Goal: Task Accomplishment & Management: Manage account settings

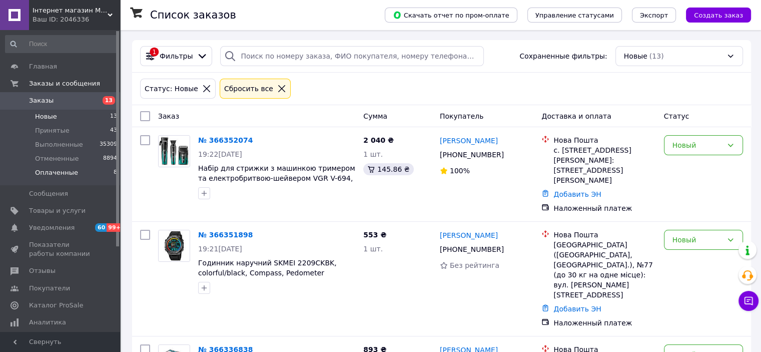
click at [86, 174] on li "Оплаченные 8" at bounding box center [61, 175] width 123 height 19
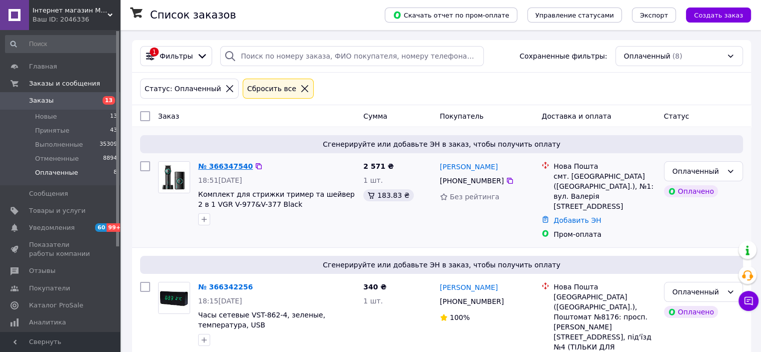
click at [221, 168] on link "№ 366347540" at bounding box center [225, 166] width 55 height 8
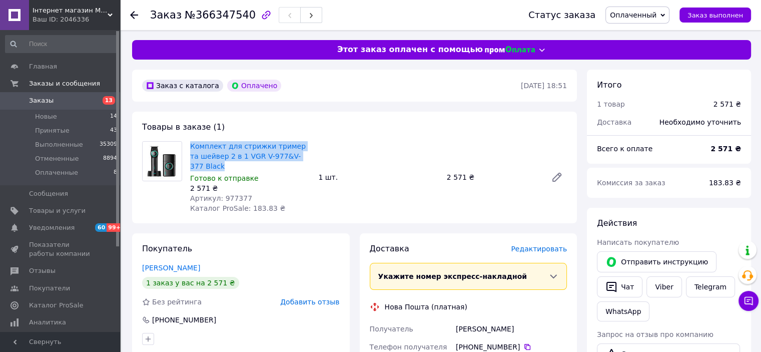
drag, startPoint x: 244, startPoint y: 147, endPoint x: 320, endPoint y: 155, distance: 76.0
click at [320, 155] on div "Комплект для стрижки тример та шейвер 2 в 1 VGR V-977&V-377 Black Готово к отпр…" at bounding box center [378, 177] width 385 height 76
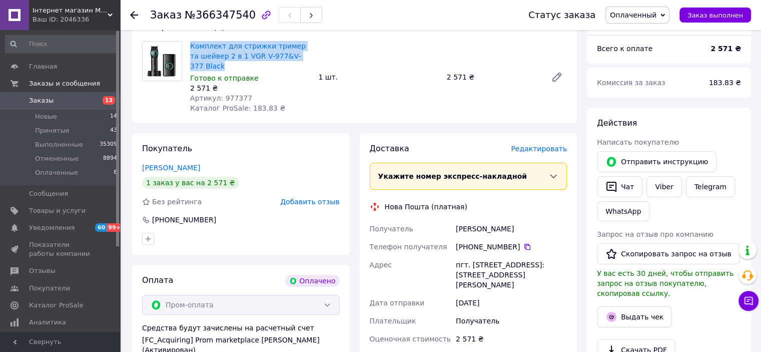
scroll to position [50, 0]
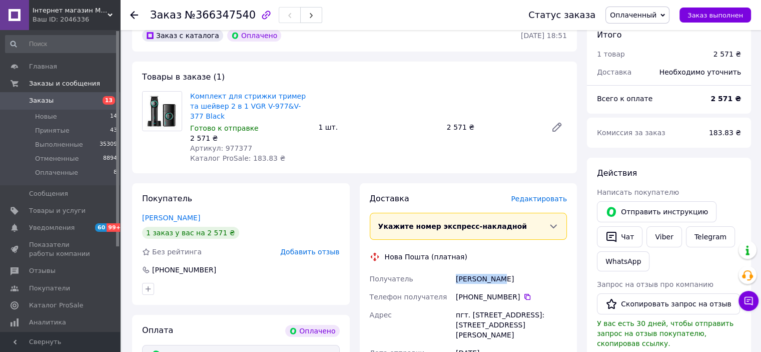
drag, startPoint x: 498, startPoint y: 269, endPoint x: 509, endPoint y: 269, distance: 11.5
click at [509, 270] on div "Получатель [PERSON_NAME] Телефон получателя [PHONE_NUMBER]   [GEOGRAPHIC_DATA] …" at bounding box center [469, 334] width 202 height 128
copy div "Получатель [PERSON_NAME]"
click at [523, 293] on icon at bounding box center [527, 297] width 8 height 8
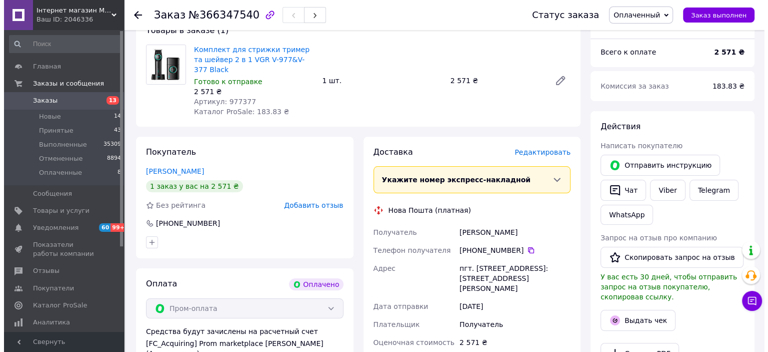
scroll to position [150, 0]
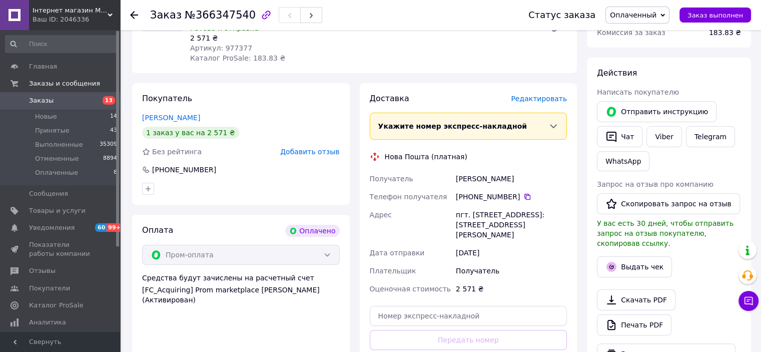
drag, startPoint x: 488, startPoint y: 209, endPoint x: 578, endPoint y: 214, distance: 90.2
click at [578, 214] on div "Доставка Редактировать Укажите номер экспресс-накладной Обязательно введите ном…" at bounding box center [469, 243] width 228 height 321
copy div "[GEOGRAPHIC_DATA] пгт. [STREET_ADDRESS]: [STREET_ADDRESS][PERSON_NAME]"
click at [536, 95] on span "Редактировать" at bounding box center [539, 99] width 56 height 8
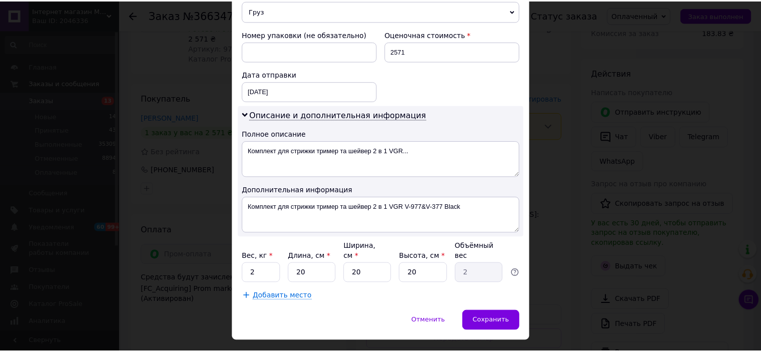
scroll to position [431, 0]
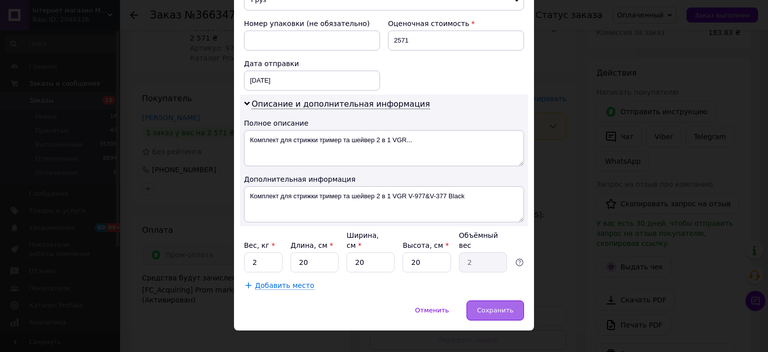
click at [491, 306] on span "Сохранить" at bounding box center [495, 310] width 37 height 8
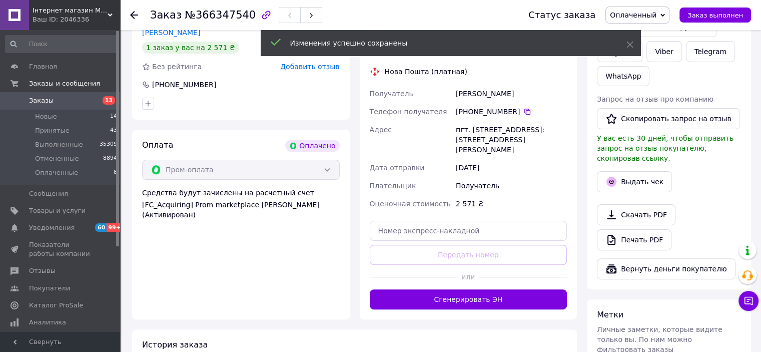
scroll to position [350, 0]
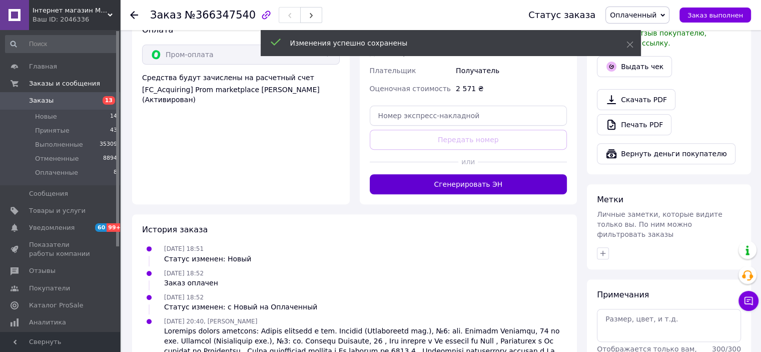
click at [504, 174] on button "Сгенерировать ЭН" at bounding box center [469, 184] width 198 height 20
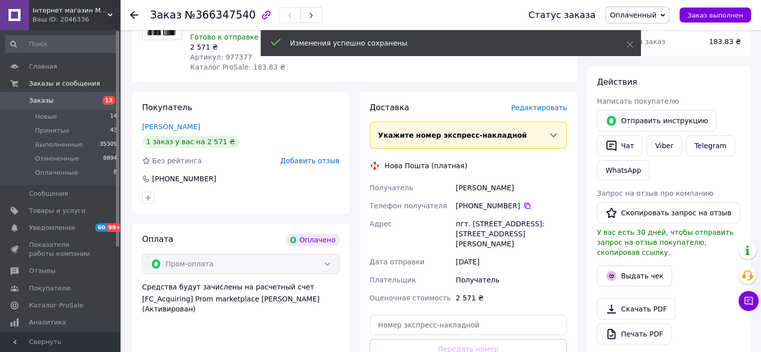
scroll to position [50, 0]
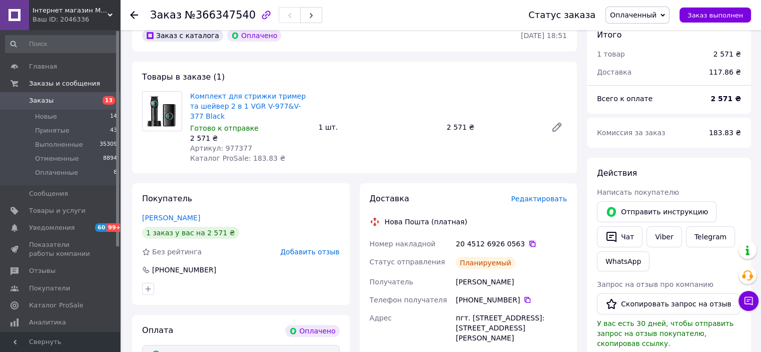
click at [528, 240] on icon at bounding box center [532, 244] width 8 height 8
click at [664, 21] on span "Оплаченный" at bounding box center [637, 15] width 64 height 17
click at [655, 38] on li "Принят" at bounding box center [637, 35] width 63 height 15
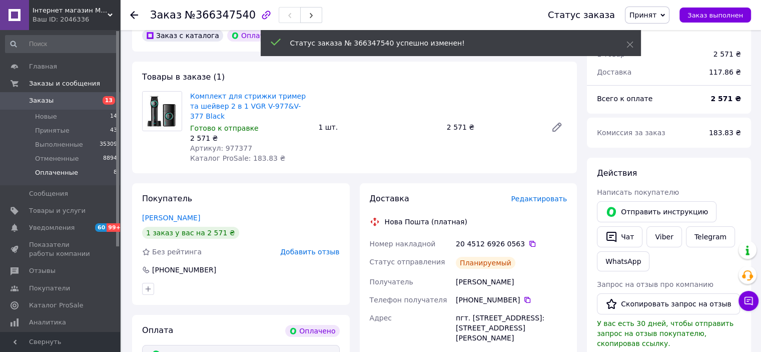
click at [99, 170] on li "Оплаченные 8" at bounding box center [61, 175] width 123 height 19
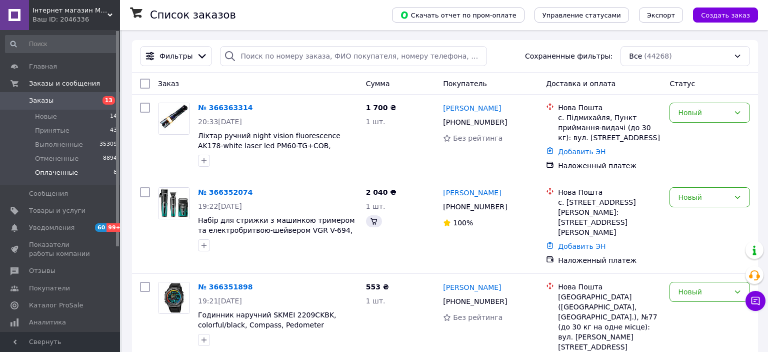
click at [103, 177] on li "Оплаченные 8" at bounding box center [61, 175] width 123 height 19
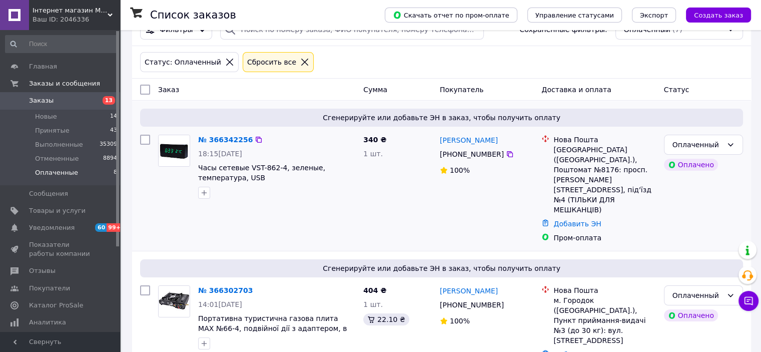
scroll to position [50, 0]
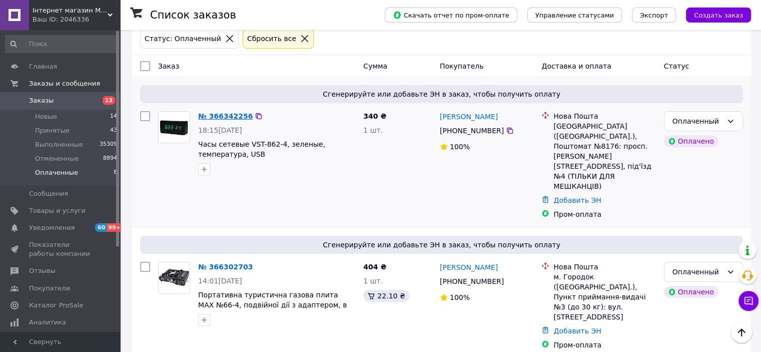
click at [230, 117] on link "№ 366342256" at bounding box center [225, 116] width 55 height 8
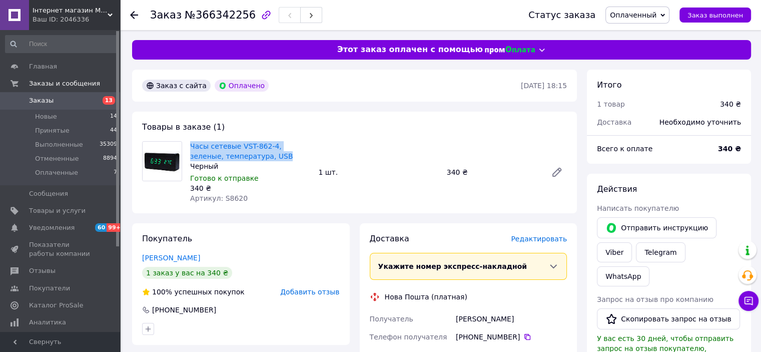
drag, startPoint x: 187, startPoint y: 142, endPoint x: 264, endPoint y: 157, distance: 77.9
click at [264, 157] on div "Часы сетевые VST-862-4, зеленые, температура, USB Черный Готово к отправке 340 …" at bounding box center [250, 172] width 128 height 66
copy link "Часы сетевые VST-862-4, зеленые, температура, USB"
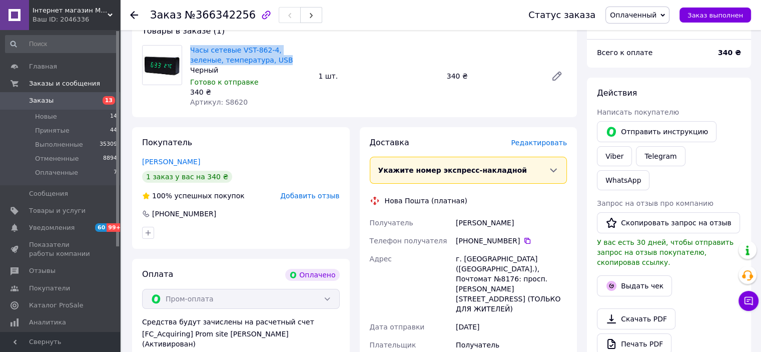
scroll to position [100, 0]
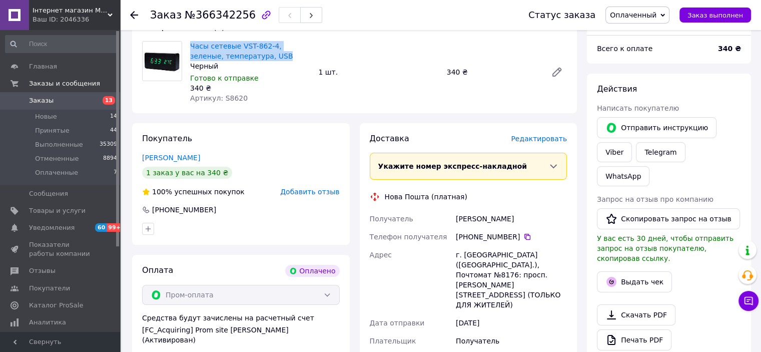
drag, startPoint x: 454, startPoint y: 222, endPoint x: 534, endPoint y: 224, distance: 79.6
click at [534, 224] on div "[PERSON_NAME]" at bounding box center [511, 219] width 115 height 18
copy div "[PERSON_NAME]"
click at [523, 236] on icon at bounding box center [527, 237] width 8 height 8
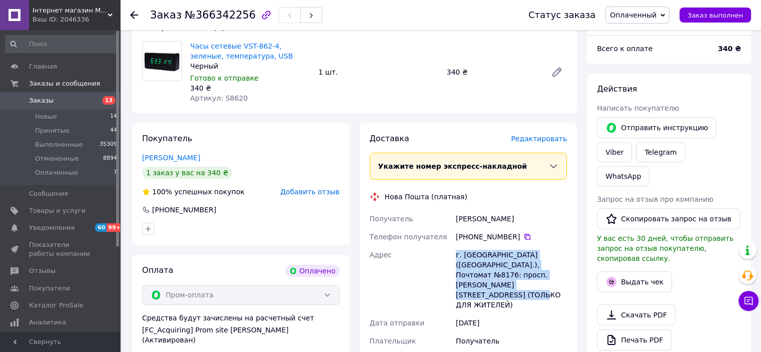
drag, startPoint x: 427, startPoint y: 255, endPoint x: 516, endPoint y: 288, distance: 95.3
click at [516, 288] on div "Получатель [PERSON_NAME] Телефон получателя [PHONE_NUMBER]   Адрес г. [GEOGRAPH…" at bounding box center [469, 289] width 202 height 158
copy div "Адрес г. [GEOGRAPHIC_DATA] ([GEOGRAPHIC_DATA].), Почтомат №8176: просп. [PERSON…"
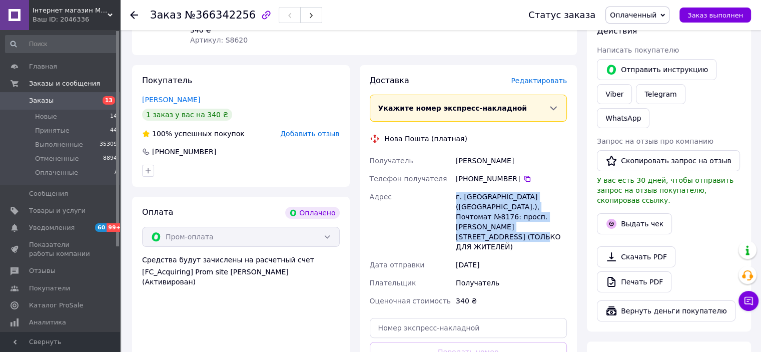
scroll to position [250, 0]
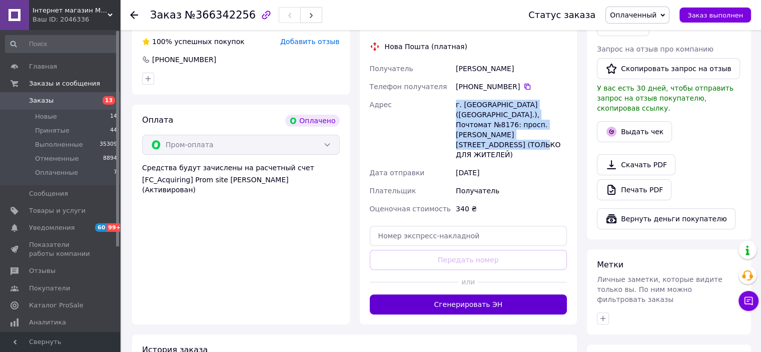
click at [487, 294] on button "Сгенерировать ЭН" at bounding box center [469, 304] width 198 height 20
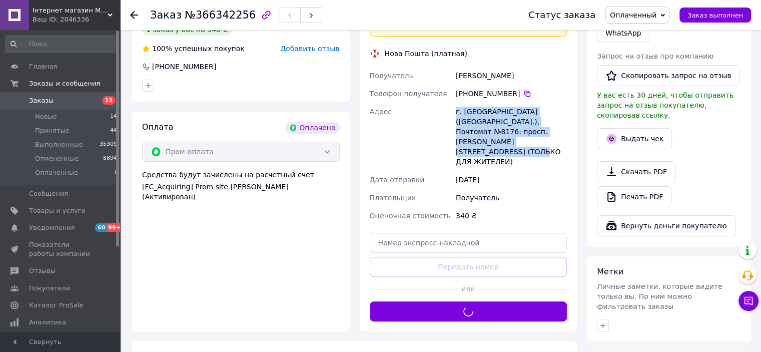
scroll to position [100, 0]
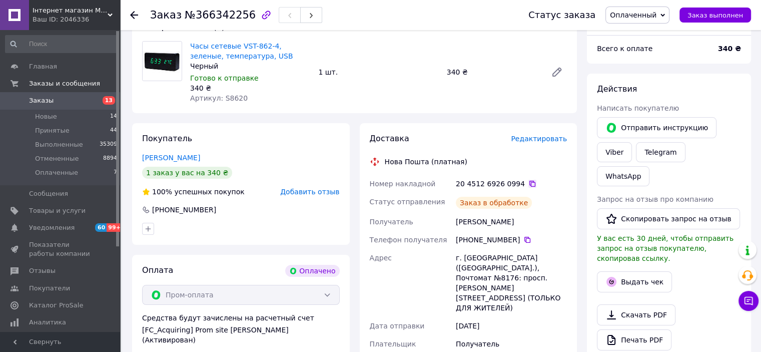
click at [528, 183] on icon at bounding box center [532, 184] width 8 height 8
click at [667, 20] on span "Оплаченный" at bounding box center [637, 15] width 64 height 17
click at [663, 32] on li "Принят" at bounding box center [637, 35] width 63 height 15
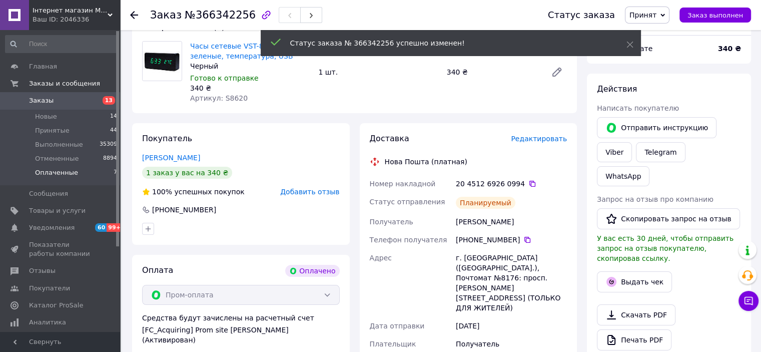
click at [72, 176] on span "Оплаченные" at bounding box center [56, 172] width 43 height 9
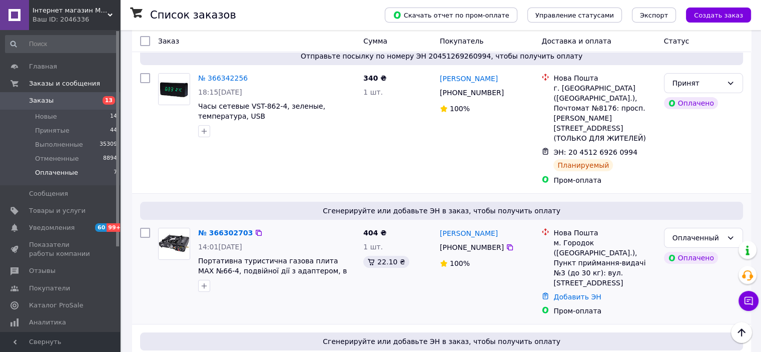
scroll to position [150, 0]
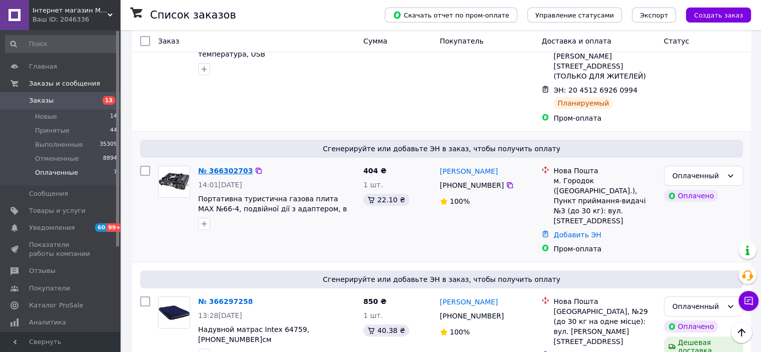
click at [226, 167] on link "№ 366302703" at bounding box center [225, 171] width 55 height 8
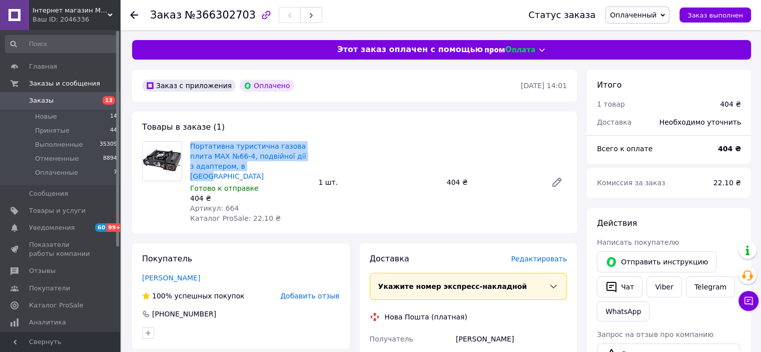
drag, startPoint x: 188, startPoint y: 143, endPoint x: 269, endPoint y: 170, distance: 84.8
click at [269, 170] on div "Портативна туристична газова плита MAX №66-4, подвійної дії з адаптером, в кейс…" at bounding box center [250, 182] width 128 height 86
copy link "Портативна туристична газова плита MAX №66-4, подвійної дії з адаптером, в [GEO…"
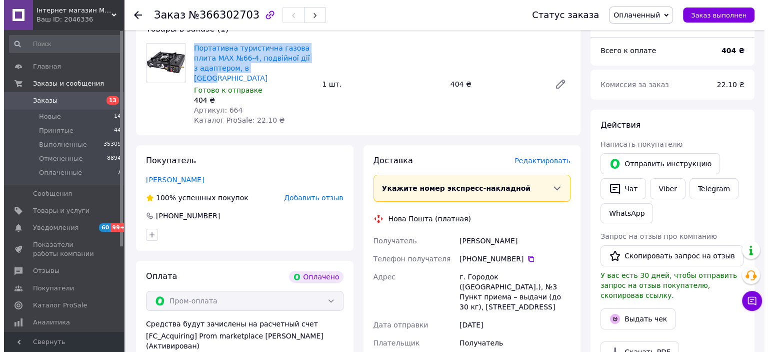
scroll to position [100, 0]
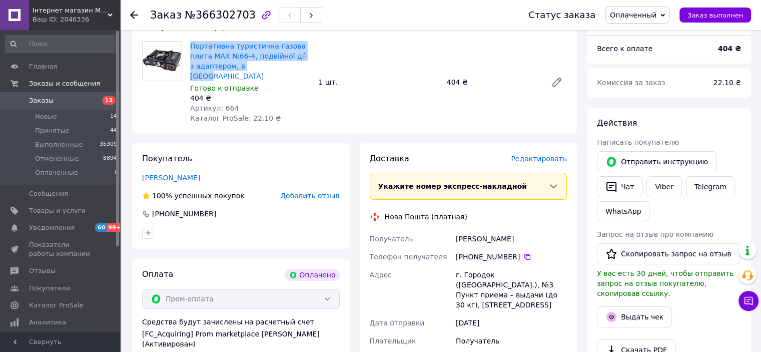
drag, startPoint x: 447, startPoint y: 230, endPoint x: 519, endPoint y: 229, distance: 72.0
click at [544, 230] on div "Получатель [PERSON_NAME] Телефон получателя [PHONE_NUMBER]   Адрес г. Городок (…" at bounding box center [469, 299] width 202 height 138
copy div "Получатель [PERSON_NAME]"
click at [524, 254] on icon at bounding box center [527, 257] width 6 height 6
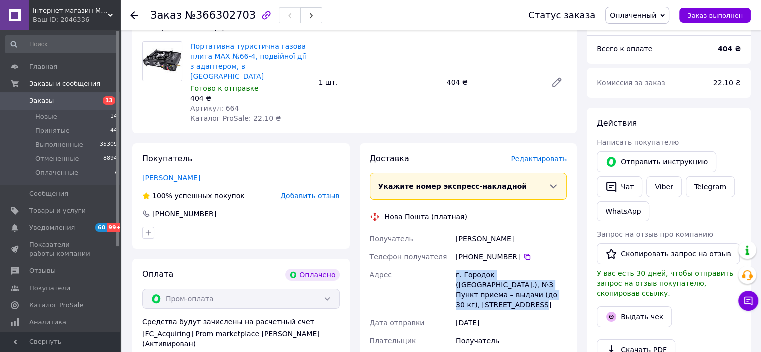
drag, startPoint x: 484, startPoint y: 274, endPoint x: 531, endPoint y: 281, distance: 47.0
click at [532, 281] on div "Получатель [PERSON_NAME] Телефон получателя [PHONE_NUMBER]   Адрес г. Городок (…" at bounding box center [469, 299] width 202 height 138
copy div "Адрес г. Городок ([GEOGRAPHIC_DATA].), №3 Пункт приема – выдачи (до 30 кг), [ST…"
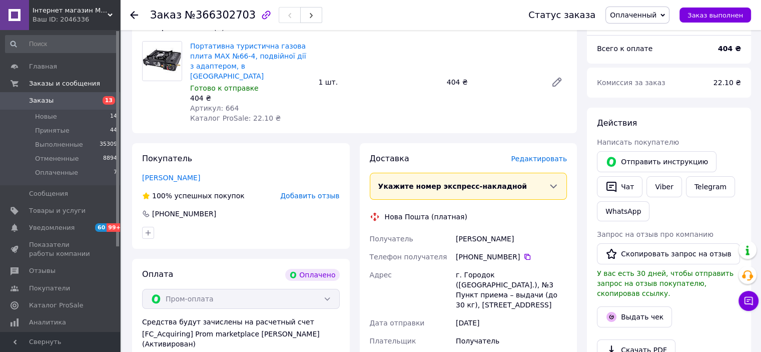
click at [539, 155] on span "Редактировать" at bounding box center [539, 159] width 56 height 8
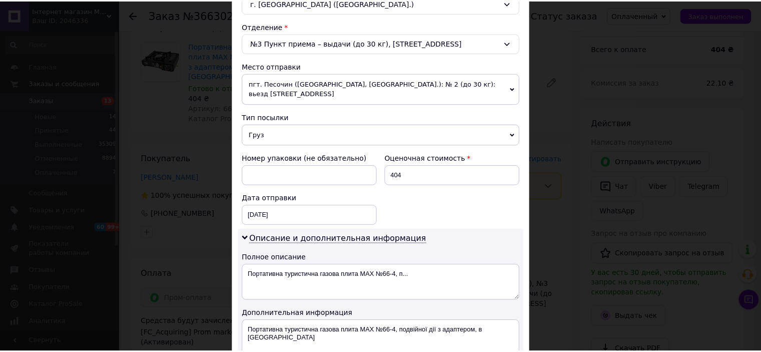
scroll to position [431, 0]
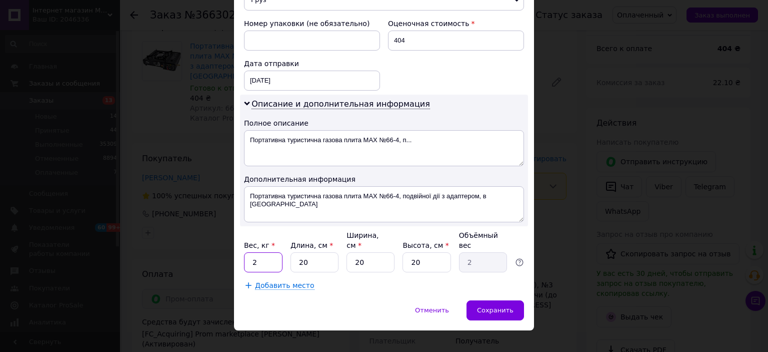
drag, startPoint x: 258, startPoint y: 251, endPoint x: 251, endPoint y: 251, distance: 7.0
click at [251, 252] on input "2" at bounding box center [263, 262] width 39 height 20
type input "3"
drag, startPoint x: 301, startPoint y: 249, endPoint x: 292, endPoint y: 248, distance: 8.5
click at [292, 252] on input "20" at bounding box center [315, 262] width 48 height 20
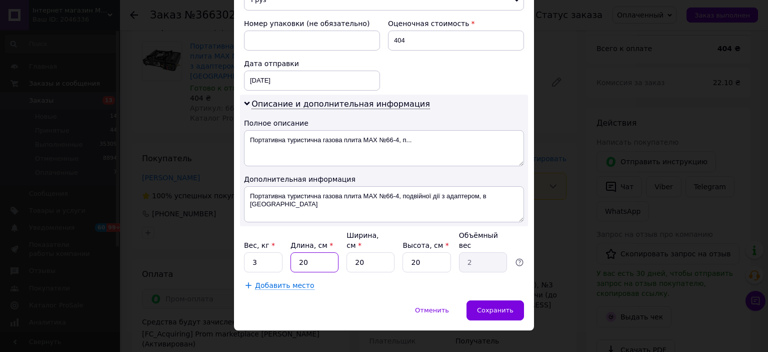
type input "30"
type input "3"
type input "30"
click at [491, 306] on span "Сохранить" at bounding box center [495, 310] width 37 height 8
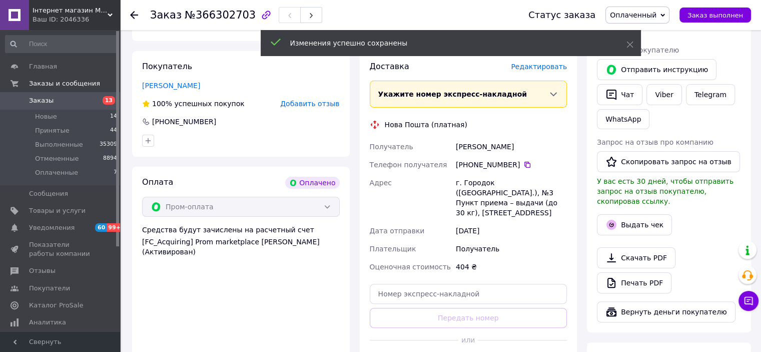
scroll to position [250, 0]
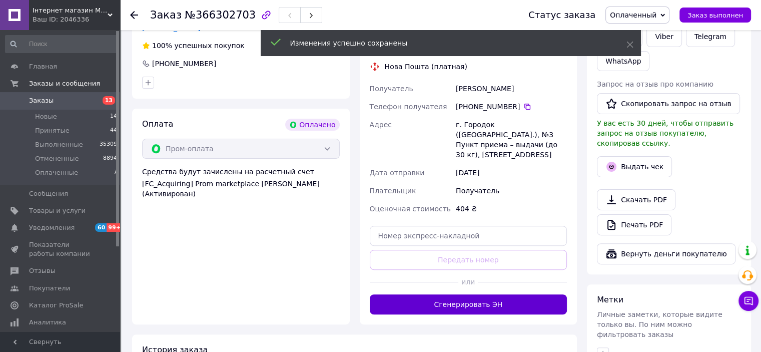
click at [504, 294] on button "Сгенерировать ЭН" at bounding box center [469, 304] width 198 height 20
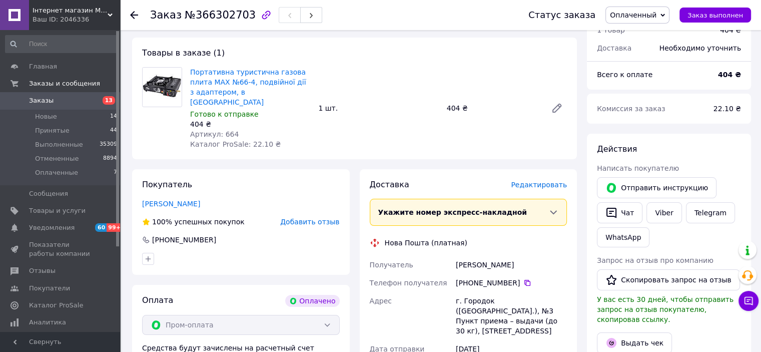
scroll to position [50, 0]
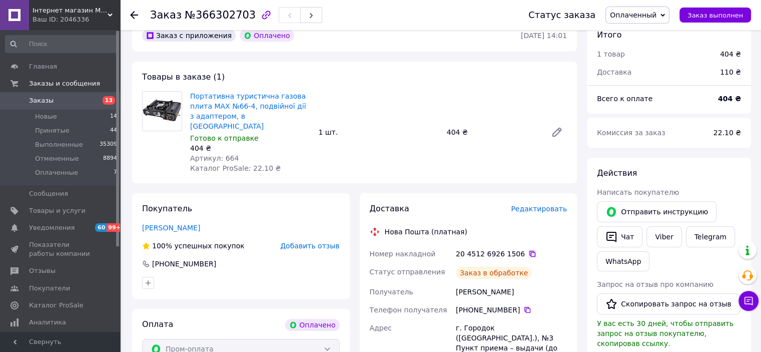
click at [528, 250] on icon at bounding box center [532, 254] width 8 height 8
click at [665, 15] on icon at bounding box center [662, 15] width 5 height 5
click at [659, 38] on li "Принят" at bounding box center [637, 35] width 63 height 15
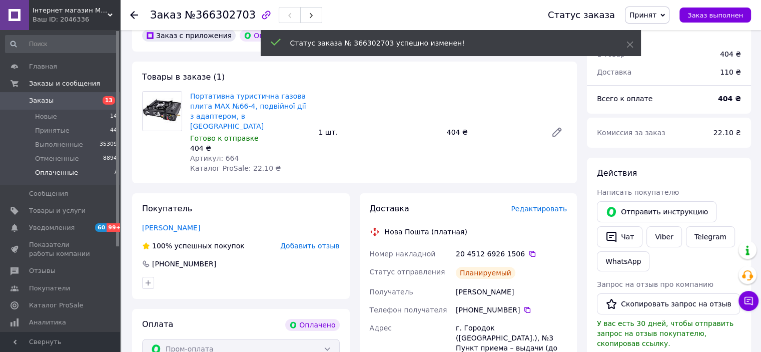
click at [94, 171] on li "Оплаченные 7" at bounding box center [61, 175] width 123 height 19
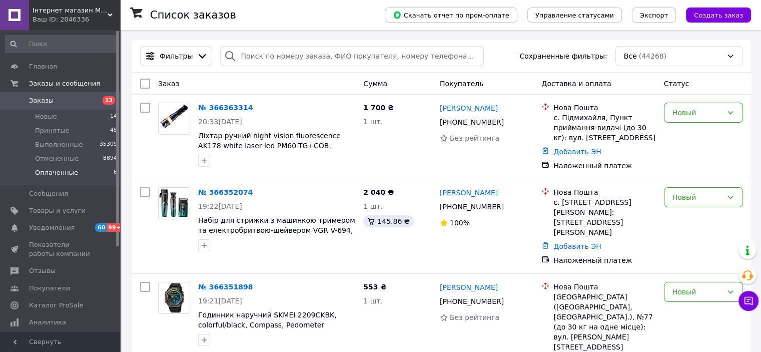
click at [94, 172] on li "Оплаченные 6" at bounding box center [61, 175] width 123 height 19
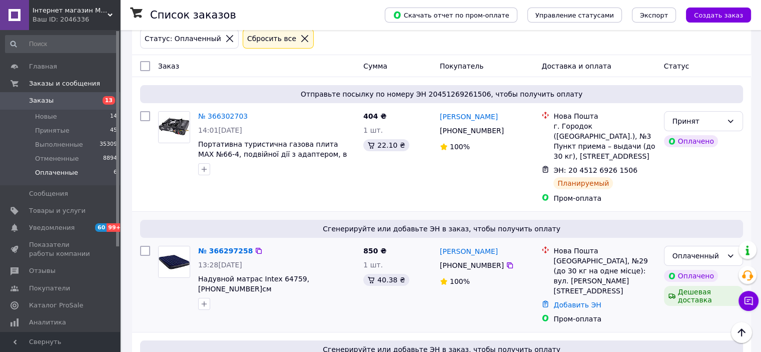
scroll to position [100, 0]
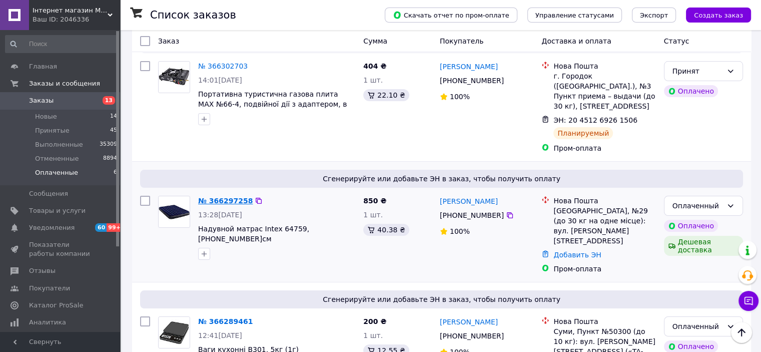
click at [217, 197] on link "№ 366297258" at bounding box center [225, 201] width 55 height 8
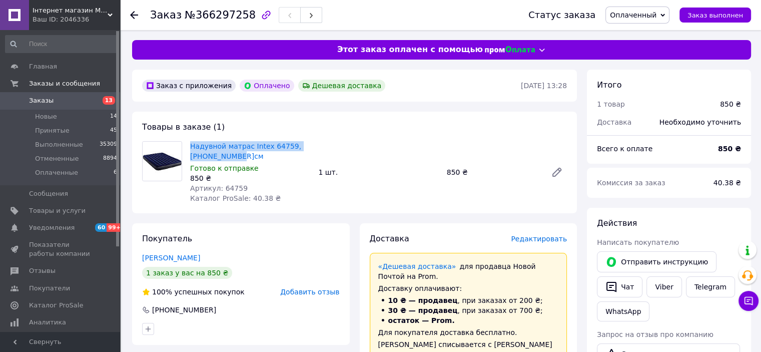
drag, startPoint x: 189, startPoint y: 144, endPoint x: 245, endPoint y: 155, distance: 56.7
click at [245, 155] on div "Надувной матрас Intex 64759, [PHONE_NUMBER]см Готово к отправке 850 ₴ Артикул: …" at bounding box center [250, 172] width 128 height 66
copy link "Надувной матрас Intex 64759, [PHONE_NUMBER]см"
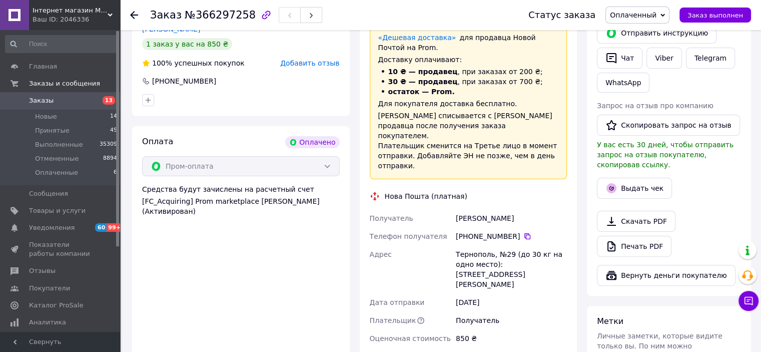
scroll to position [300, 0]
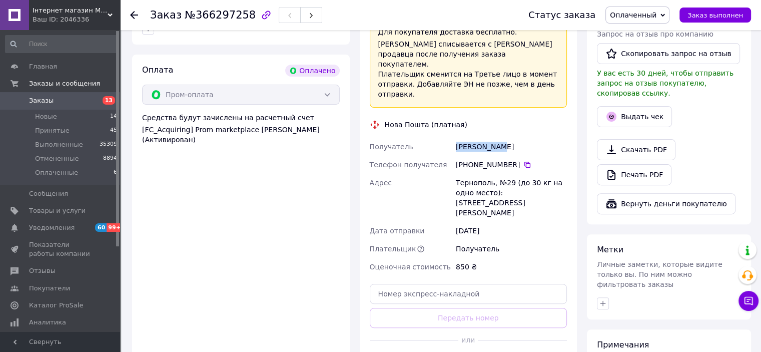
drag, startPoint x: 457, startPoint y: 137, endPoint x: 529, endPoint y: 136, distance: 71.5
click at [529, 138] on div "Получатель Жила [PERSON_NAME] Телефон получателя [PHONE_NUMBER]   Адрес Тернопо…" at bounding box center [469, 207] width 202 height 138
copy div "Получатель [PERSON_NAME]"
click at [523, 161] on icon at bounding box center [527, 165] width 8 height 8
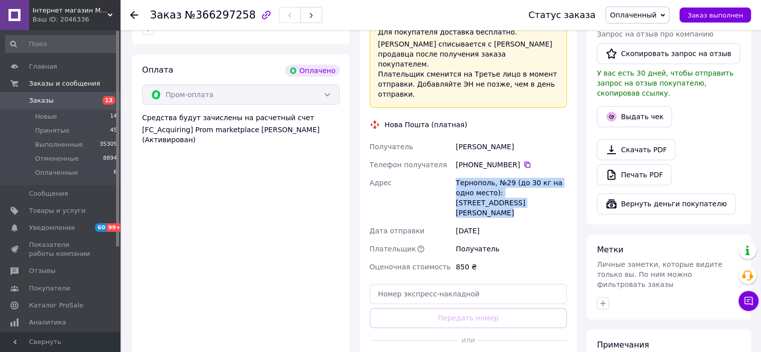
drag, startPoint x: 451, startPoint y: 170, endPoint x: 497, endPoint y: 195, distance: 52.4
click at [497, 195] on div "Получатель Жила [PERSON_NAME] Телефон получателя [PHONE_NUMBER]   Адрес Тернопо…" at bounding box center [469, 207] width 202 height 138
click at [669, 18] on span "Оплаченный" at bounding box center [637, 15] width 64 height 17
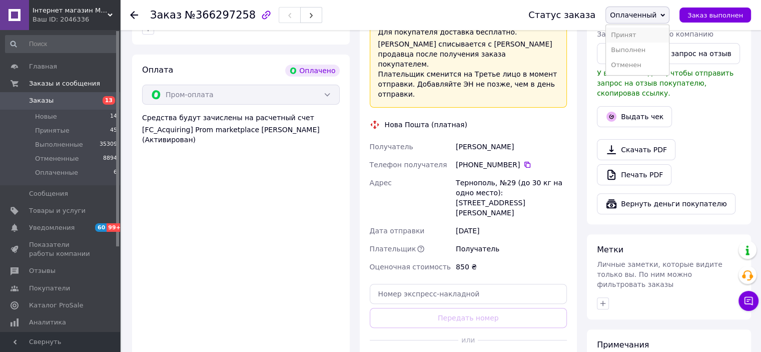
click at [652, 34] on li "Принят" at bounding box center [637, 35] width 63 height 15
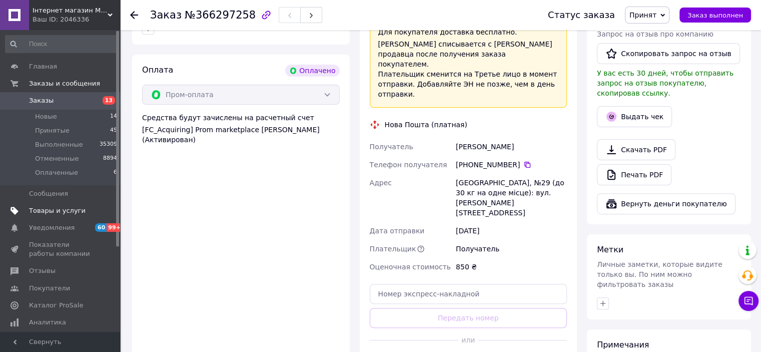
click at [83, 208] on span "Товары и услуги" at bounding box center [61, 210] width 64 height 9
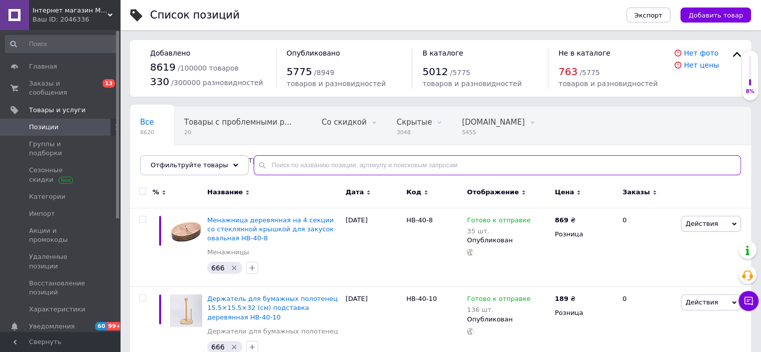
click at [296, 161] on input "text" at bounding box center [497, 165] width 487 height 20
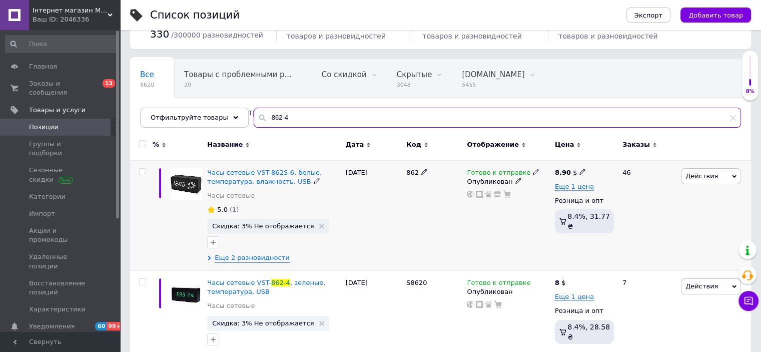
scroll to position [100, 0]
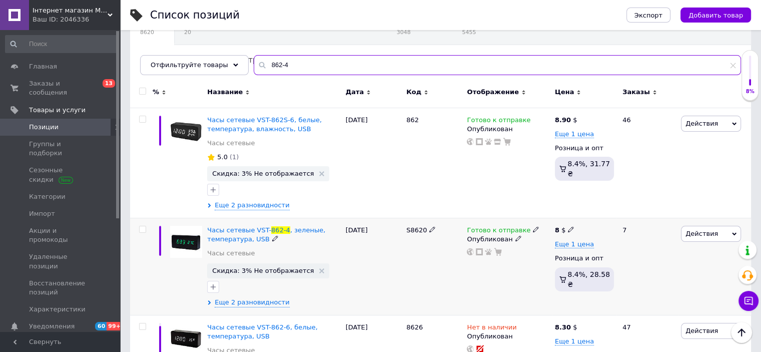
type input "862-4"
click at [533, 226] on span at bounding box center [536, 229] width 6 height 7
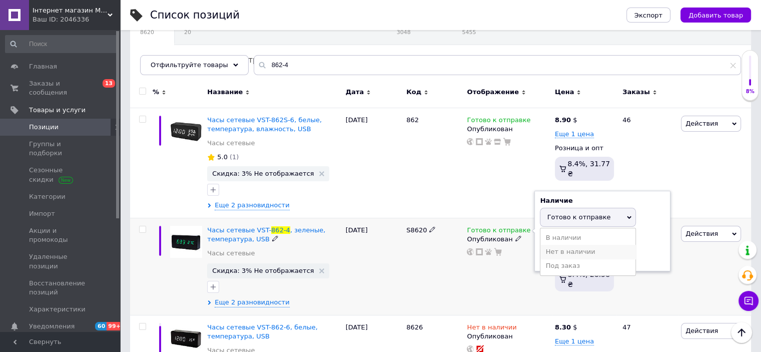
click at [580, 250] on li "Нет в наличии" at bounding box center [587, 252] width 95 height 14
click at [526, 271] on div "Готово к отправке Наличие Нет в наличии В наличии Под заказ Готово к отправке О…" at bounding box center [508, 266] width 88 height 97
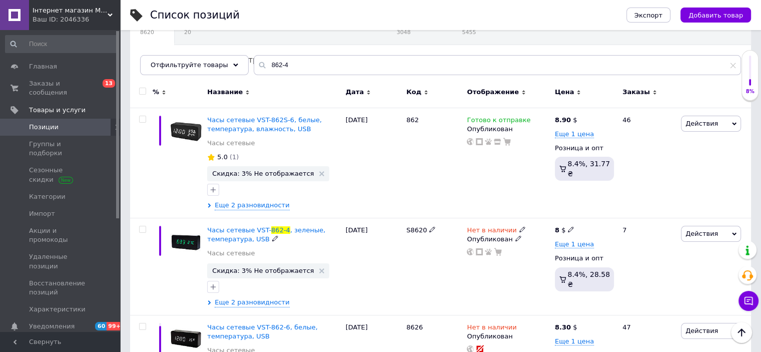
click at [515, 235] on icon at bounding box center [518, 238] width 6 height 6
click at [511, 252] on li "Скрытый" at bounding box center [506, 258] width 86 height 14
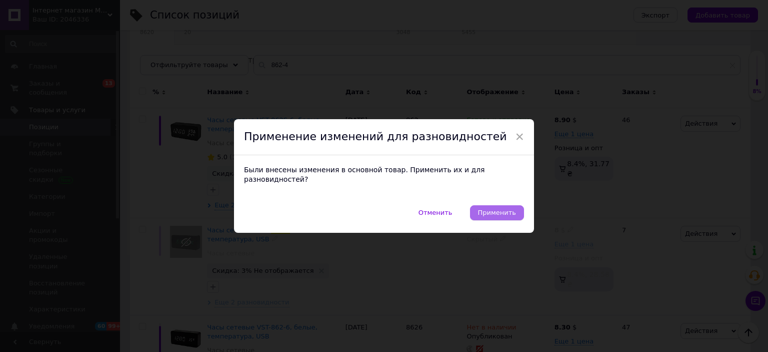
click at [497, 209] on span "Применить" at bounding box center [497, 213] width 38 height 8
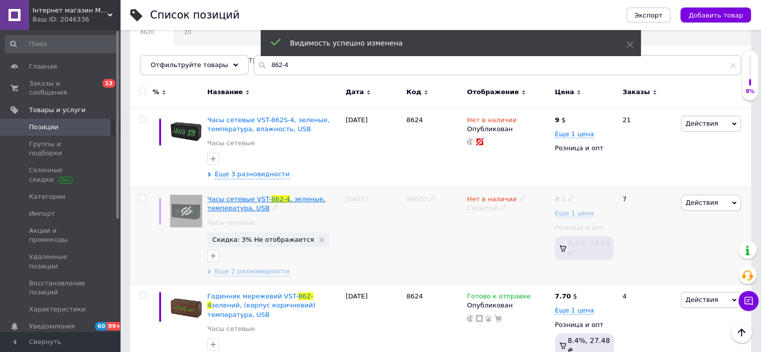
click at [253, 200] on span "Часы сетевые VST-" at bounding box center [239, 199] width 64 height 8
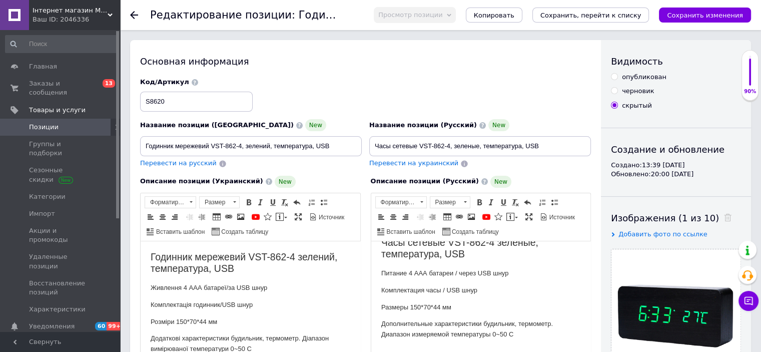
click at [634, 74] on div "опубликован" at bounding box center [644, 77] width 45 height 9
click at [617, 74] on input "опубликован" at bounding box center [614, 76] width 7 height 7
radio input "true"
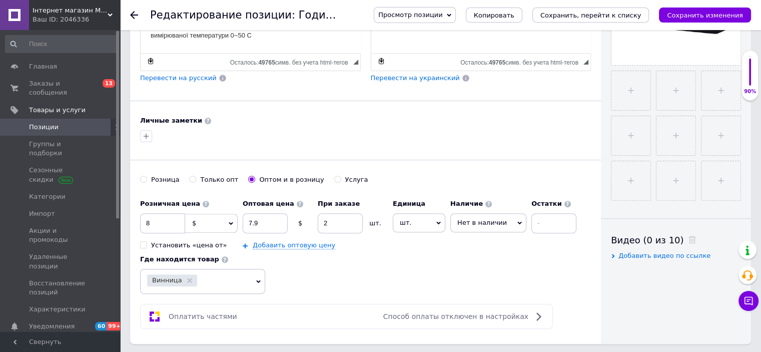
scroll to position [400, 0]
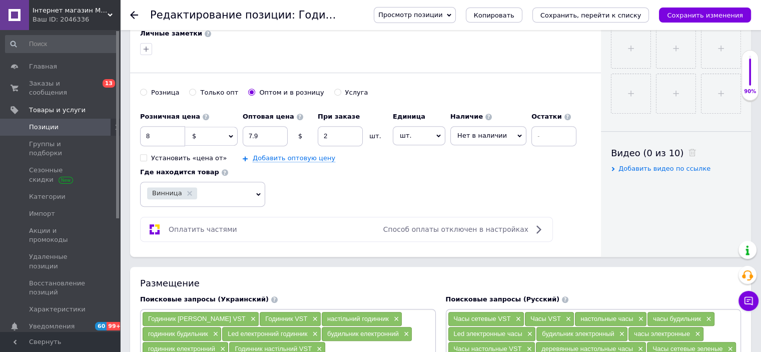
click at [472, 135] on span "Нет в наличии" at bounding box center [482, 136] width 50 height 8
click at [490, 180] on li "Готово к отправке" at bounding box center [488, 185] width 75 height 14
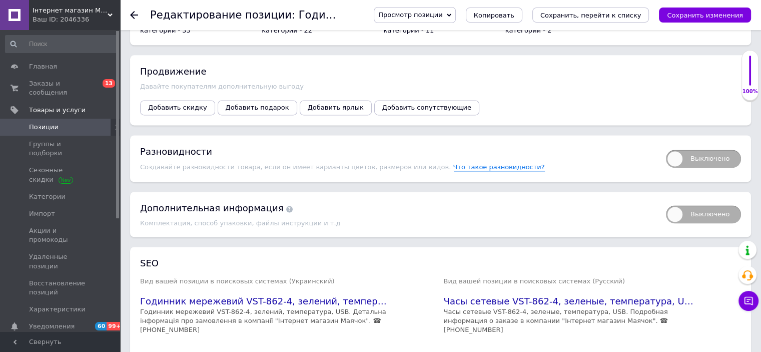
scroll to position [1365, 0]
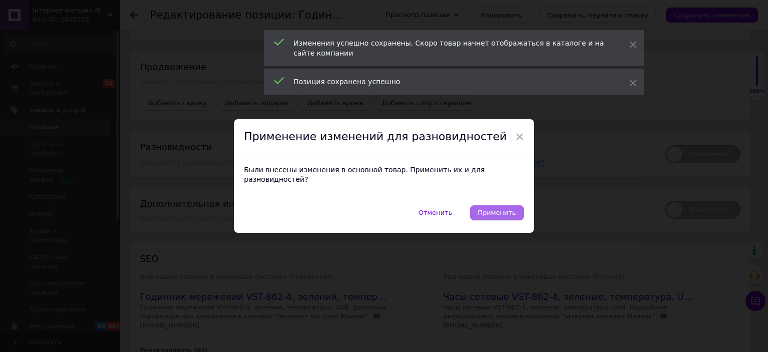
click at [502, 213] on button "Применить" at bounding box center [497, 212] width 54 height 15
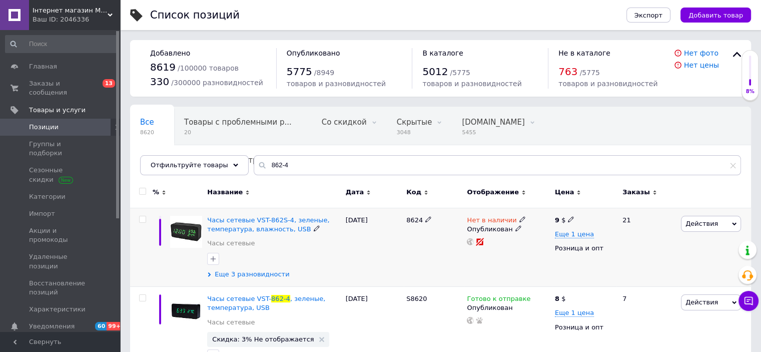
click at [231, 270] on span "Еще 3 разновидности" at bounding box center [252, 274] width 75 height 9
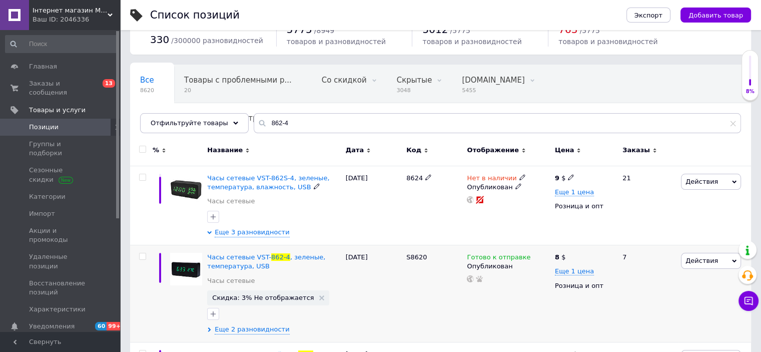
scroll to position [100, 0]
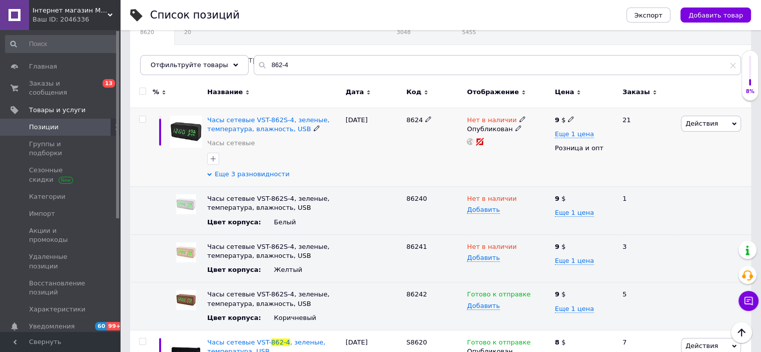
click at [250, 172] on span "Еще 3 разновидности" at bounding box center [252, 174] width 75 height 9
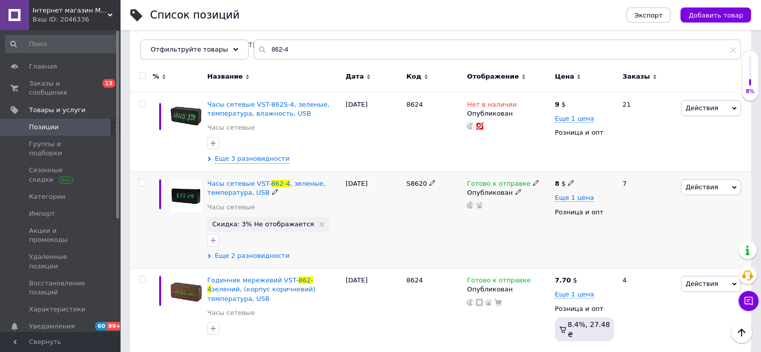
click at [244, 255] on span "Еще 2 разновидности" at bounding box center [252, 255] width 75 height 9
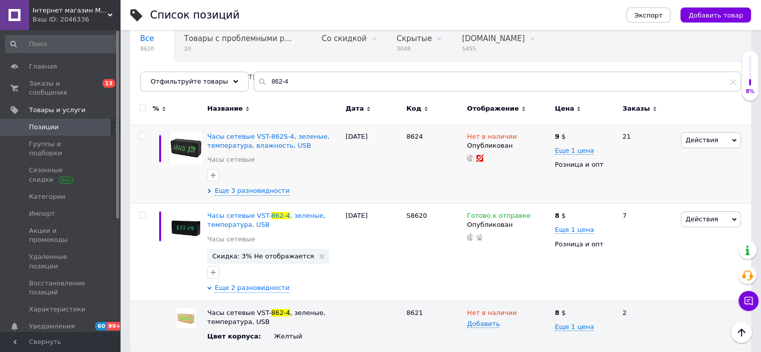
scroll to position [62, 0]
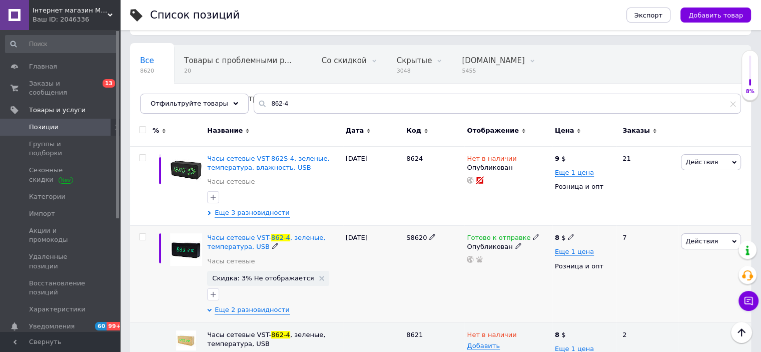
click at [533, 236] on icon at bounding box center [536, 237] width 6 height 6
click at [571, 256] on li "Нет в наличии" at bounding box center [587, 259] width 95 height 14
click at [515, 248] on icon at bounding box center [518, 246] width 6 height 6
click at [495, 264] on li "Скрытый" at bounding box center [506, 266] width 86 height 14
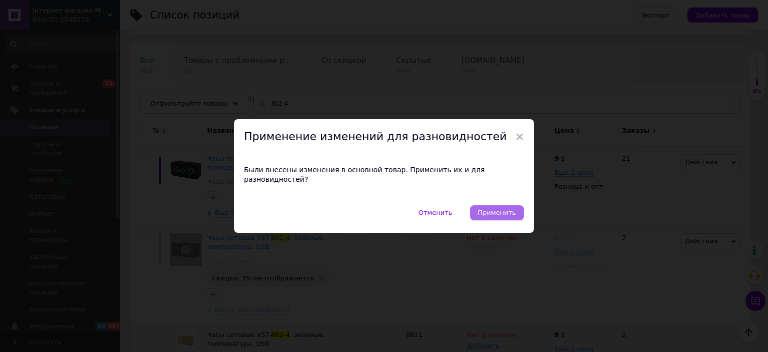
click at [510, 209] on span "Применить" at bounding box center [497, 213] width 38 height 8
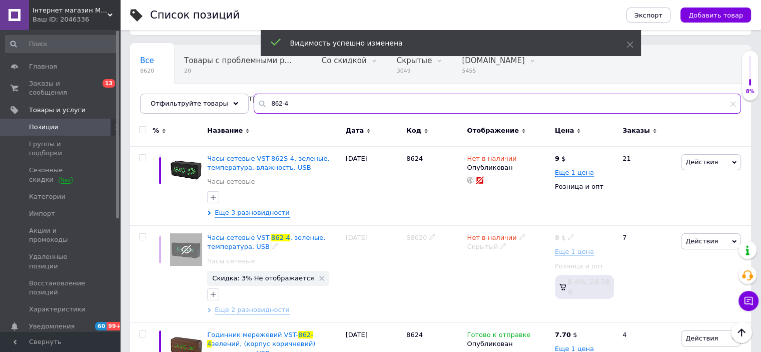
click at [254, 105] on div "862-4" at bounding box center [497, 104] width 487 height 20
drag, startPoint x: 282, startPoint y: 100, endPoint x: 258, endPoint y: 101, distance: 24.6
click at [262, 101] on input "862-4" at bounding box center [497, 104] width 487 height 20
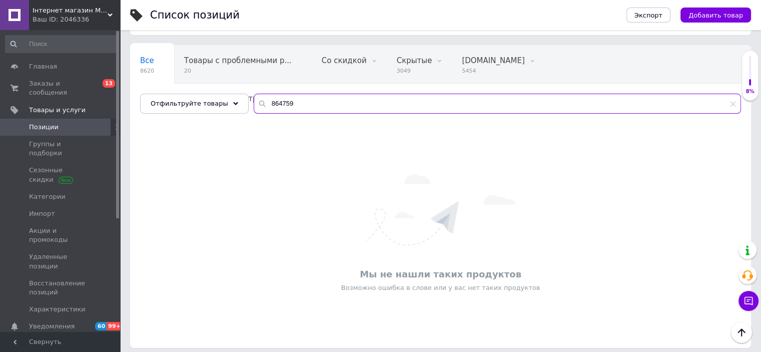
click at [263, 102] on input "864759" at bounding box center [497, 104] width 487 height 20
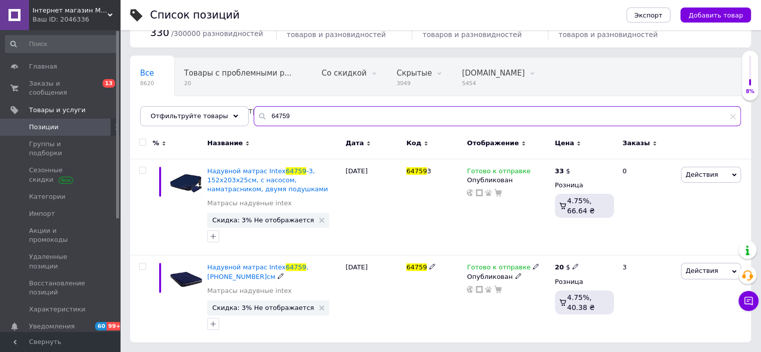
scroll to position [40, 0]
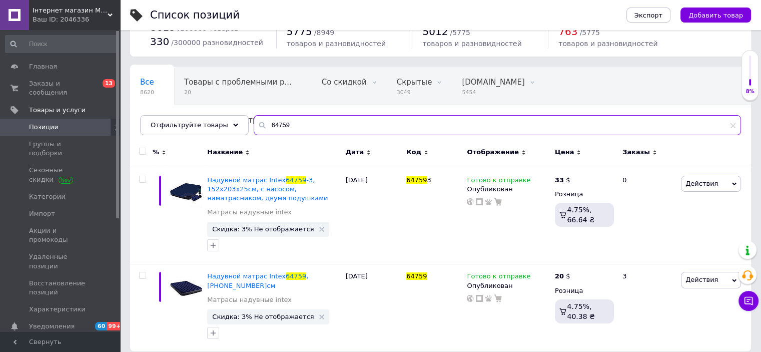
type input "64759"
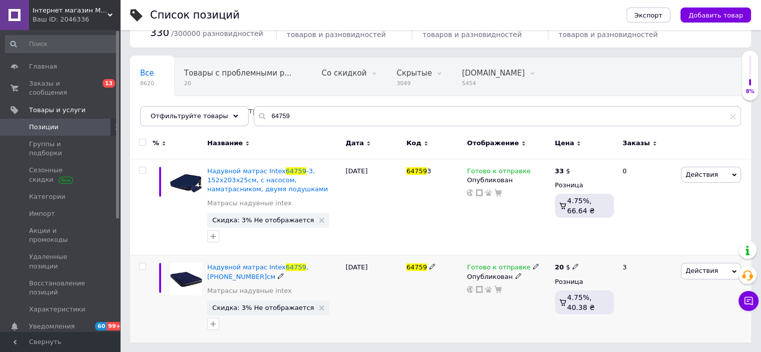
click at [577, 266] on div "20 $" at bounding box center [584, 267] width 59 height 9
click at [574, 265] on icon at bounding box center [575, 266] width 6 height 6
drag, startPoint x: 609, startPoint y: 252, endPoint x: 595, endPoint y: 252, distance: 14.0
click at [595, 252] on input "20" at bounding box center [624, 256] width 76 height 20
type input "23"
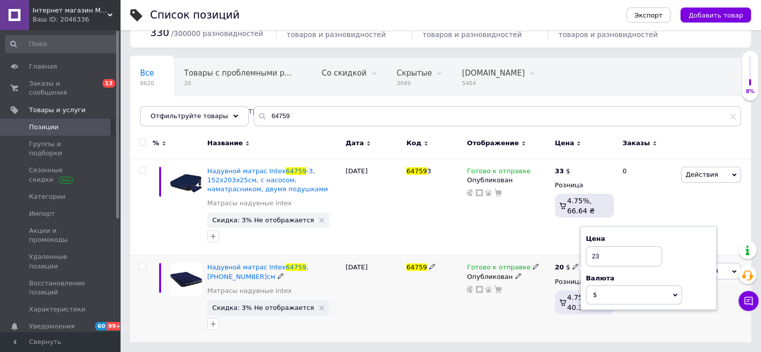
click at [447, 332] on div "64759" at bounding box center [434, 298] width 61 height 87
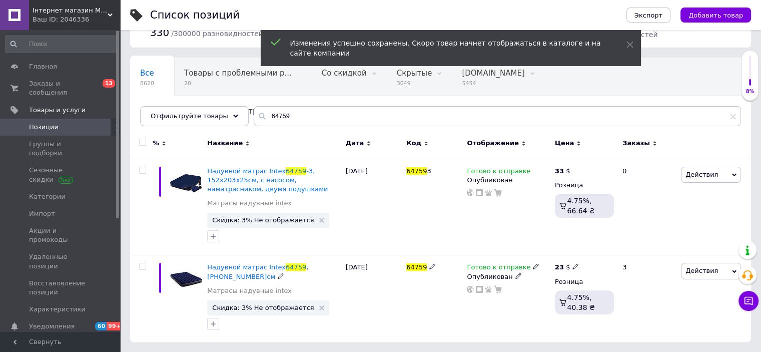
scroll to position [40, 0]
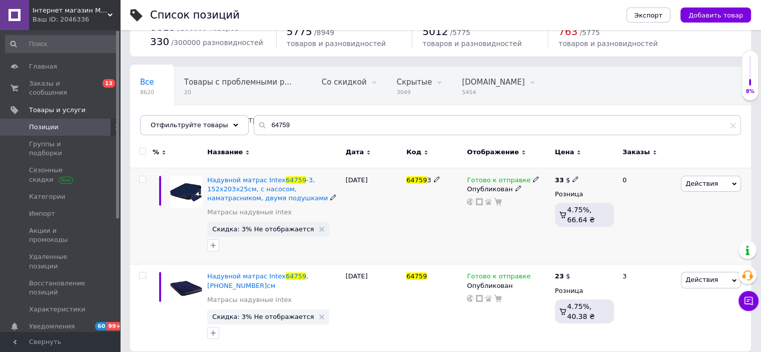
click at [576, 178] on div "33 $" at bounding box center [584, 180] width 59 height 9
click at [577, 178] on div "33 $" at bounding box center [584, 180] width 59 height 9
click at [574, 179] on icon at bounding box center [575, 179] width 6 height 6
click at [586, 171] on input "33" at bounding box center [624, 169] width 76 height 20
type input "43.5"
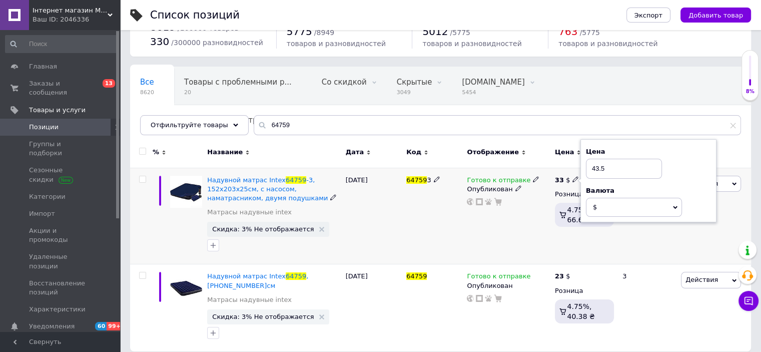
click at [508, 232] on div "Готово к отправке Опубликован" at bounding box center [508, 216] width 88 height 97
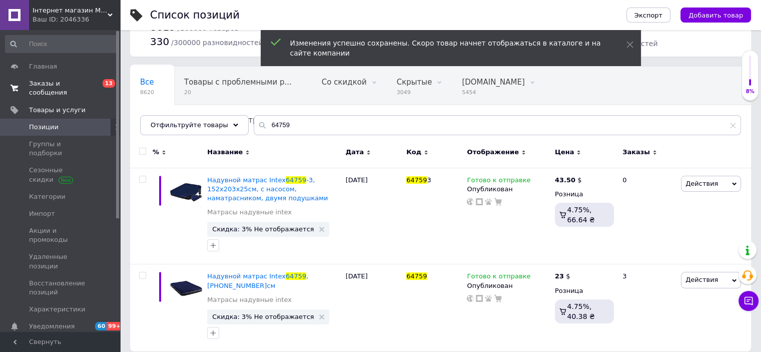
click at [85, 86] on span "Заказы и сообщения" at bounding box center [61, 88] width 64 height 18
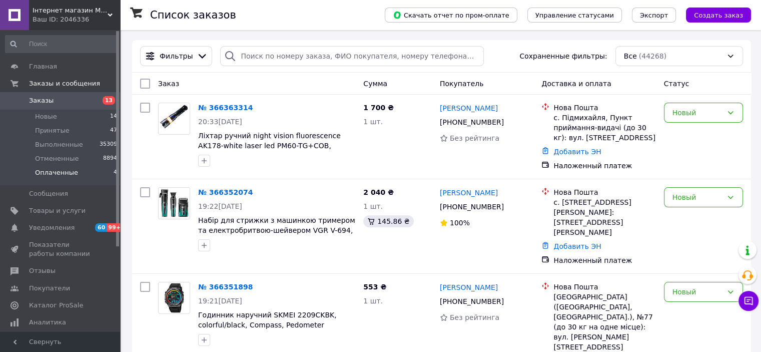
click at [77, 172] on li "Оплаченные 4" at bounding box center [61, 175] width 123 height 19
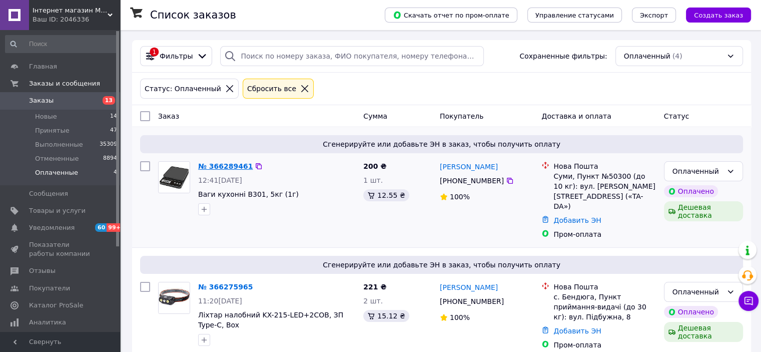
click at [222, 166] on link "№ 366289461" at bounding box center [225, 166] width 55 height 8
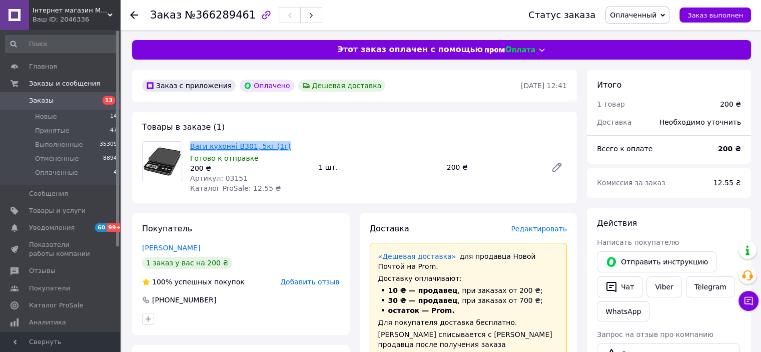
drag, startPoint x: 276, startPoint y: 146, endPoint x: 190, endPoint y: 145, distance: 85.5
click at [190, 145] on span "Ваги кухонні B301, 5кг (1г)" at bounding box center [250, 146] width 120 height 10
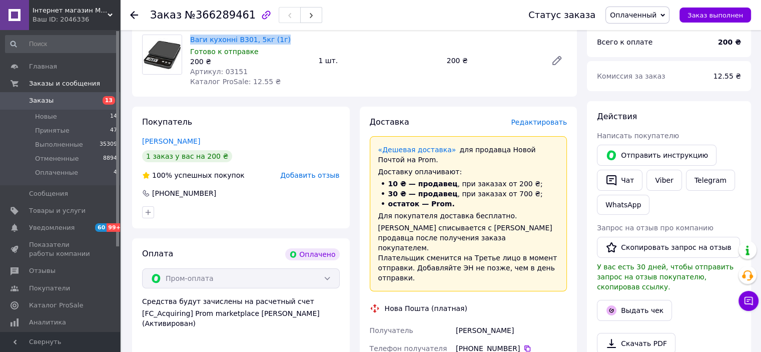
scroll to position [200, 0]
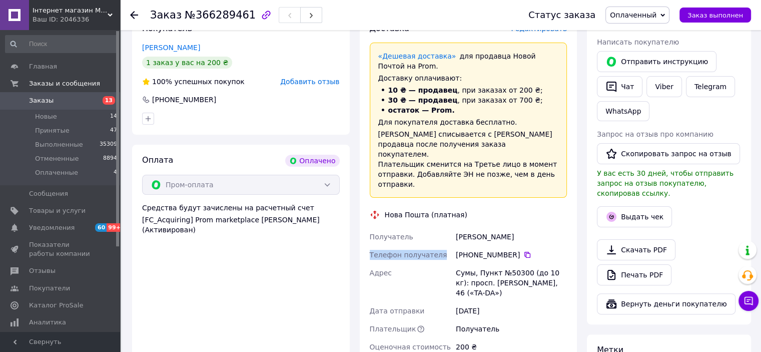
drag, startPoint x: 448, startPoint y: 237, endPoint x: 517, endPoint y: 235, distance: 69.1
click at [517, 235] on div "Получатель [PERSON_NAME] Телефон получателя [PHONE_NUMBER]   Адрес Сумы, Пункт …" at bounding box center [469, 292] width 202 height 128
drag, startPoint x: 511, startPoint y: 231, endPoint x: 531, endPoint y: 231, distance: 20.0
click at [531, 231] on div "Получатель [PERSON_NAME] Телефон получателя [PHONE_NUMBER]   Адрес Сумы, Пункт …" at bounding box center [469, 292] width 202 height 128
click at [523, 251] on icon at bounding box center [527, 255] width 8 height 8
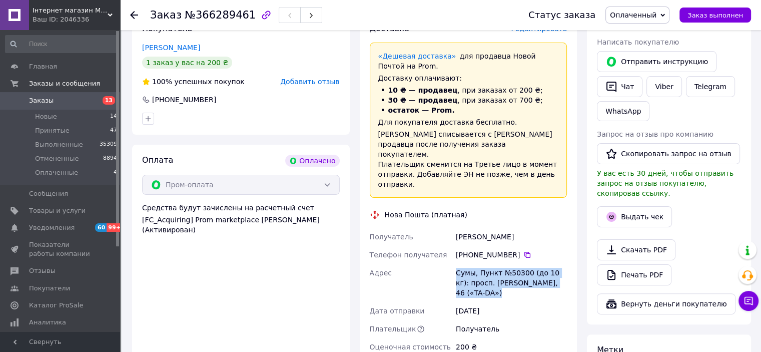
drag, startPoint x: 444, startPoint y: 261, endPoint x: 497, endPoint y: 270, distance: 53.8
click at [496, 288] on div "Получатель [PERSON_NAME] Телефон получателя [PHONE_NUMBER]   Адрес Сумы, Пункт …" at bounding box center [469, 292] width 202 height 128
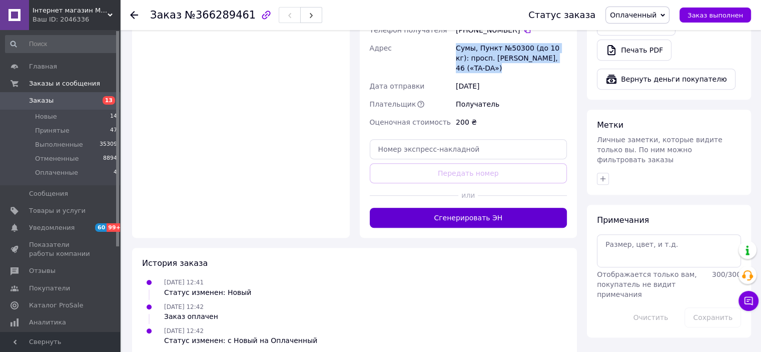
scroll to position [428, 0]
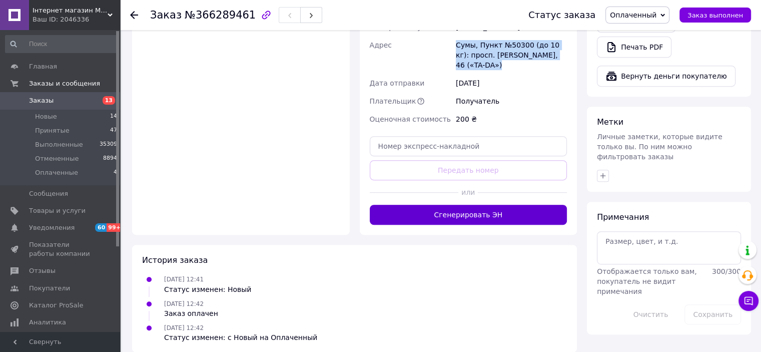
click at [481, 206] on button "Сгенерировать ЭН" at bounding box center [469, 215] width 198 height 20
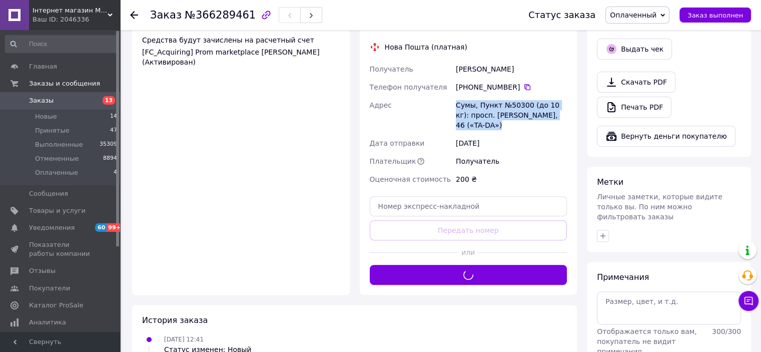
scroll to position [278, 0]
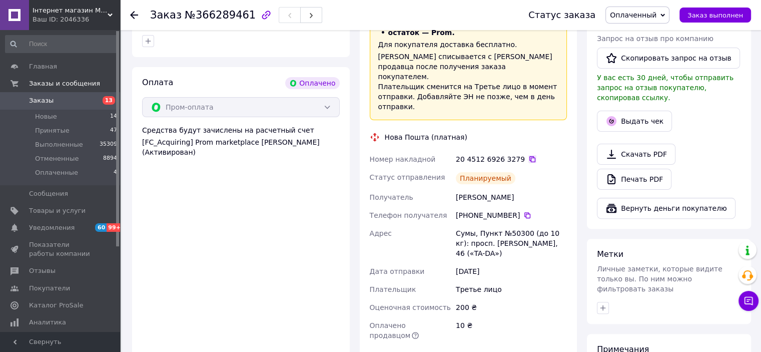
click at [529, 156] on icon at bounding box center [532, 159] width 6 height 6
click at [642, 18] on span "Оплаченный" at bounding box center [633, 15] width 47 height 8
click at [648, 36] on li "Принят" at bounding box center [637, 35] width 63 height 15
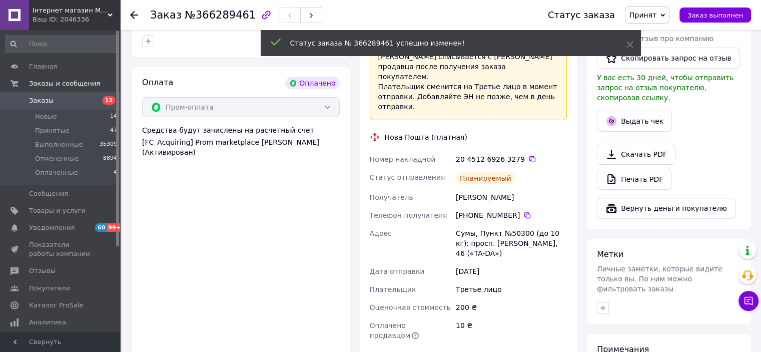
click at [97, 173] on li "Оплаченные 4" at bounding box center [61, 175] width 123 height 19
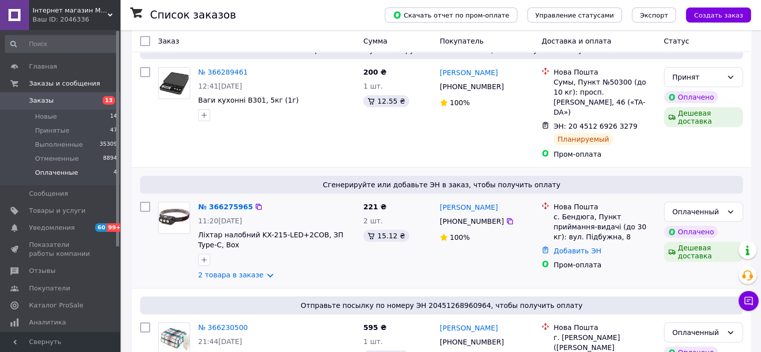
scroll to position [100, 0]
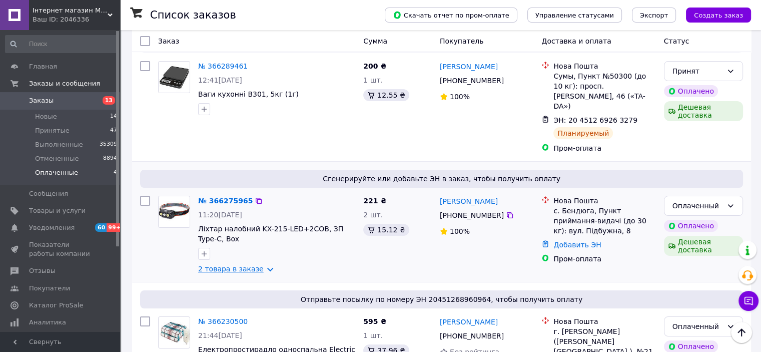
click at [230, 265] on link "2 товара в заказе" at bounding box center [231, 269] width 66 height 8
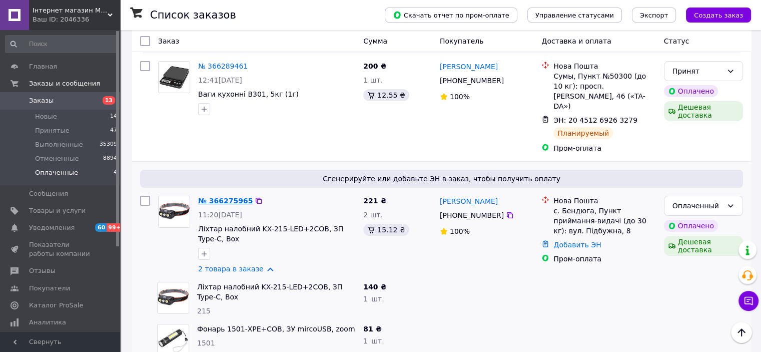
click at [236, 197] on link "№ 366275965" at bounding box center [225, 201] width 55 height 8
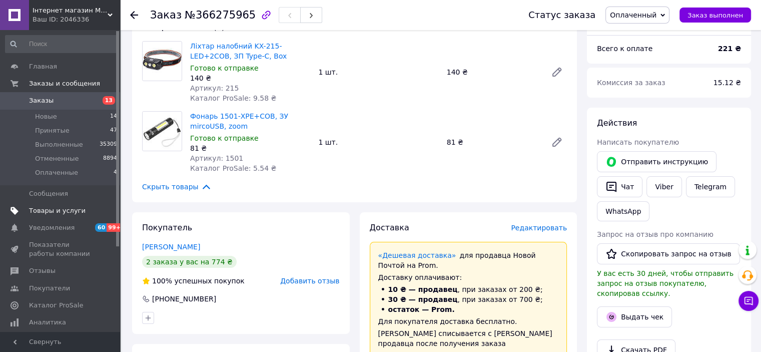
click at [65, 210] on span "Товары и услуги" at bounding box center [57, 210] width 57 height 9
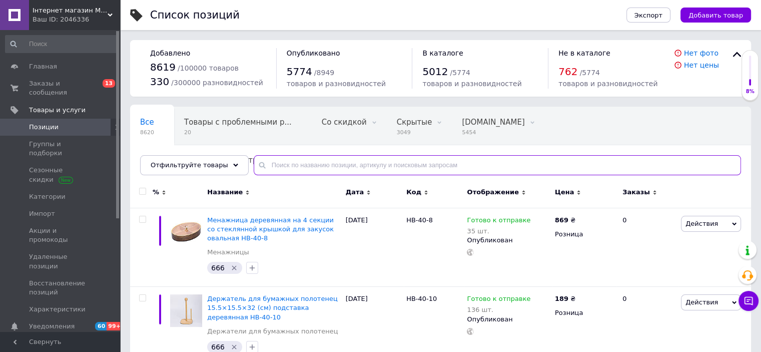
click at [357, 168] on input "text" at bounding box center [497, 165] width 487 height 20
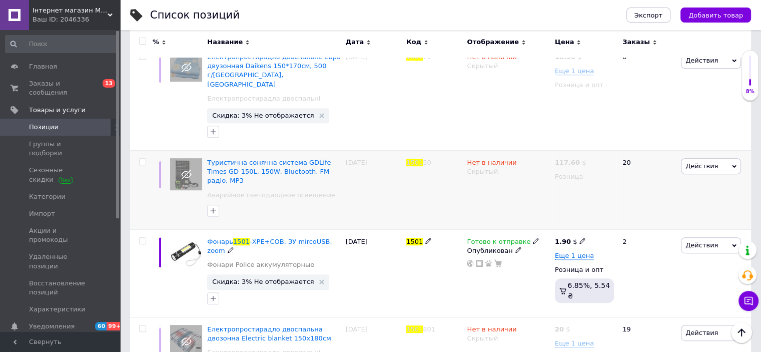
scroll to position [400, 0]
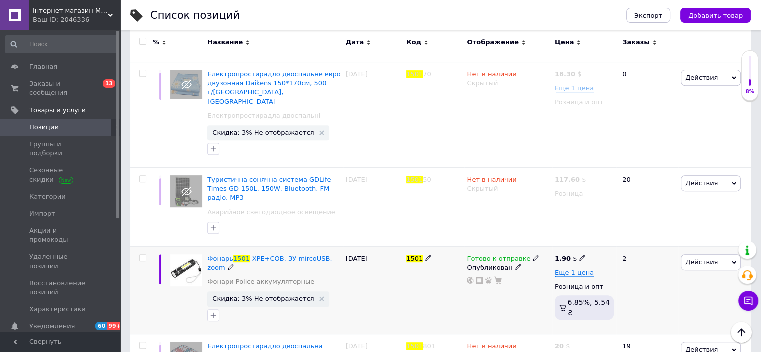
type input "1501"
click at [533, 254] on span at bounding box center [536, 257] width 6 height 7
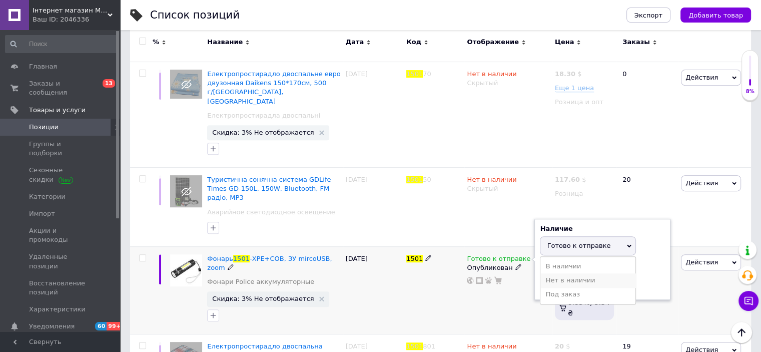
click at [572, 273] on li "Нет в наличии" at bounding box center [587, 280] width 95 height 14
click at [515, 264] on icon at bounding box center [518, 267] width 6 height 6
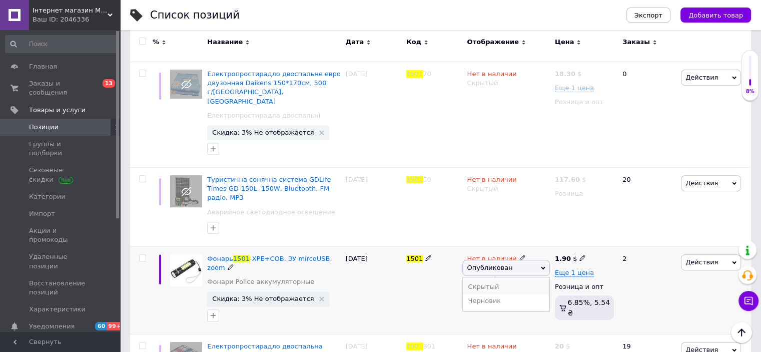
click at [503, 280] on li "Скрытый" at bounding box center [506, 287] width 86 height 14
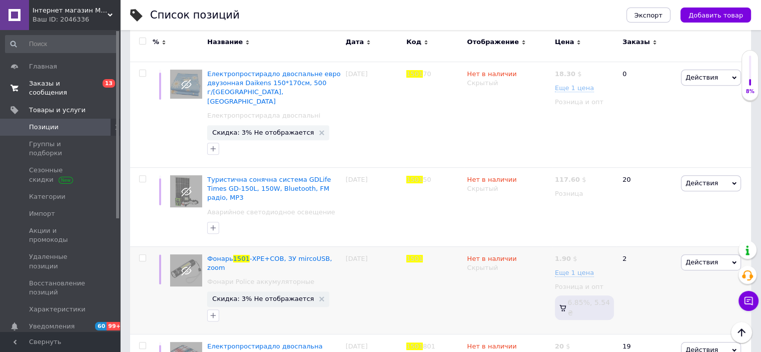
click at [73, 87] on span "Заказы и сообщения" at bounding box center [61, 88] width 64 height 18
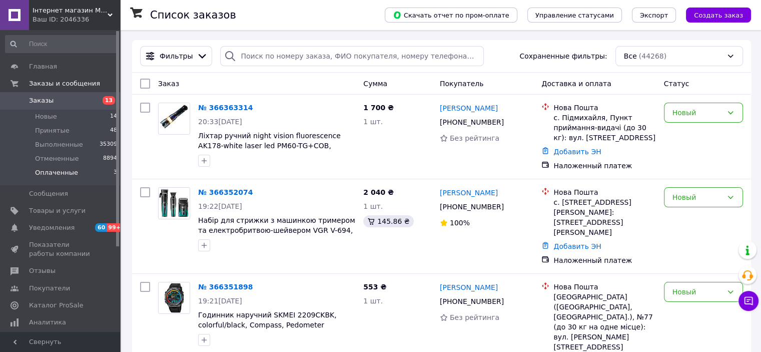
click at [92, 174] on li "Оплаченные 3" at bounding box center [61, 175] width 123 height 19
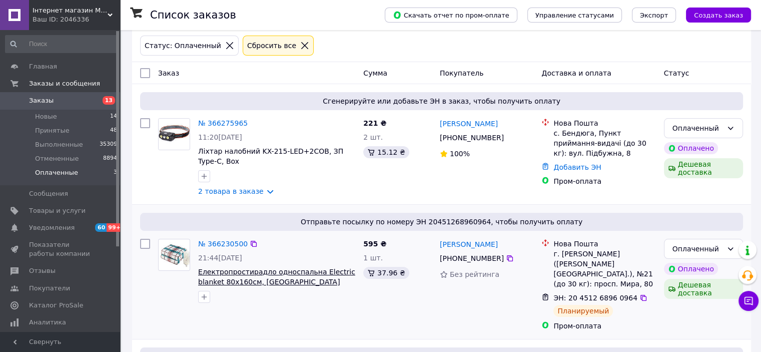
scroll to position [100, 0]
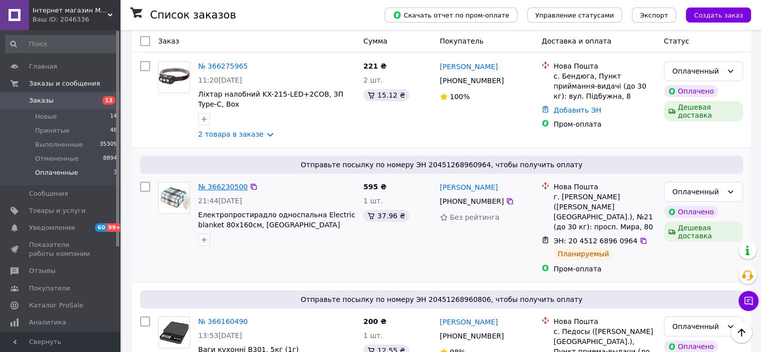
click at [220, 186] on link "№ 366230500" at bounding box center [223, 187] width 50 height 8
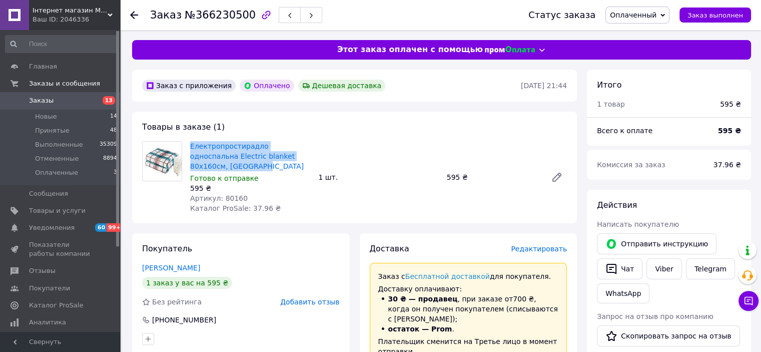
drag, startPoint x: 188, startPoint y: 142, endPoint x: 316, endPoint y: 155, distance: 128.7
click at [316, 155] on div "Електропростирадло односпальна Electric blanket 80х160см, Туреччина Готово к от…" at bounding box center [378, 177] width 385 height 76
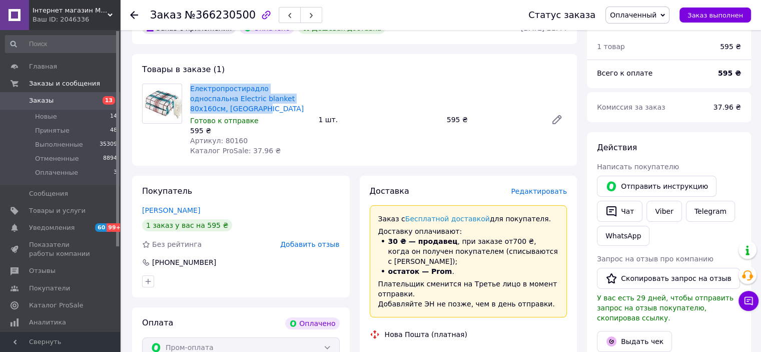
scroll to position [150, 0]
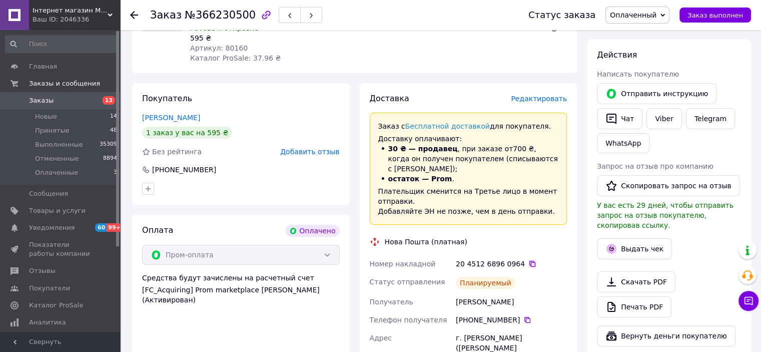
click at [529, 261] on icon at bounding box center [532, 264] width 6 height 6
drag, startPoint x: 445, startPoint y: 284, endPoint x: 512, endPoint y: 284, distance: 67.0
click at [512, 284] on div "Номер накладной 20 4512 6896 0964   Статус отправления Планируемый Получатель […" at bounding box center [469, 357] width 202 height 204
click at [523, 316] on icon at bounding box center [527, 320] width 8 height 8
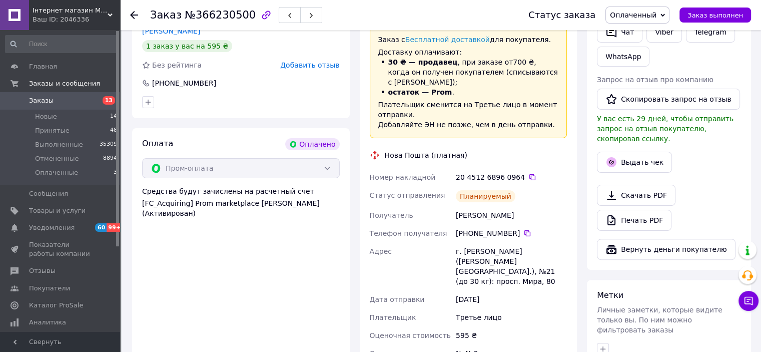
scroll to position [350, 0]
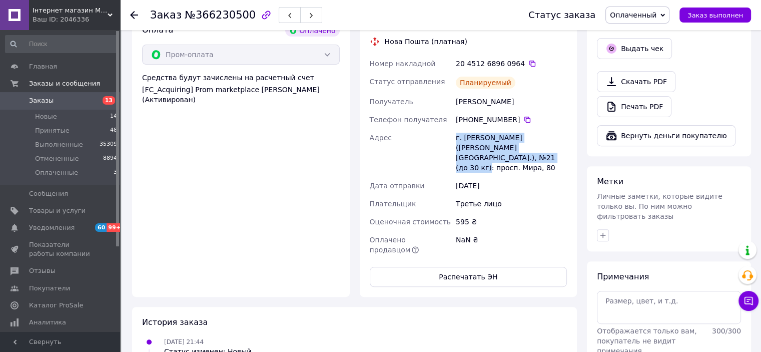
drag, startPoint x: 449, startPoint y: 119, endPoint x: 492, endPoint y: 140, distance: 47.9
click at [492, 140] on div "Номер накладной 20 4512 6896 0964   Статус отправления Планируемый Получатель […" at bounding box center [469, 157] width 202 height 204
click at [644, 14] on span "Оплаченный" at bounding box center [633, 15] width 47 height 8
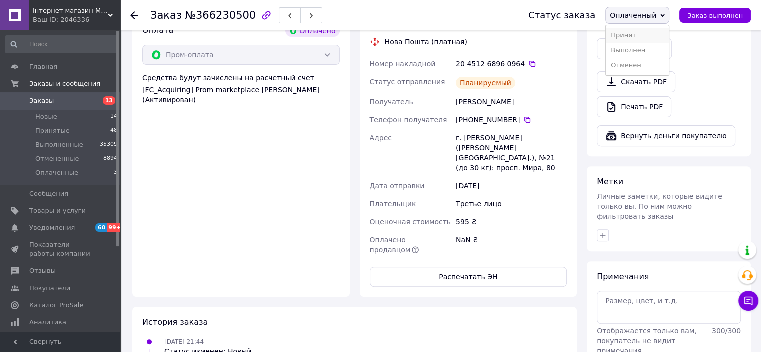
click at [652, 32] on li "Принят" at bounding box center [637, 35] width 63 height 15
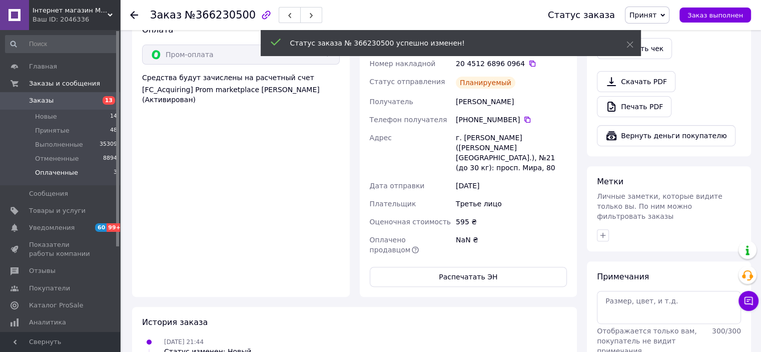
click at [95, 171] on li "Оплаченные 3" at bounding box center [61, 175] width 123 height 19
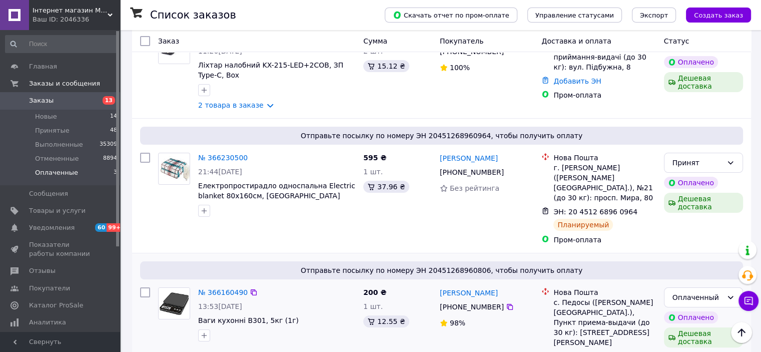
scroll to position [156, 0]
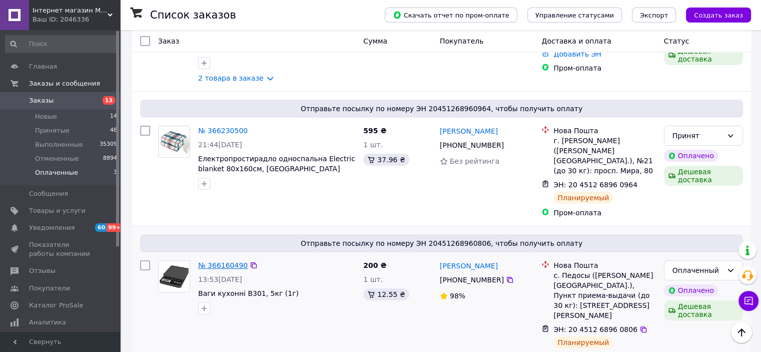
click at [224, 261] on link "№ 366160490" at bounding box center [223, 265] width 50 height 8
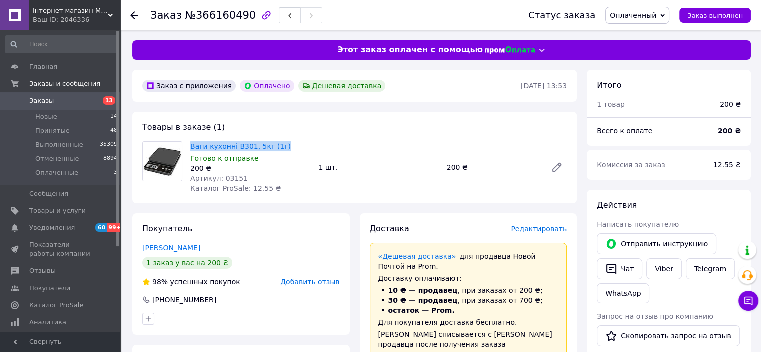
drag, startPoint x: 189, startPoint y: 142, endPoint x: 281, endPoint y: 145, distance: 92.1
click at [281, 145] on div "Ваги кухонні B301, 5кг (1г) Готово к отправке 200 ₴ Артикул: 03151 Каталог ProS…" at bounding box center [250, 167] width 128 height 56
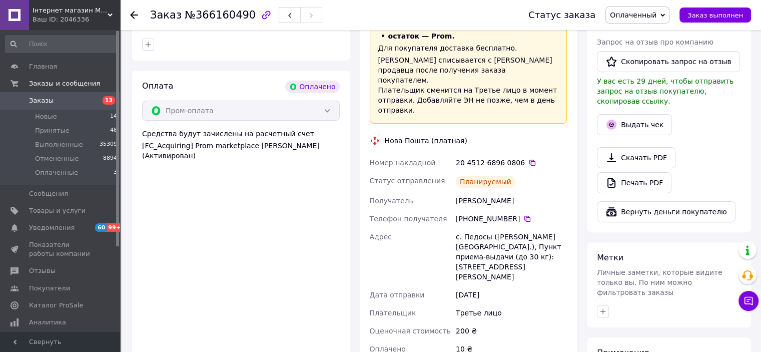
scroll to position [350, 0]
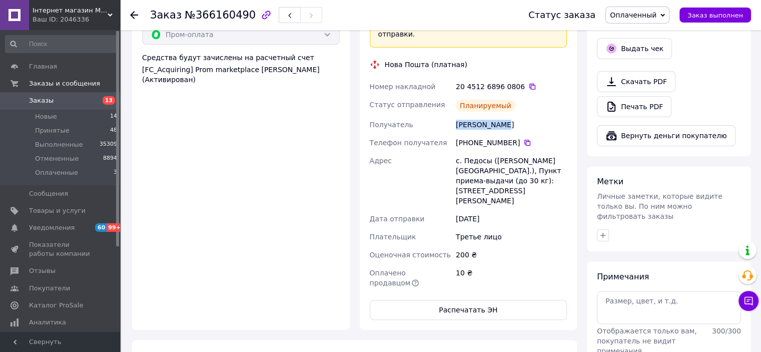
drag, startPoint x: 470, startPoint y: 116, endPoint x: 457, endPoint y: 117, distance: 12.5
click at [457, 117] on div "[PERSON_NAME]" at bounding box center [511, 125] width 115 height 18
click at [458, 117] on div "[PERSON_NAME]" at bounding box center [511, 125] width 115 height 18
click at [524, 140] on icon at bounding box center [527, 143] width 6 height 6
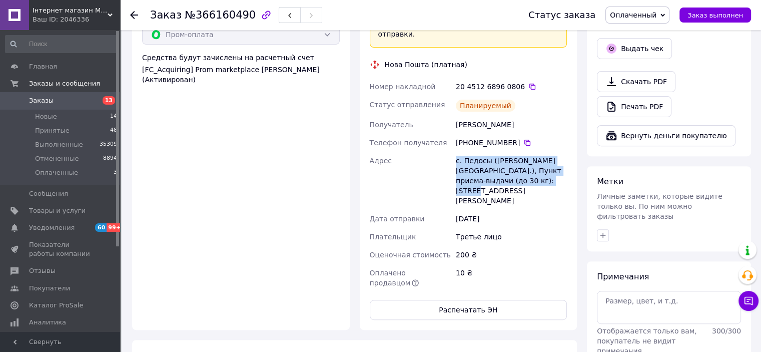
drag, startPoint x: 444, startPoint y: 154, endPoint x: 537, endPoint y: 171, distance: 94.6
click at [537, 171] on div "Номер накладной 20 4512 6896 0806   Статус отправления Планируемый Получатель М…" at bounding box center [469, 185] width 202 height 214
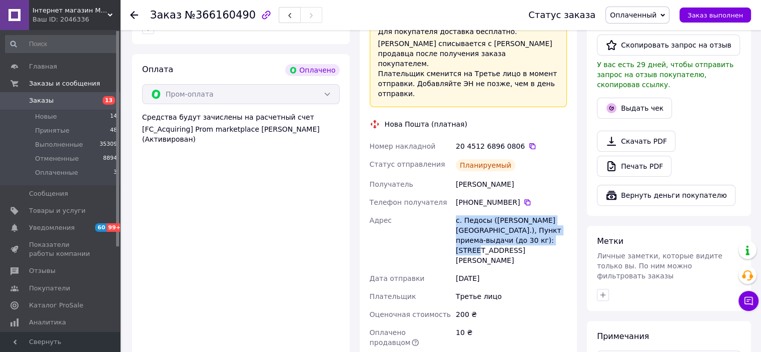
scroll to position [250, 0]
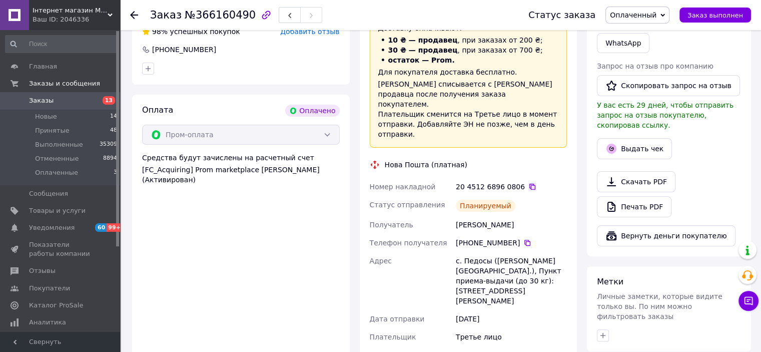
click at [529, 184] on icon at bounding box center [532, 187] width 6 height 6
click at [656, 19] on span "Оплаченный" at bounding box center [633, 15] width 47 height 8
click at [660, 34] on li "Принят" at bounding box center [637, 35] width 63 height 15
click at [87, 174] on li "Оплаченные 3" at bounding box center [61, 175] width 123 height 19
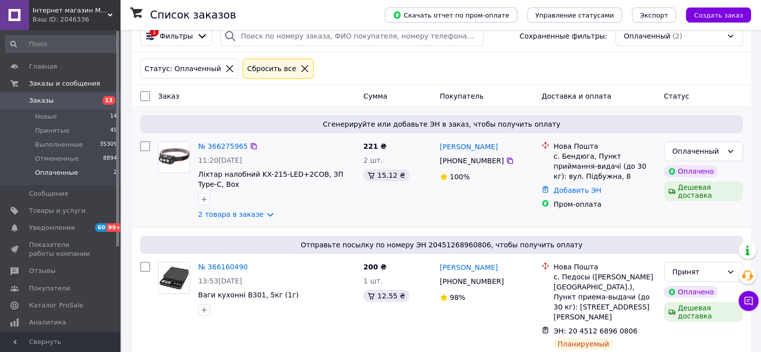
scroll to position [31, 0]
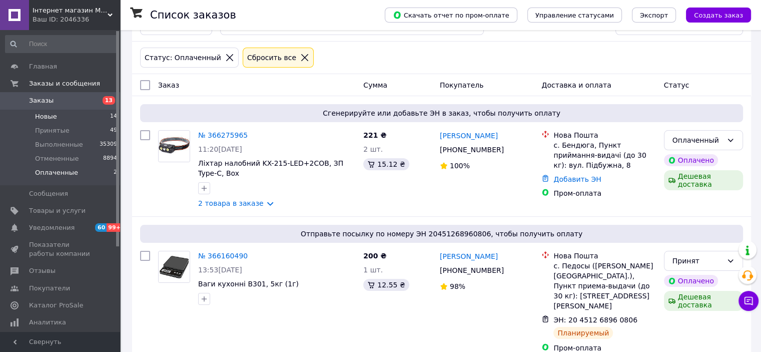
click at [86, 119] on li "Новые 14" at bounding box center [61, 117] width 123 height 14
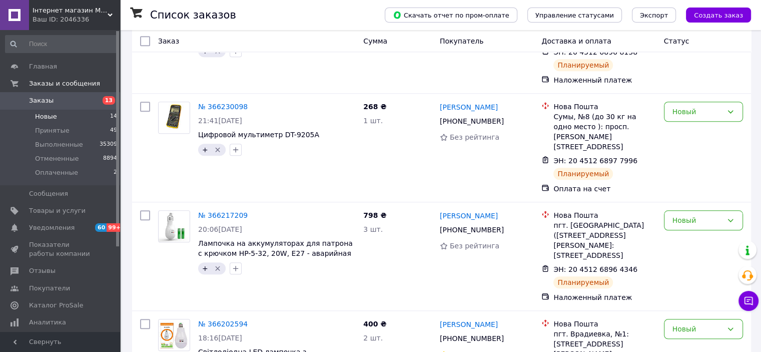
scroll to position [1105, 0]
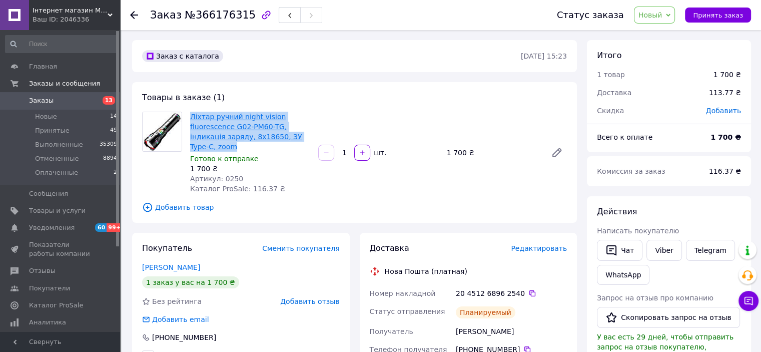
drag, startPoint x: 252, startPoint y: 130, endPoint x: 190, endPoint y: 116, distance: 63.6
click at [190, 116] on span "Ліхтар ручний night vision fluorescence G02-PM60-TG, індикація заряду, 8x18650,…" at bounding box center [250, 132] width 120 height 40
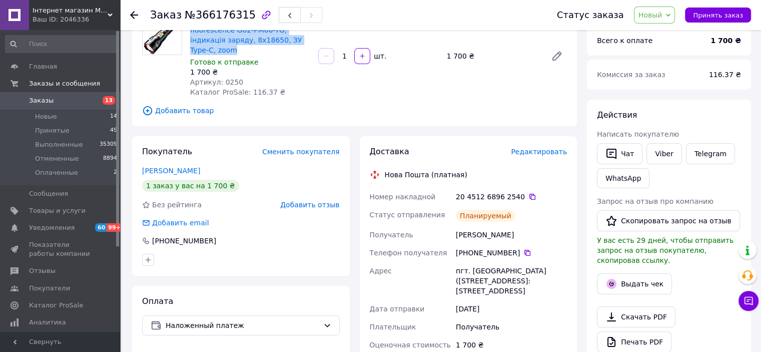
scroll to position [100, 0]
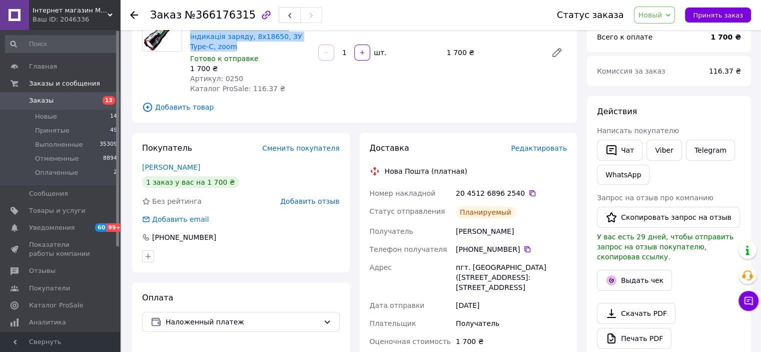
drag, startPoint x: 533, startPoint y: 227, endPoint x: 550, endPoint y: 227, distance: 17.0
click at [550, 227] on div "Номер накладной 20 4512 6896 2540   Статус отправления Планируемый Получатель […" at bounding box center [469, 328] width 202 height 288
click at [523, 245] on icon at bounding box center [527, 249] width 8 height 8
drag, startPoint x: 446, startPoint y: 263, endPoint x: 514, endPoint y: 291, distance: 73.1
click at [514, 291] on div "Номер накладной 20 4512 6896 2540   Статус отправления Планируемый Получатель […" at bounding box center [469, 328] width 202 height 288
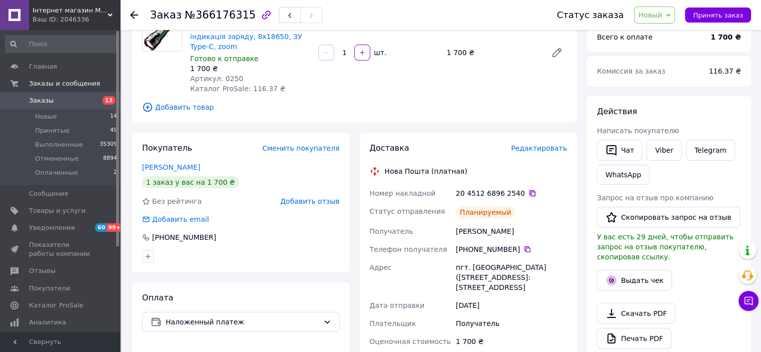
click at [529, 190] on icon at bounding box center [532, 193] width 6 height 6
click at [696, 14] on button "Принять заказ" at bounding box center [718, 15] width 66 height 15
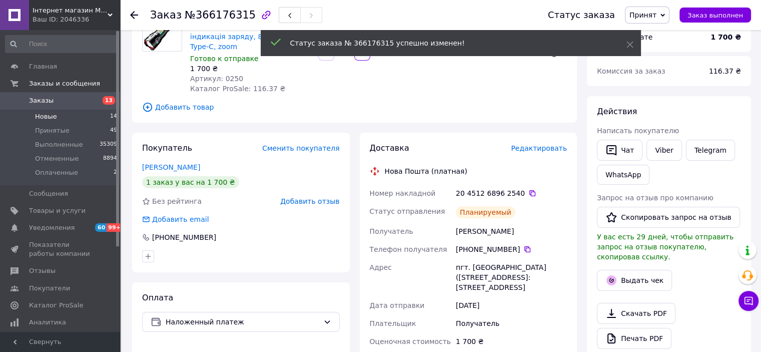
click at [96, 119] on li "Новые 14" at bounding box center [61, 117] width 123 height 14
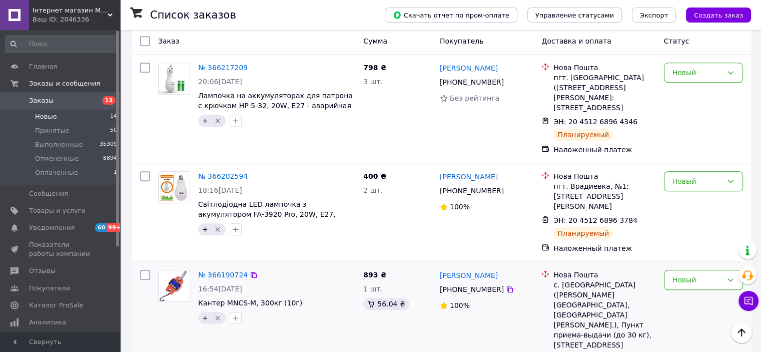
scroll to position [1105, 0]
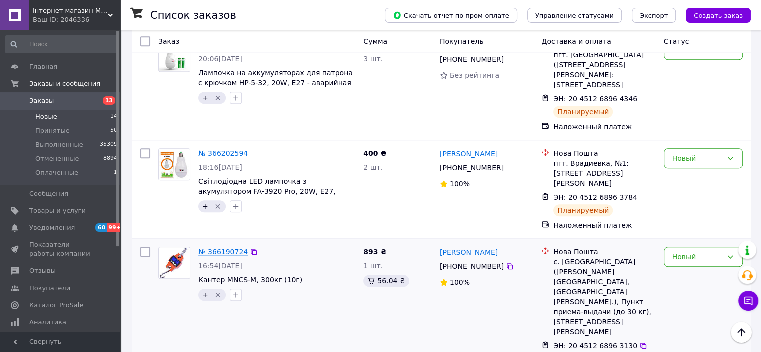
click at [218, 248] on link "№ 366190724" at bounding box center [223, 252] width 50 height 8
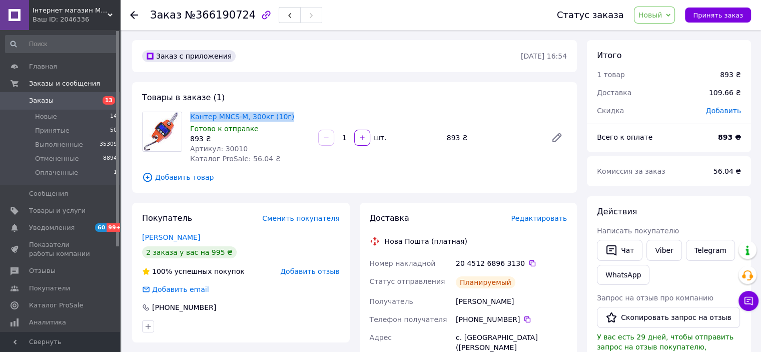
drag, startPoint x: 188, startPoint y: 115, endPoint x: 284, endPoint y: 117, distance: 96.6
click at [284, 117] on div "Кантер MNCS-M, 300кг (10г) Готово к отправке 893 ₴ Артикул: 30010 Каталог ProSa…" at bounding box center [250, 138] width 128 height 56
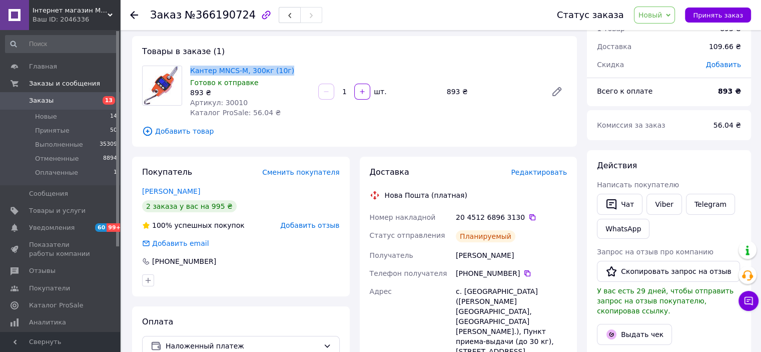
scroll to position [100, 0]
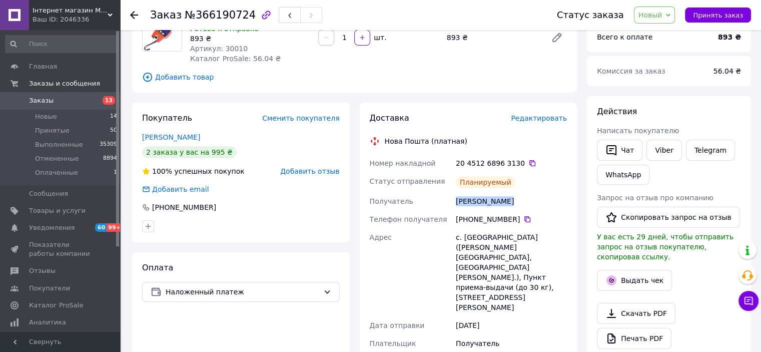
drag, startPoint x: 451, startPoint y: 201, endPoint x: 522, endPoint y: 203, distance: 70.6
click at [522, 203] on div "Номер накладной 20 4512 6896 3130   Статус отправления Планируемый Получатель […" at bounding box center [469, 323] width 202 height 338
click at [523, 221] on icon at bounding box center [527, 219] width 8 height 8
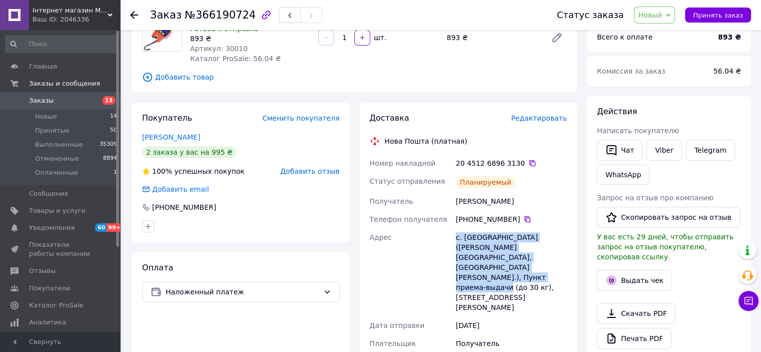
drag, startPoint x: 455, startPoint y: 238, endPoint x: 507, endPoint y: 266, distance: 58.6
click at [507, 267] on div "с. [GEOGRAPHIC_DATA] ([PERSON_NAME][GEOGRAPHIC_DATA], [GEOGRAPHIC_DATA][PERSON_…" at bounding box center [511, 272] width 115 height 88
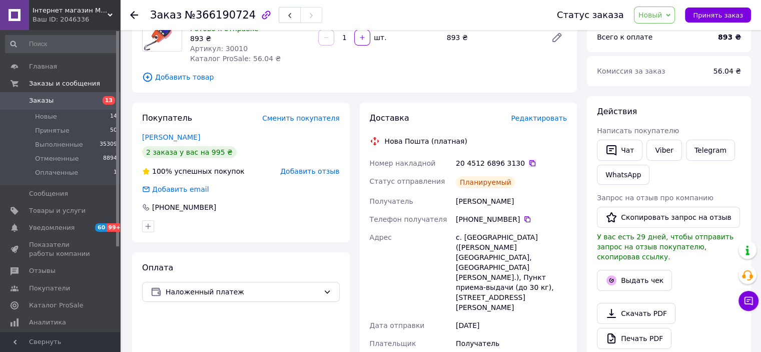
click at [528, 164] on icon at bounding box center [532, 163] width 8 height 8
click at [711, 12] on span "Принять заказ" at bounding box center [718, 16] width 50 height 8
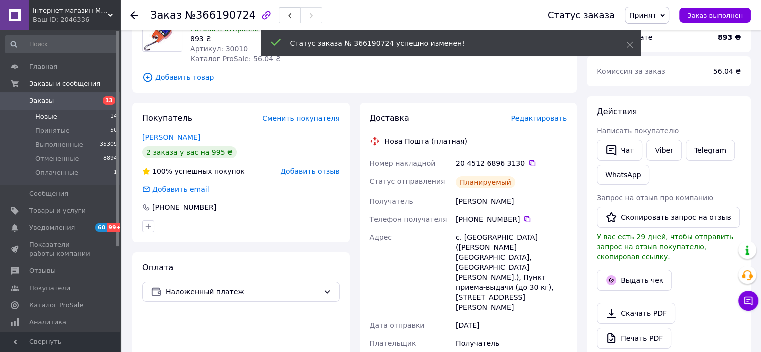
click at [93, 116] on li "Новые 14" at bounding box center [61, 117] width 123 height 14
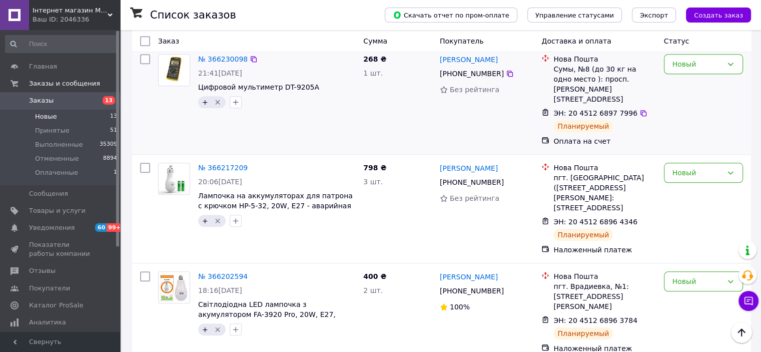
scroll to position [997, 0]
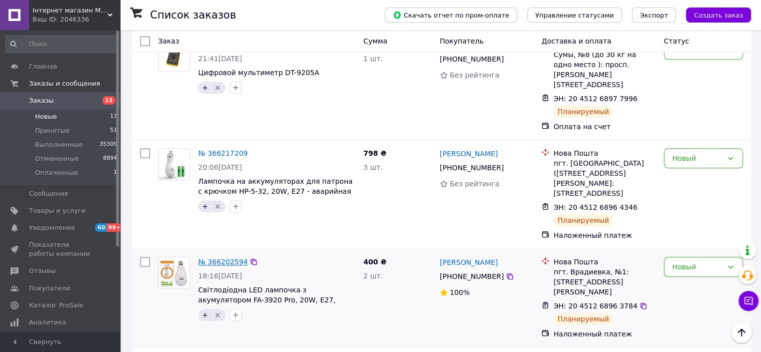
click at [209, 258] on link "№ 366202594" at bounding box center [223, 262] width 50 height 8
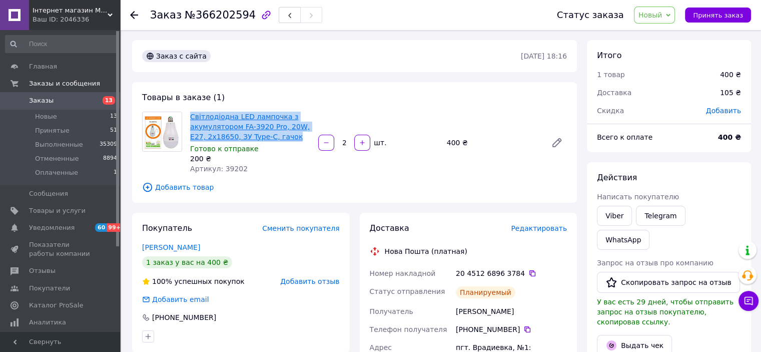
drag, startPoint x: 188, startPoint y: 113, endPoint x: 240, endPoint y: 129, distance: 55.1
click at [283, 134] on div "Світлодіодна LED лампочка з акумулятором FA-3920 Pro, 20W, E27, 2x18650, ЗУ Typ…" at bounding box center [250, 143] width 128 height 66
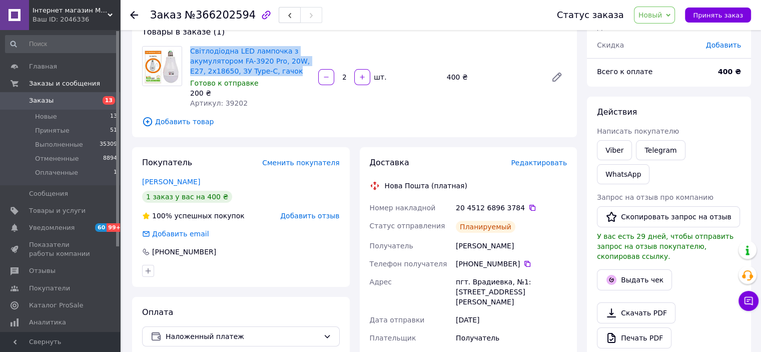
scroll to position [150, 0]
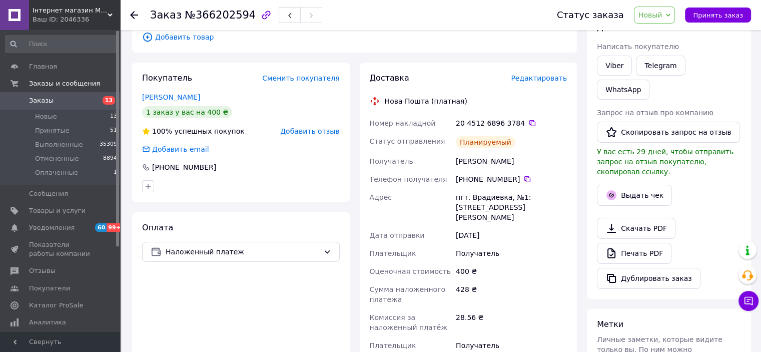
drag, startPoint x: 448, startPoint y: 162, endPoint x: 531, endPoint y: 162, distance: 83.0
click at [531, 162] on div "Номер накладной 20 4512 6896 3784   Статус отправления Планируемый Получатель […" at bounding box center [469, 258] width 202 height 288
click at [523, 179] on icon at bounding box center [527, 179] width 8 height 8
drag, startPoint x: 446, startPoint y: 199, endPoint x: 523, endPoint y: 212, distance: 78.0
click at [523, 212] on div "Номер накладной 20 4512 6896 3784   Статус отправления Планируемый Получатель […" at bounding box center [469, 258] width 202 height 288
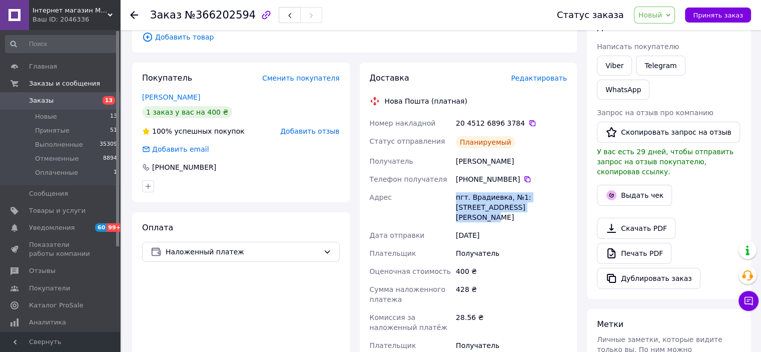
scroll to position [50, 0]
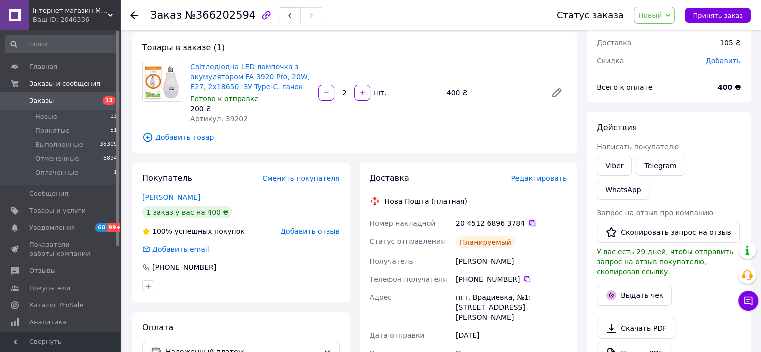
click at [529, 224] on icon at bounding box center [532, 223] width 6 height 6
click at [662, 16] on span "Новый" at bounding box center [650, 15] width 24 height 8
click at [667, 40] on li "Принят" at bounding box center [660, 35] width 53 height 15
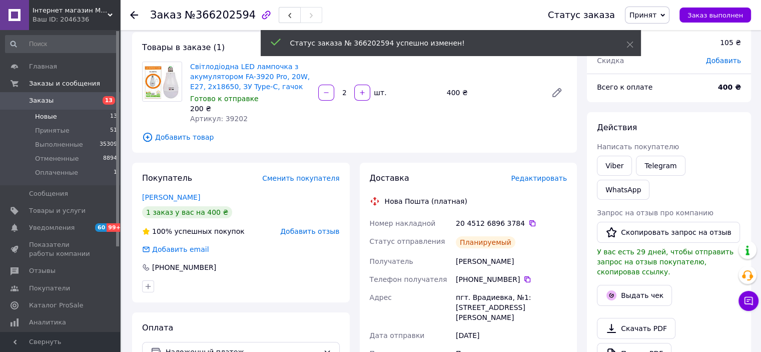
click at [102, 114] on li "Новые 13" at bounding box center [61, 117] width 123 height 14
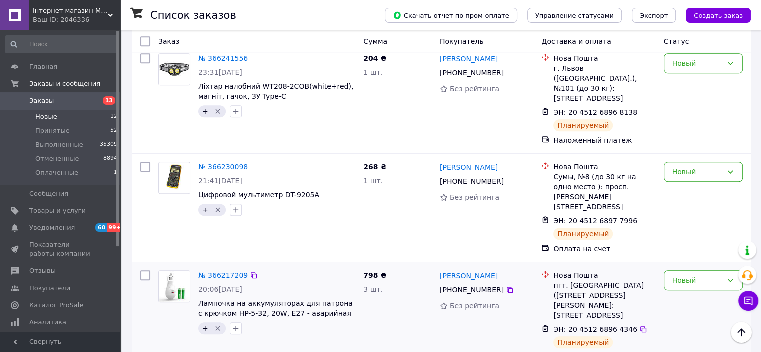
scroll to position [888, 0]
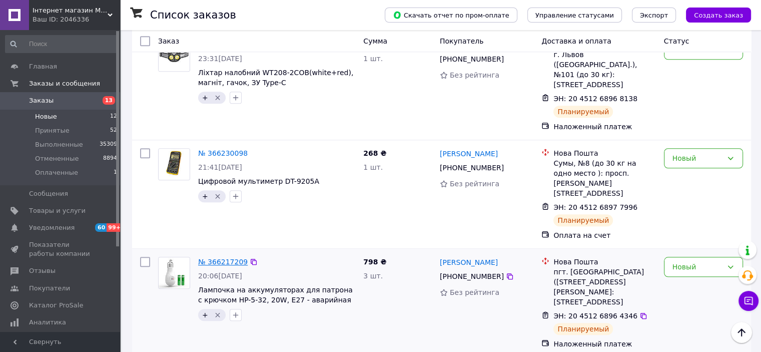
click at [223, 258] on link "№ 366217209" at bounding box center [223, 262] width 50 height 8
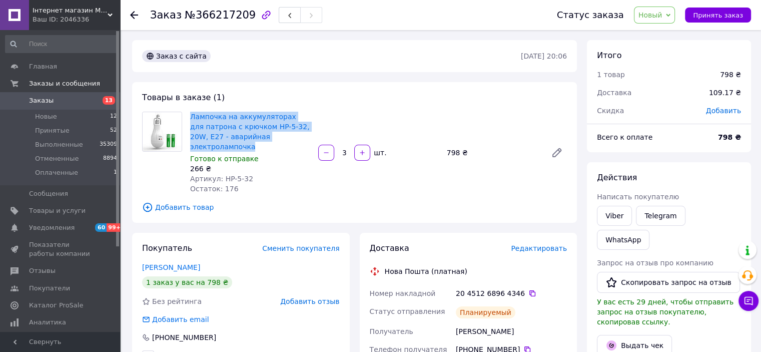
drag, startPoint x: 192, startPoint y: 113, endPoint x: 303, endPoint y: 136, distance: 113.9
click at [303, 136] on div "Лампочка на аккумуляторах для патрона с крючком HP-5-32, 20W, E27 - аварийная э…" at bounding box center [250, 153] width 128 height 86
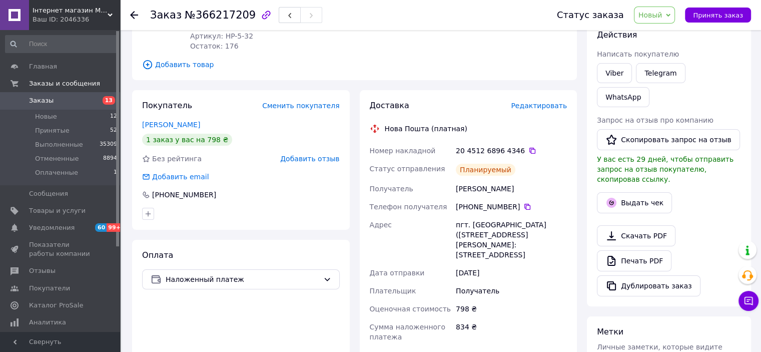
scroll to position [150, 0]
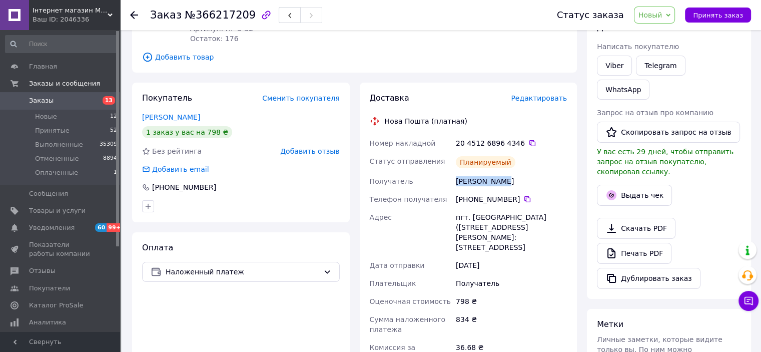
drag, startPoint x: 452, startPoint y: 168, endPoint x: 524, endPoint y: 172, distance: 72.1
click at [526, 172] on div "Номер накладной 20 4512 6896 4346   Статус отправления Планируемый Получатель […" at bounding box center [469, 283] width 202 height 298
click at [393, 236] on div "Адрес" at bounding box center [411, 232] width 87 height 48
click at [523, 195] on icon at bounding box center [527, 199] width 8 height 8
drag, startPoint x: 454, startPoint y: 205, endPoint x: 567, endPoint y: 251, distance: 122.3
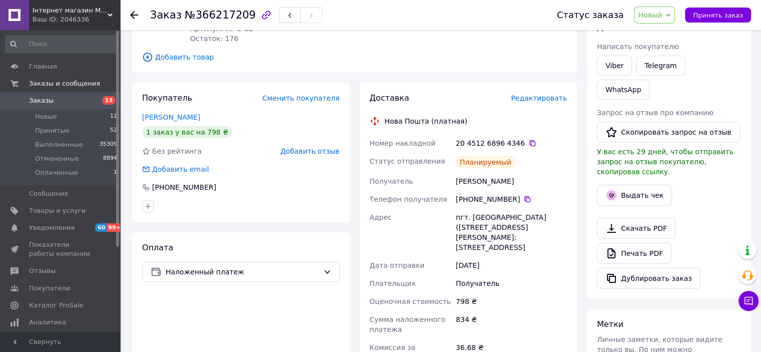
click at [567, 251] on div "пгт. [GEOGRAPHIC_DATA] ([STREET_ADDRESS][PERSON_NAME]: [STREET_ADDRESS]" at bounding box center [511, 232] width 115 height 48
drag, startPoint x: 454, startPoint y: 207, endPoint x: 567, endPoint y: 250, distance: 120.5
click at [567, 250] on div "пгт. [GEOGRAPHIC_DATA] ([STREET_ADDRESS][PERSON_NAME]: [STREET_ADDRESS]" at bounding box center [511, 232] width 115 height 48
click at [529, 140] on icon at bounding box center [532, 143] width 6 height 6
click at [725, 15] on span "Принять заказ" at bounding box center [718, 16] width 50 height 8
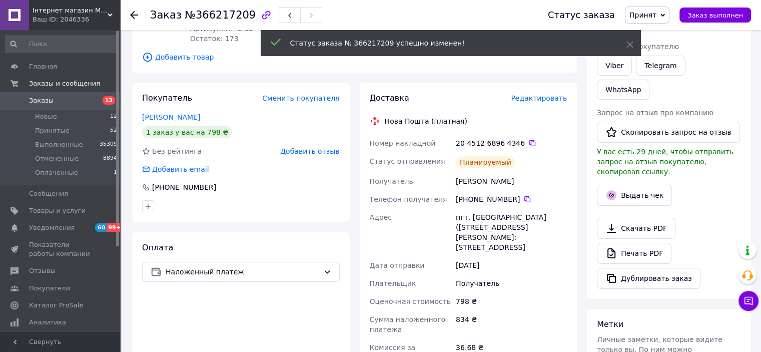
click at [100, 119] on li "Новые 12" at bounding box center [61, 117] width 123 height 14
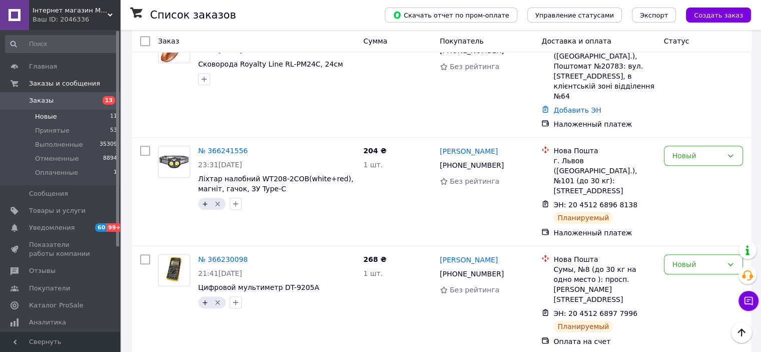
scroll to position [799, 0]
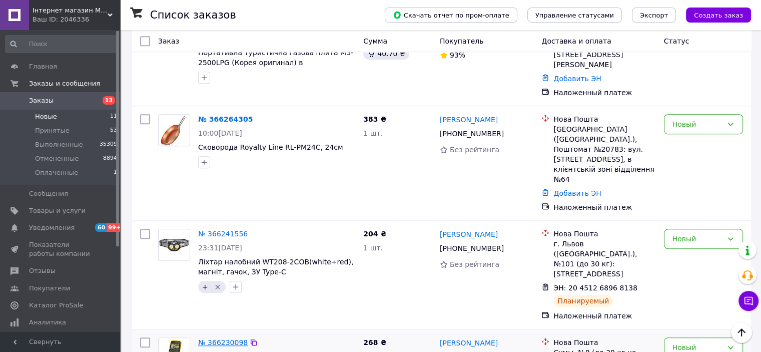
click at [226, 338] on link "№ 366230098" at bounding box center [223, 342] width 50 height 8
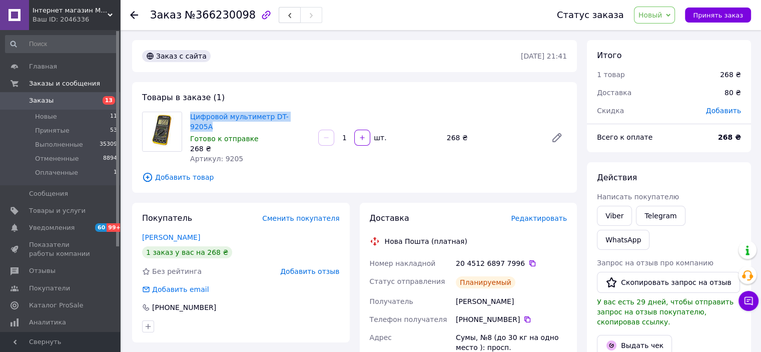
drag, startPoint x: 186, startPoint y: 114, endPoint x: 297, endPoint y: 114, distance: 111.1
click at [297, 114] on div "Цифровой мультиметр DT-9205А Готово к отправке 268 ₴ Артикул: 9205" at bounding box center [250, 138] width 128 height 56
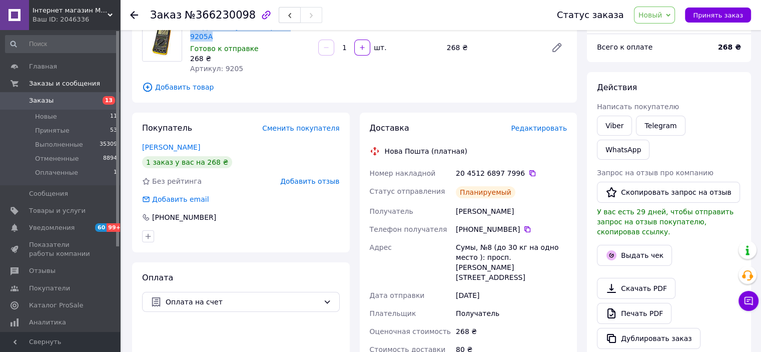
scroll to position [100, 0]
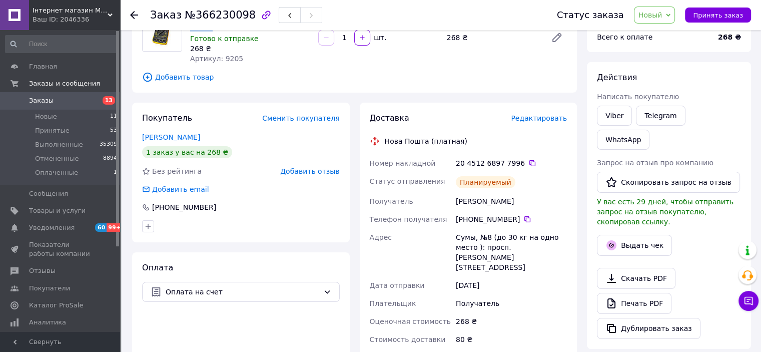
drag, startPoint x: 455, startPoint y: 187, endPoint x: 539, endPoint y: 193, distance: 84.3
click at [542, 193] on div "[PERSON_NAME]" at bounding box center [511, 201] width 115 height 18
click at [523, 215] on icon at bounding box center [527, 219] width 8 height 8
drag, startPoint x: 449, startPoint y: 220, endPoint x: 562, endPoint y: 239, distance: 114.6
click at [562, 239] on div "Номер накладной 20 4512 6897 7996   Статус отправления Планируемый Получатель […" at bounding box center [469, 251] width 202 height 194
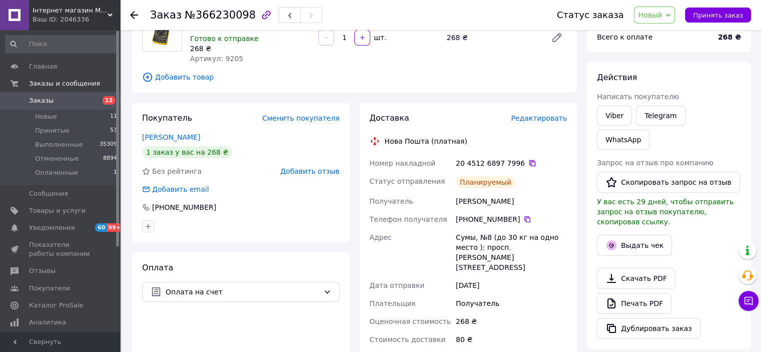
click at [528, 159] on icon at bounding box center [532, 163] width 8 height 8
click at [721, 14] on span "Принять заказ" at bounding box center [718, 16] width 50 height 8
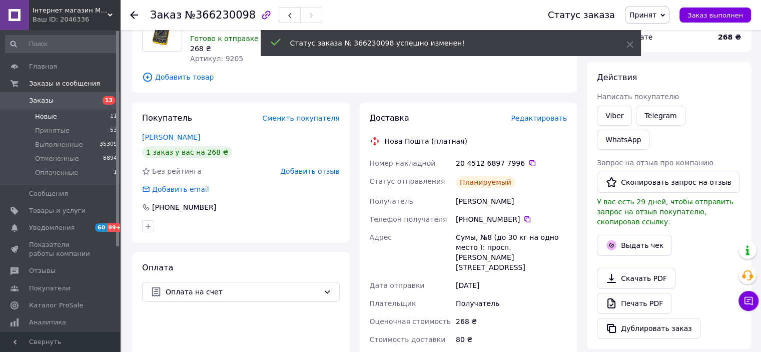
click at [92, 117] on li "Новые 11" at bounding box center [61, 117] width 123 height 14
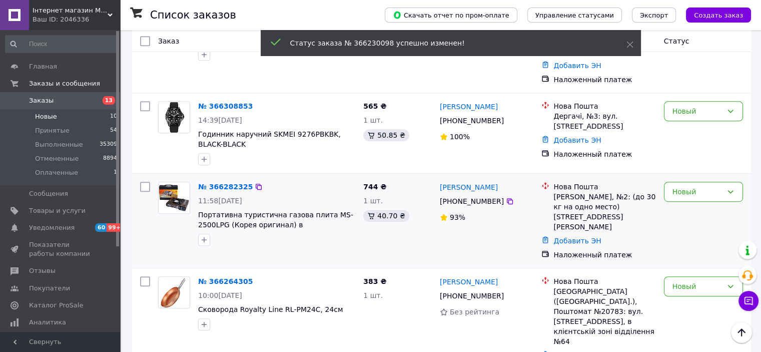
scroll to position [650, 0]
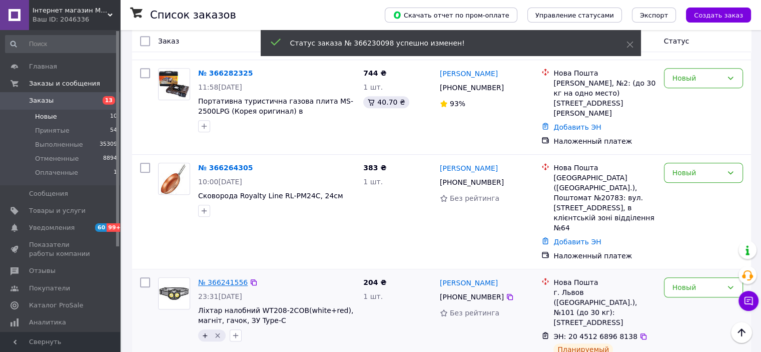
click at [219, 278] on link "№ 366241556" at bounding box center [223, 282] width 50 height 8
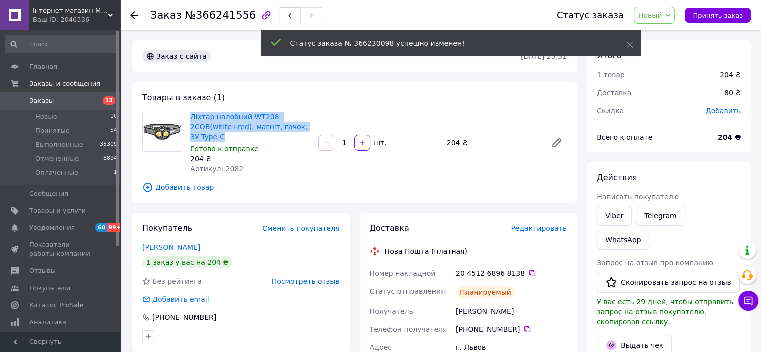
drag, startPoint x: 188, startPoint y: 113, endPoint x: 224, endPoint y: 136, distance: 42.5
click at [224, 136] on div "Ліхтар налобний WT208-2COB(white+red), магніт, гачок, ЗУ Type-C Готово к отправ…" at bounding box center [250, 143] width 128 height 66
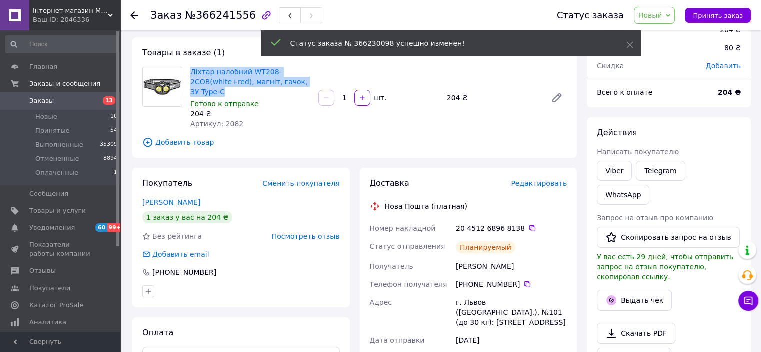
scroll to position [100, 0]
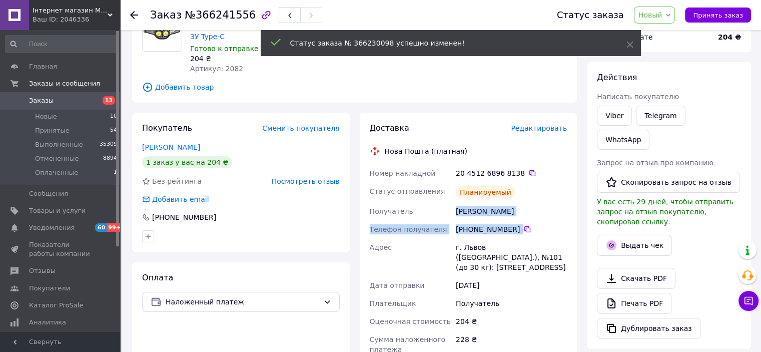
drag, startPoint x: 456, startPoint y: 211, endPoint x: 533, endPoint y: 221, distance: 77.7
click at [533, 221] on div "Номер накладной 20 4512 6896 8138   Статус отправления Планируемый Получатель […" at bounding box center [469, 308] width 202 height 288
drag, startPoint x: 469, startPoint y: 207, endPoint x: 442, endPoint y: 200, distance: 27.6
click at [442, 200] on div "Статус отправления" at bounding box center [411, 192] width 87 height 20
drag, startPoint x: 447, startPoint y: 211, endPoint x: 528, endPoint y: 215, distance: 81.1
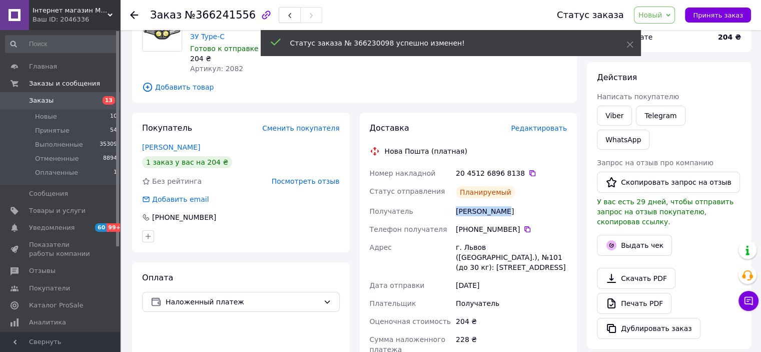
click at [528, 215] on div "Номер накладной 20 4512 6896 8138   Статус отправления Планируемый Получатель […" at bounding box center [469, 308] width 202 height 288
click at [523, 226] on icon at bounding box center [527, 229] width 8 height 8
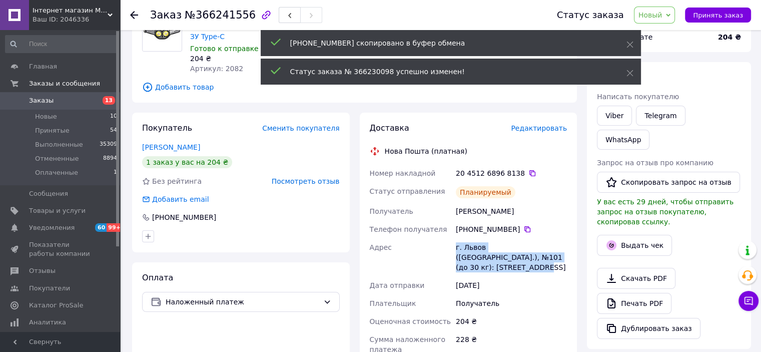
drag, startPoint x: 448, startPoint y: 246, endPoint x: 532, endPoint y: 253, distance: 83.8
click at [558, 263] on div "Номер накладной 20 4512 6896 8138   Статус отправления Планируемый Получатель […" at bounding box center [469, 308] width 202 height 288
click at [528, 174] on icon at bounding box center [532, 173] width 8 height 8
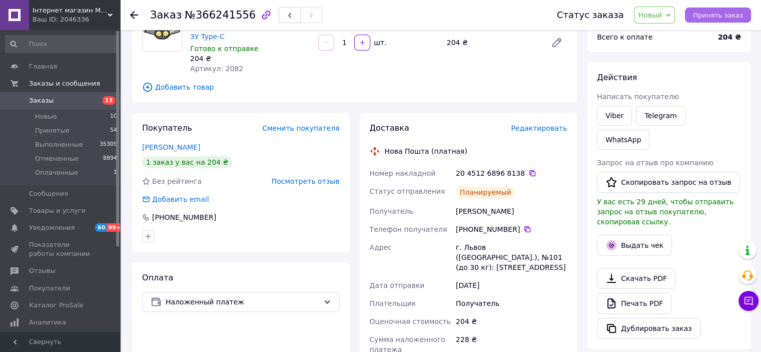
click at [718, 16] on span "Принять заказ" at bounding box center [718, 16] width 50 height 8
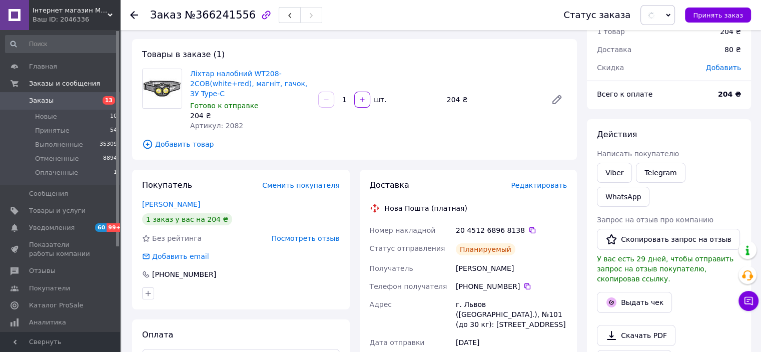
scroll to position [0, 0]
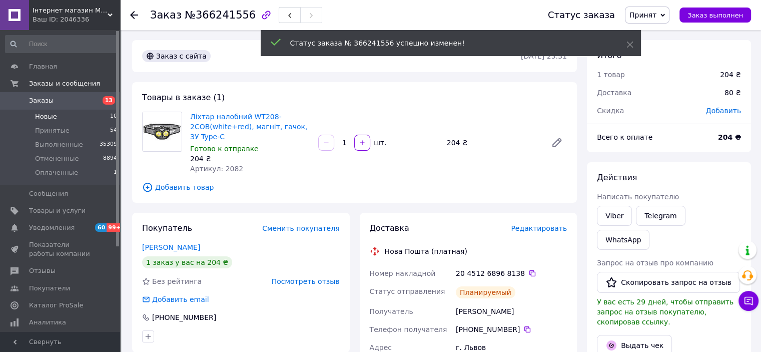
click at [106, 116] on li "Новые 10" at bounding box center [61, 117] width 123 height 14
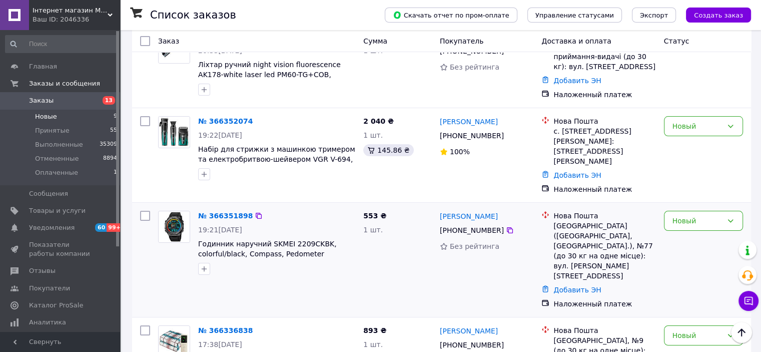
scroll to position [100, 0]
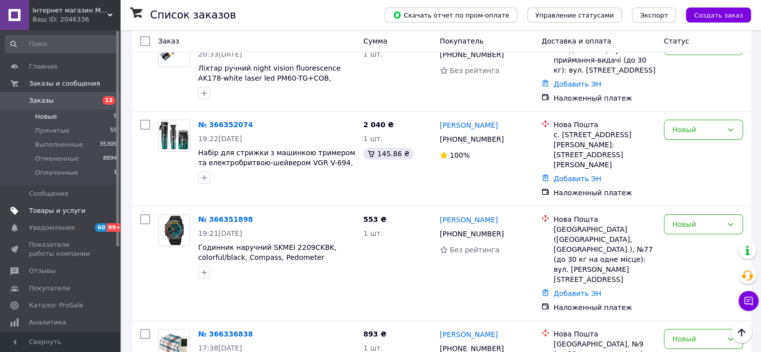
click at [84, 206] on span "Товары и услуги" at bounding box center [61, 210] width 64 height 9
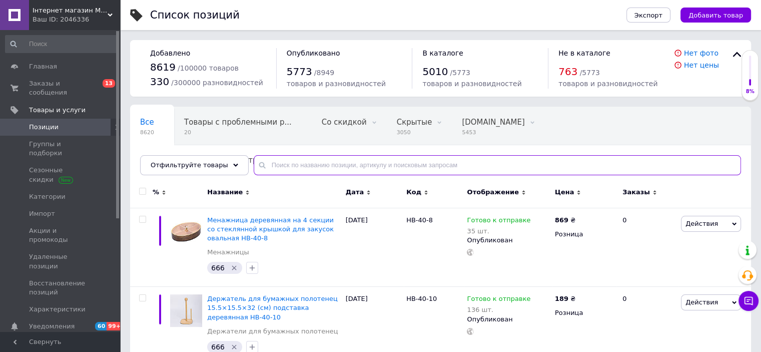
click at [325, 166] on input "text" at bounding box center [497, 165] width 487 height 20
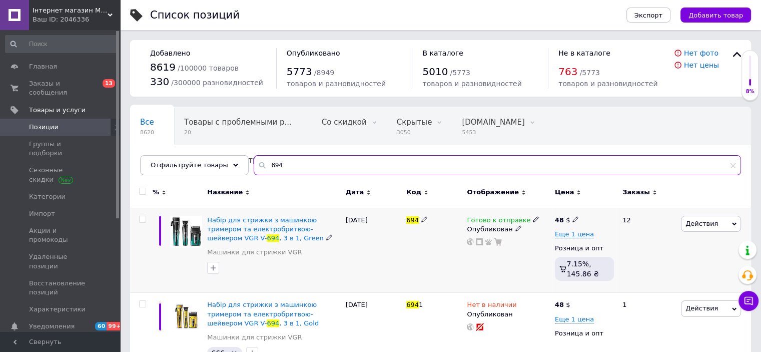
type input "694"
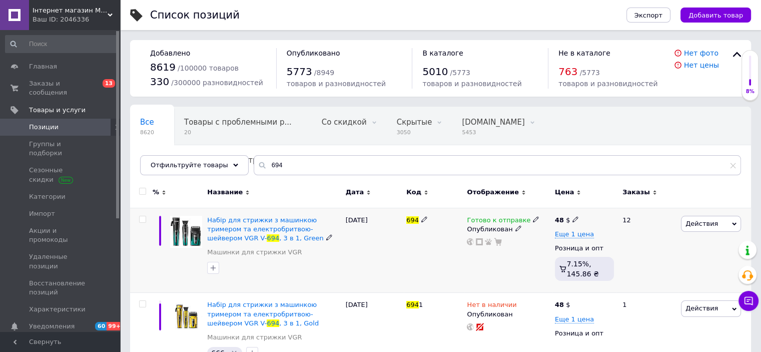
click at [533, 215] on span at bounding box center [536, 218] width 6 height 7
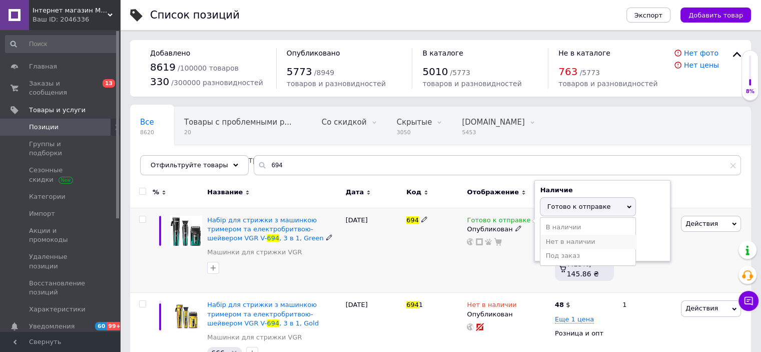
click at [573, 238] on li "Нет в наличии" at bounding box center [587, 242] width 95 height 14
click at [476, 253] on div "Готово к отправке Наличие Нет в наличии В наличии Под заказ Готово к отправке О…" at bounding box center [508, 250] width 88 height 85
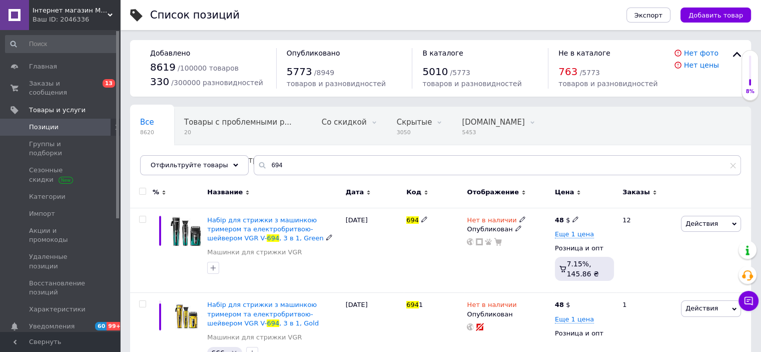
scroll to position [29, 0]
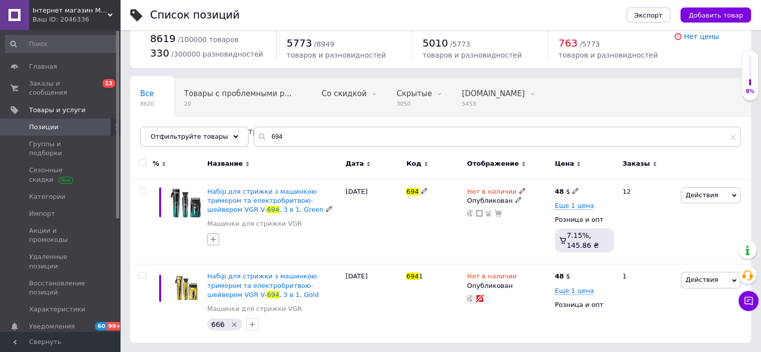
click at [216, 238] on icon "button" at bounding box center [214, 240] width 6 height 6
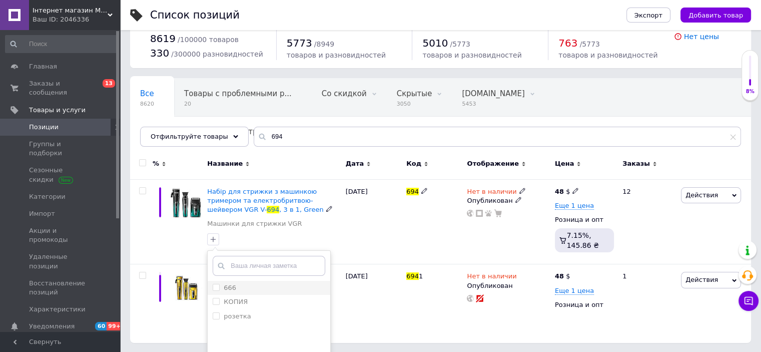
click at [244, 288] on div "666" at bounding box center [269, 287] width 113 height 9
checkbox input "true"
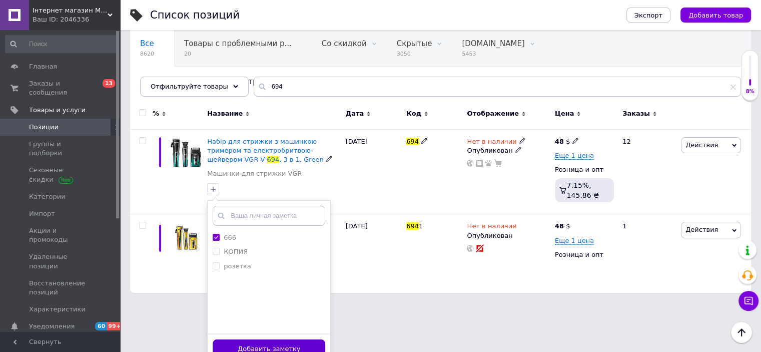
click at [292, 342] on button "Добавить заметку" at bounding box center [269, 349] width 113 height 20
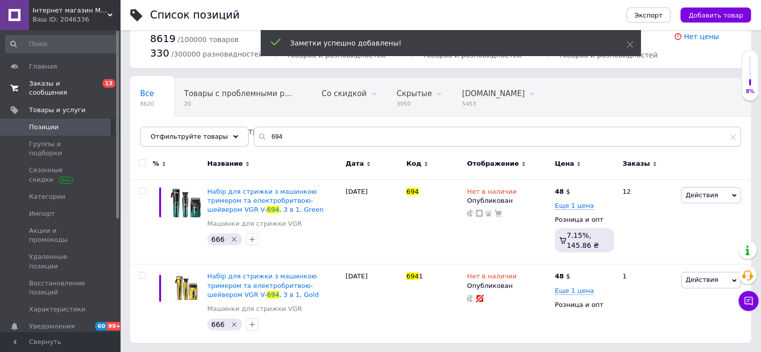
click at [81, 86] on span "Заказы и сообщения" at bounding box center [61, 88] width 64 height 18
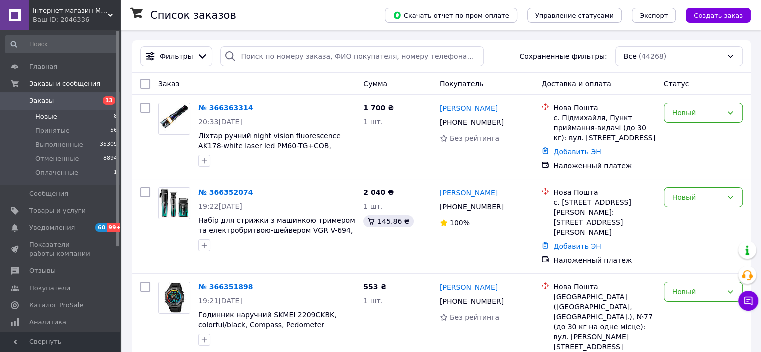
click at [86, 119] on li "Новые 8" at bounding box center [61, 117] width 123 height 14
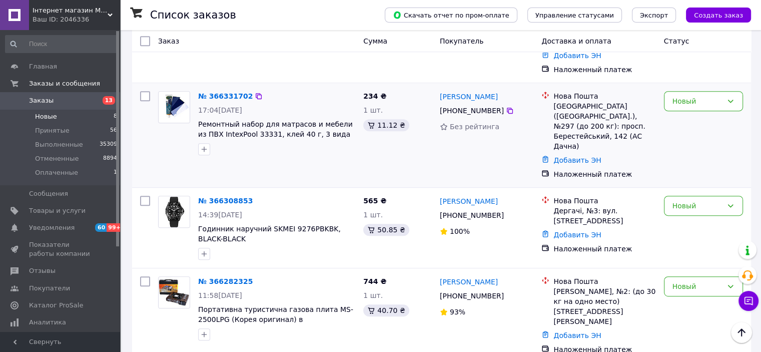
scroll to position [450, 0]
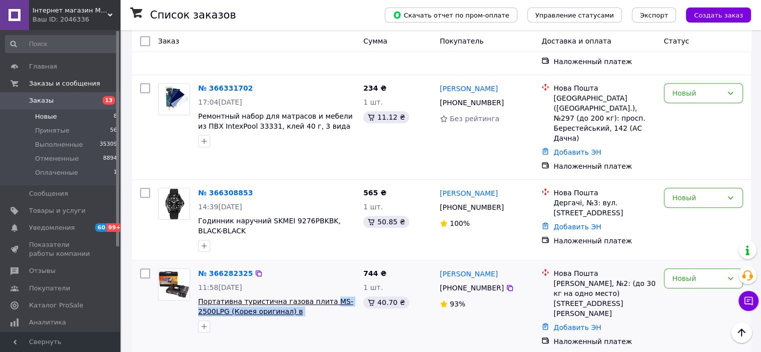
drag, startPoint x: 311, startPoint y: 238, endPoint x: 318, endPoint y: 228, distance: 12.2
click at [318, 296] on span "Портативна туристична газова плита MS-2500LPG (Корея оригинал) в [GEOGRAPHIC_DA…" at bounding box center [276, 306] width 157 height 20
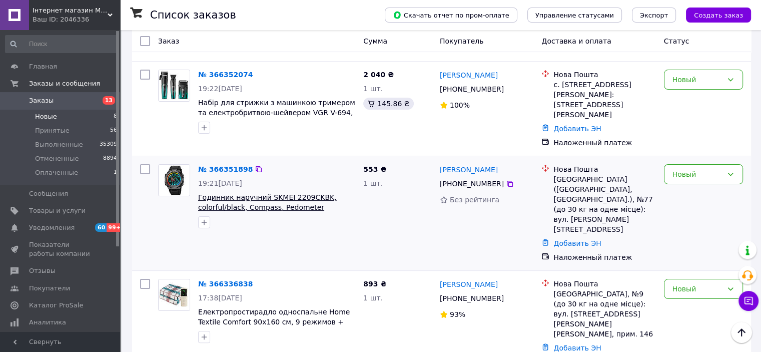
scroll to position [0, 0]
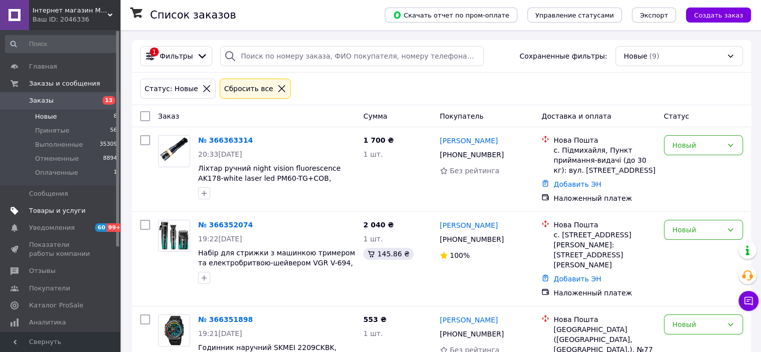
click at [93, 214] on span at bounding box center [107, 210] width 28 height 9
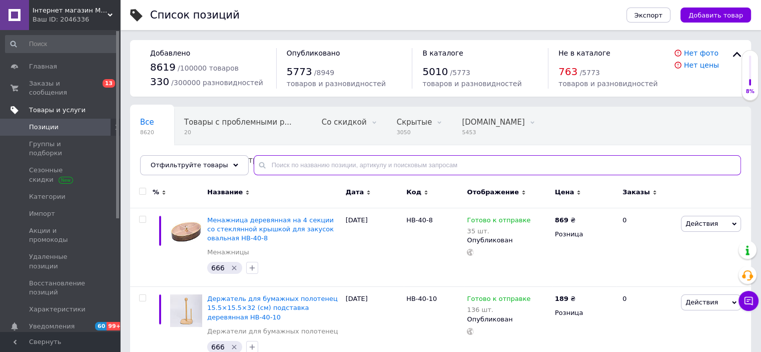
paste input "Q03L"
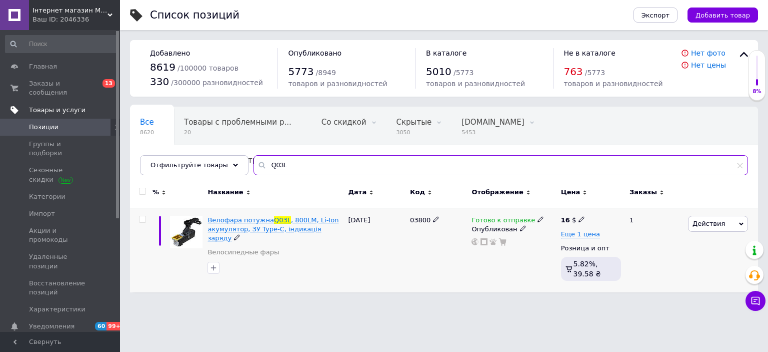
type input "Q03L"
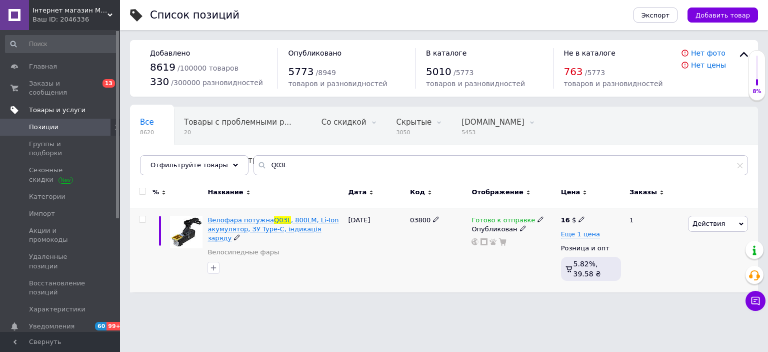
click at [303, 224] on span ", 800LM, Li-Ion акумулятор, ЗУ Type-C, індикація заряду" at bounding box center [273, 229] width 131 height 26
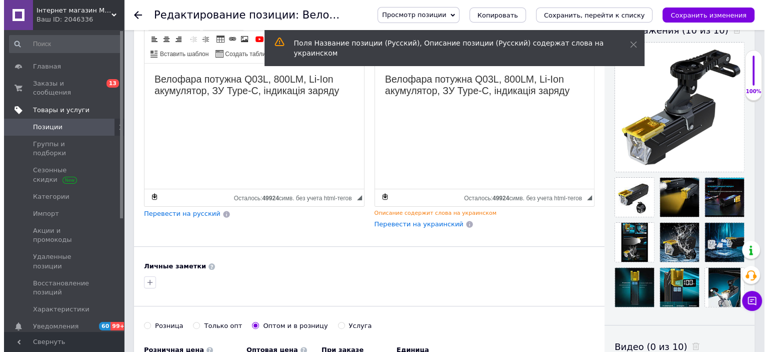
scroll to position [200, 0]
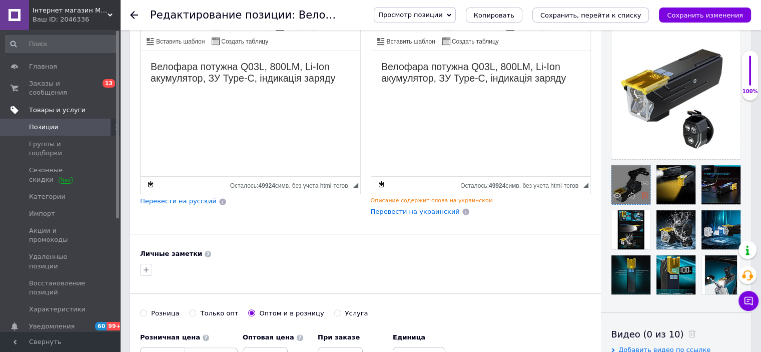
click at [644, 194] on icon at bounding box center [645, 196] width 8 height 8
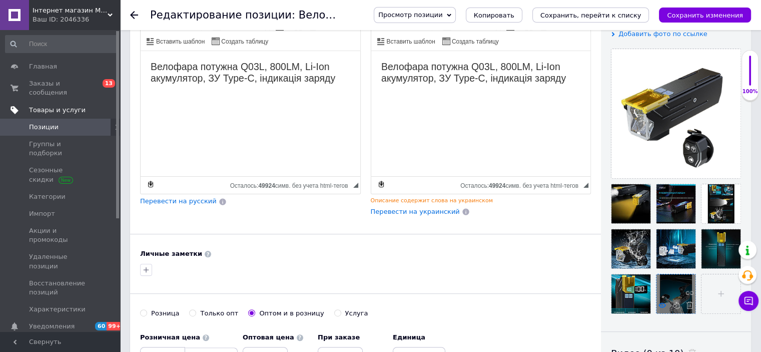
click at [658, 307] on icon at bounding box center [662, 305] width 8 height 8
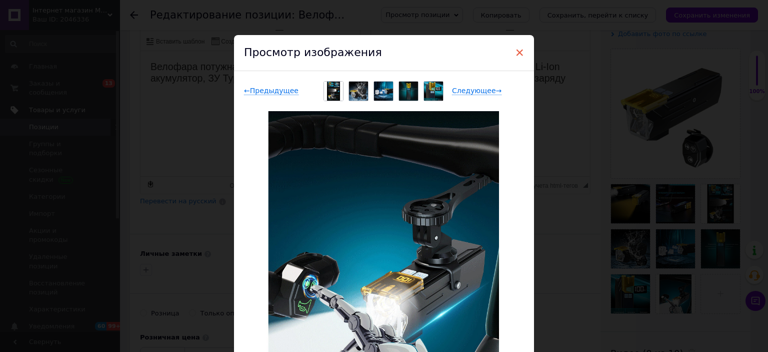
click at [515, 50] on span "×" at bounding box center [519, 52] width 9 height 17
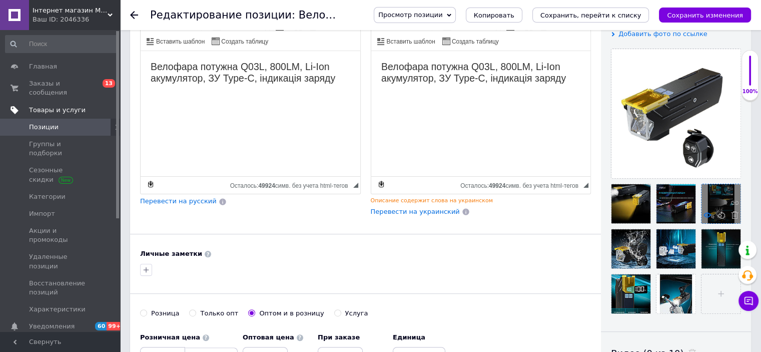
click at [708, 212] on icon at bounding box center [707, 215] width 8 height 8
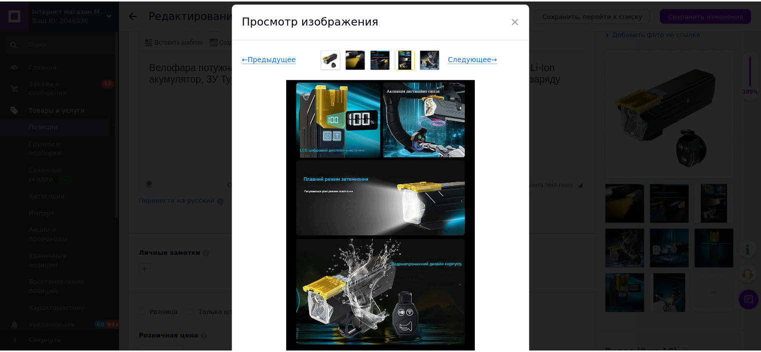
scroll to position [50, 0]
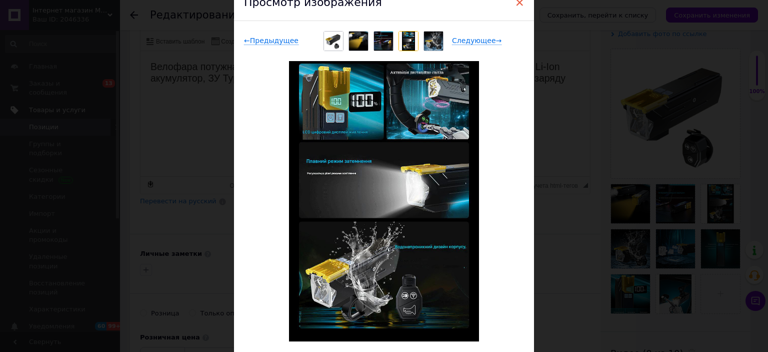
click at [518, 4] on span "×" at bounding box center [519, 2] width 9 height 17
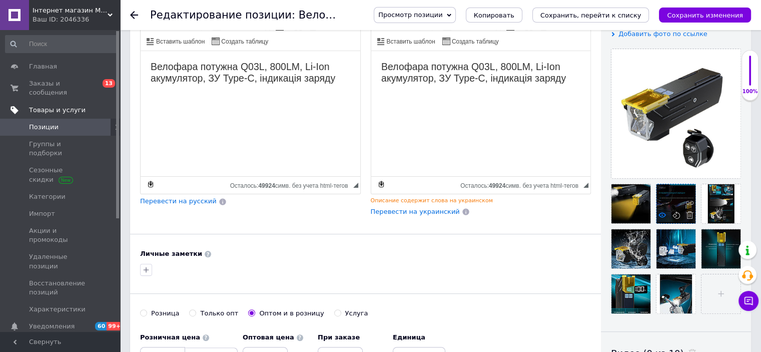
click at [662, 213] on use at bounding box center [662, 214] width 8 height 5
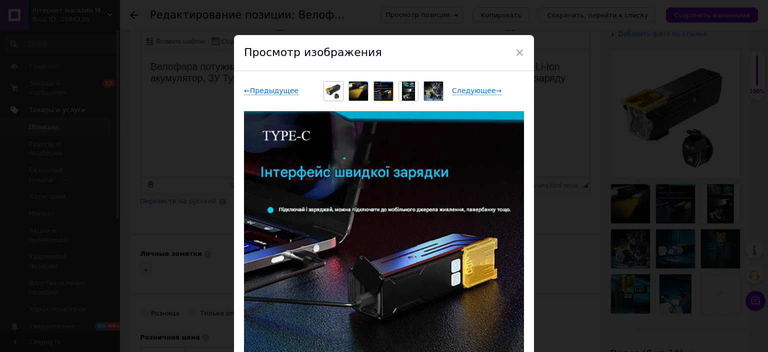
click at [524, 51] on div "Просмотр изображения" at bounding box center [384, 53] width 300 height 36
click at [521, 54] on span "×" at bounding box center [519, 52] width 9 height 17
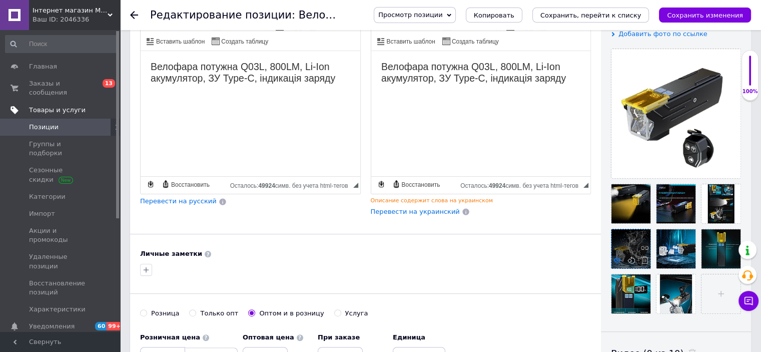
click at [614, 258] on icon at bounding box center [617, 260] width 8 height 8
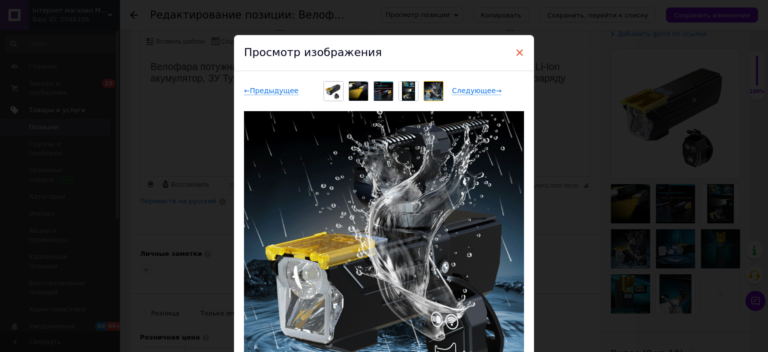
click at [516, 53] on span "×" at bounding box center [519, 52] width 9 height 17
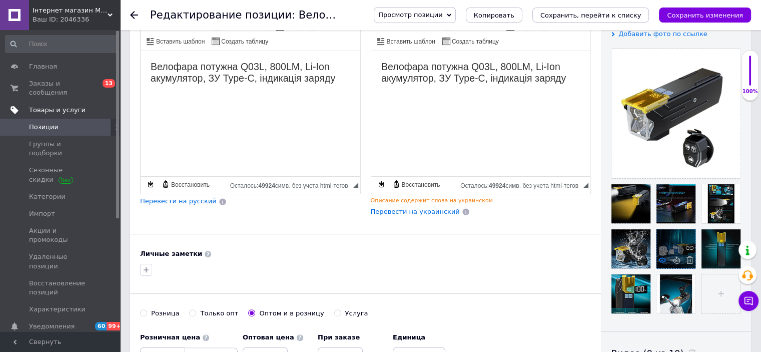
click at [660, 259] on icon at bounding box center [662, 260] width 8 height 8
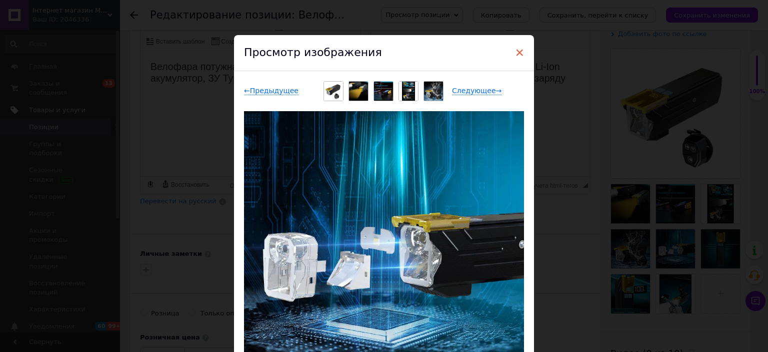
click at [520, 53] on span "×" at bounding box center [519, 52] width 9 height 17
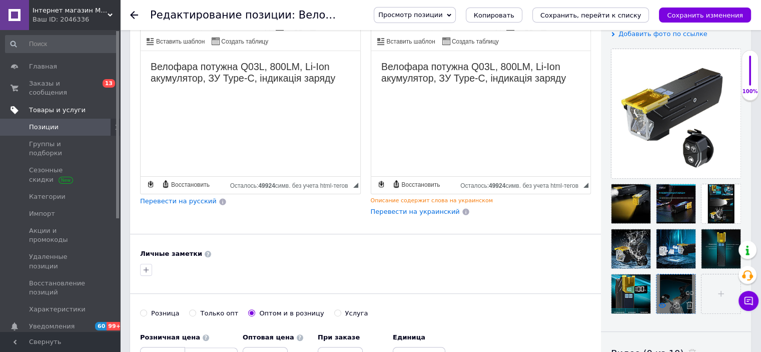
click at [663, 305] on icon at bounding box center [662, 305] width 8 height 8
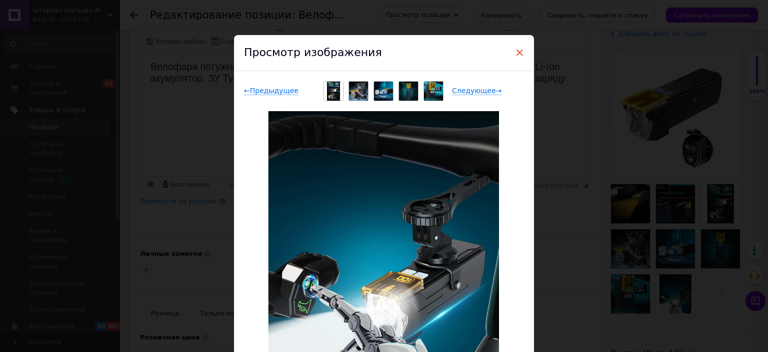
click at [519, 51] on span "×" at bounding box center [519, 52] width 9 height 17
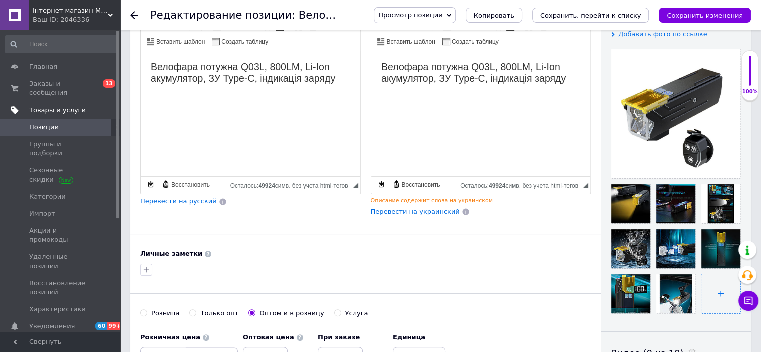
click at [714, 288] on input "file" at bounding box center [720, 293] width 39 height 39
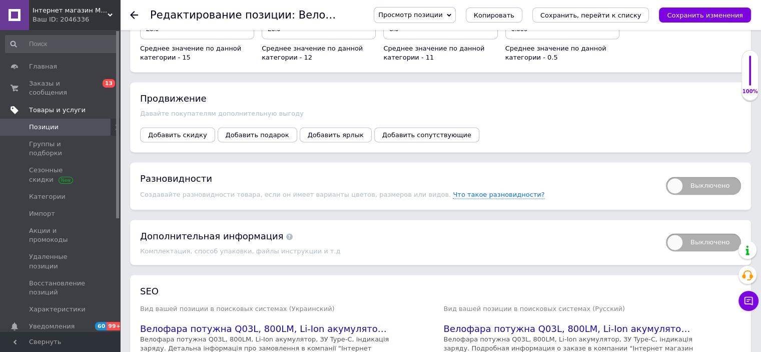
scroll to position [1432, 0]
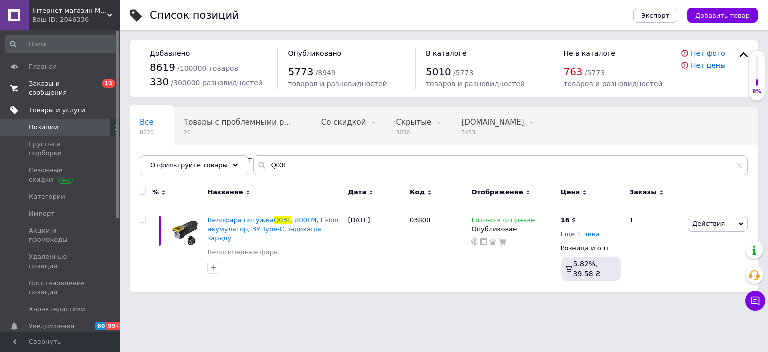
click at [89, 85] on span "Заказы и сообщения" at bounding box center [61, 88] width 64 height 18
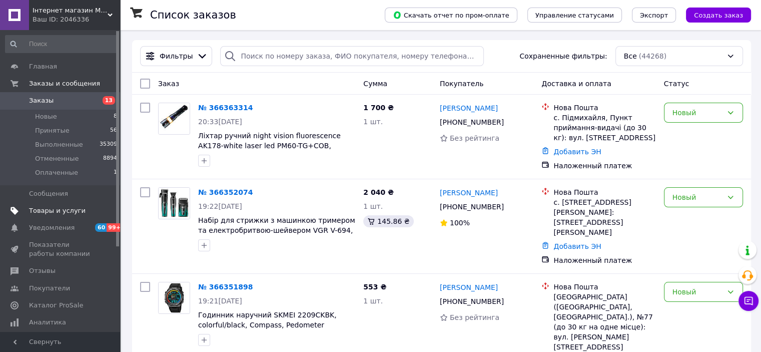
click at [80, 206] on span "Товары и услуги" at bounding box center [61, 210] width 64 height 9
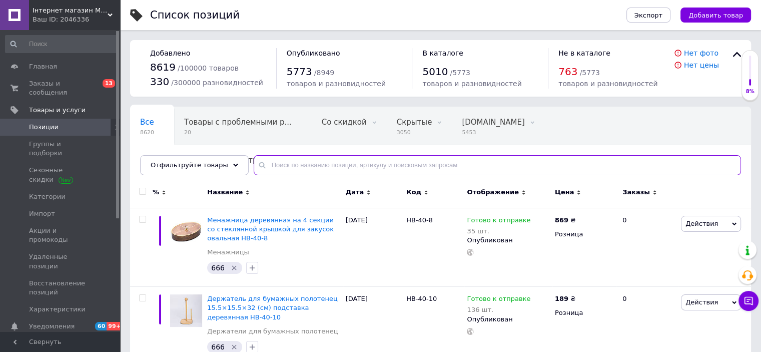
click at [289, 165] on input "text" at bounding box center [497, 165] width 487 height 20
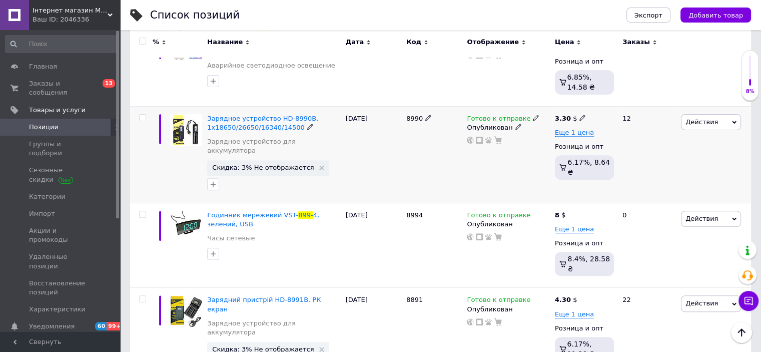
scroll to position [327, 0]
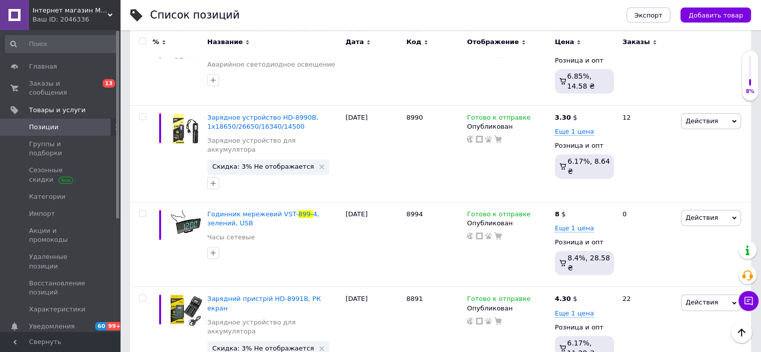
type input "899-"
click at [298, 210] on span "899-" at bounding box center [305, 214] width 15 height 8
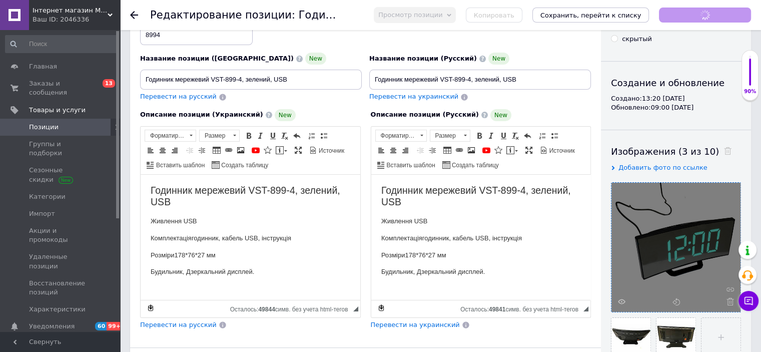
scroll to position [150, 0]
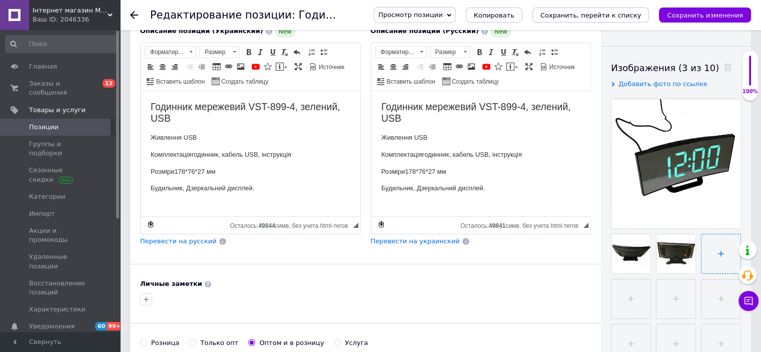
click at [710, 248] on input "file" at bounding box center [720, 253] width 39 height 39
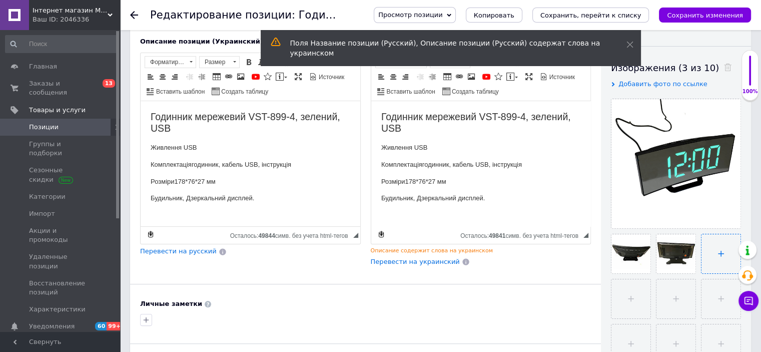
type input "C:\fakepath\chasy_setevye_vst_899_4_zelenye_usb.jpeg"
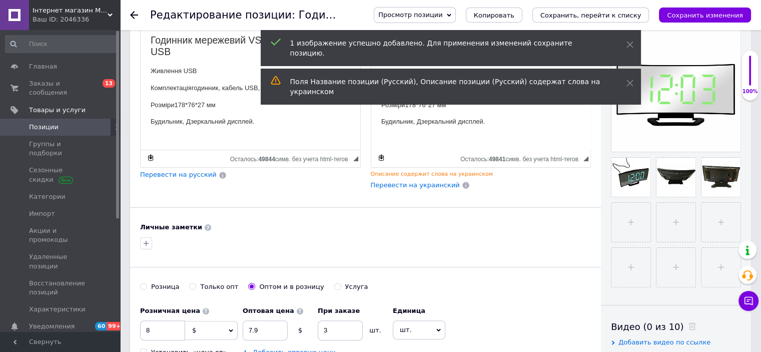
scroll to position [350, 0]
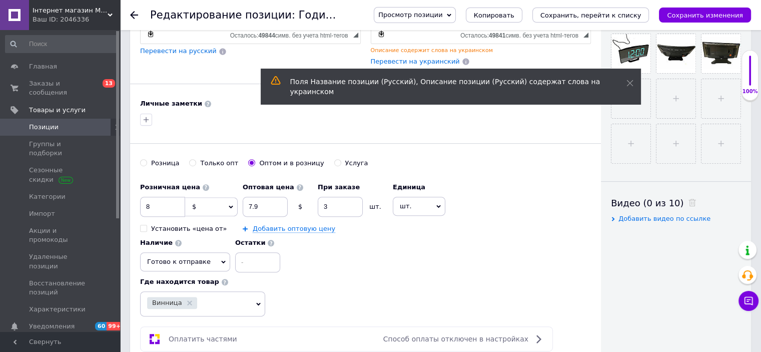
click at [211, 258] on span "Готово к отправке" at bounding box center [179, 262] width 64 height 8
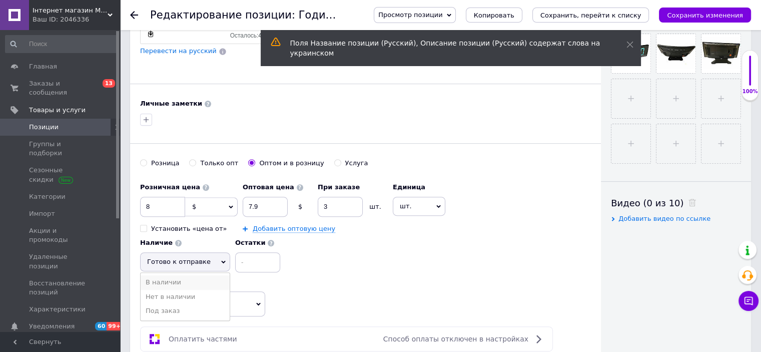
click at [230, 275] on li "В наличии" at bounding box center [185, 282] width 89 height 14
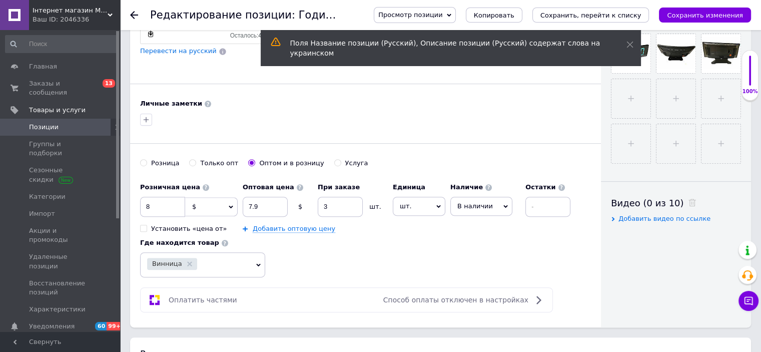
click at [495, 197] on span "В наличии" at bounding box center [481, 206] width 62 height 19
click at [491, 227] on li "Нет в наличии" at bounding box center [481, 227] width 61 height 14
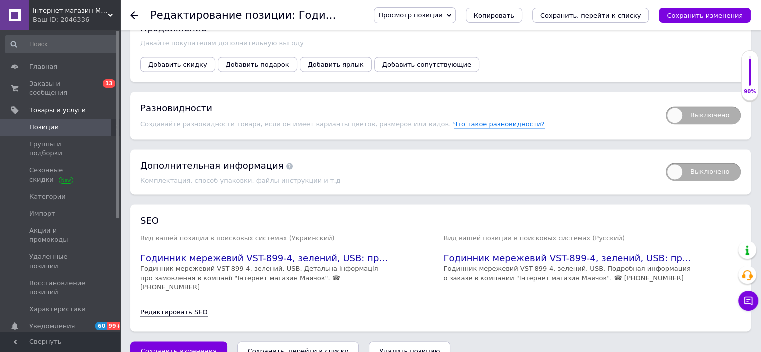
scroll to position [1371, 0]
click at [301, 346] on icon "Сохранить, перейти к списку" at bounding box center [298, 350] width 101 height 8
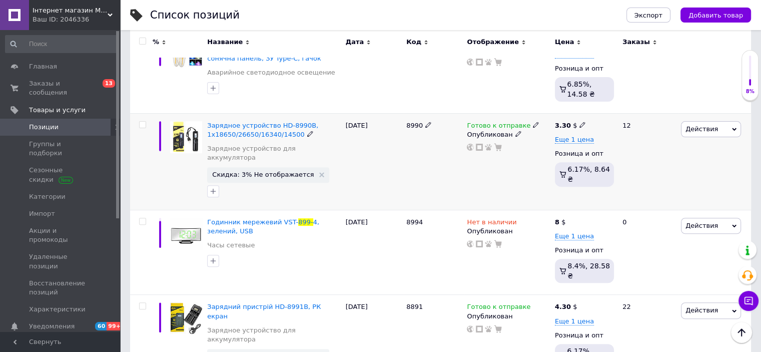
scroll to position [327, 0]
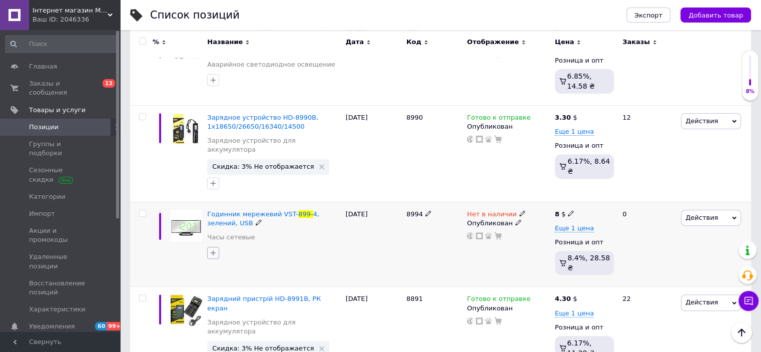
click at [214, 249] on icon "button" at bounding box center [213, 253] width 8 height 8
click at [245, 297] on div "666" at bounding box center [269, 301] width 113 height 9
checkbox input "true"
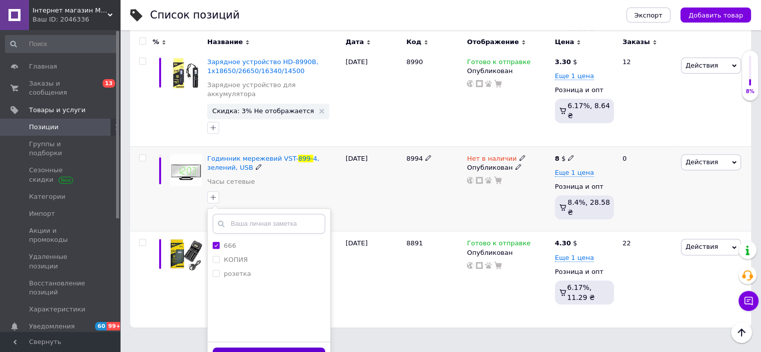
click at [291, 347] on button "Добавить заметку" at bounding box center [269, 357] width 113 height 20
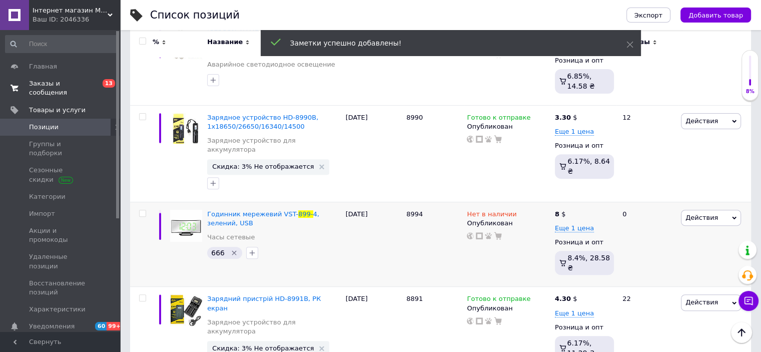
click at [82, 88] on link "Заказы и сообщения 0 13" at bounding box center [61, 88] width 123 height 26
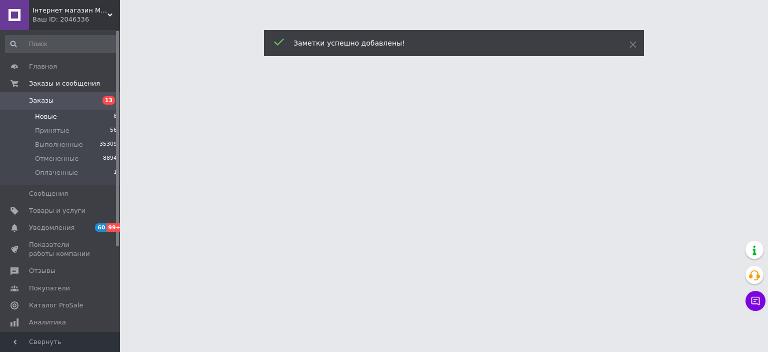
click at [96, 118] on li "Новые 8" at bounding box center [61, 117] width 123 height 14
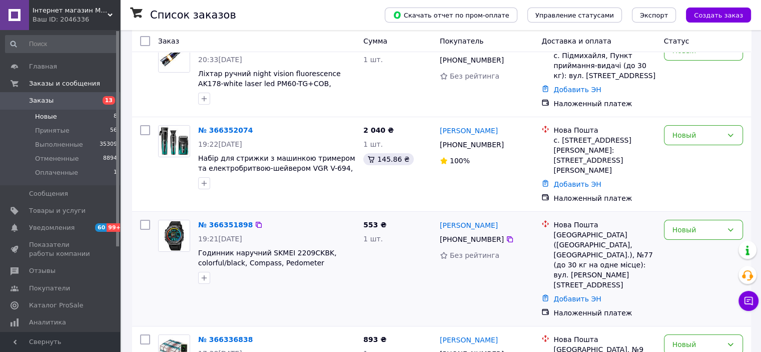
scroll to position [150, 0]
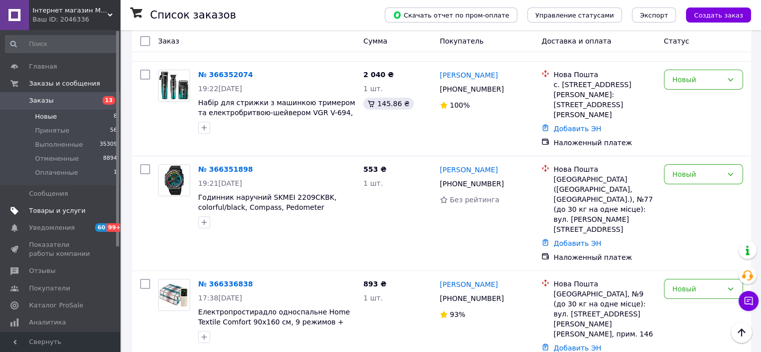
click at [89, 210] on span "Товары и услуги" at bounding box center [61, 210] width 64 height 9
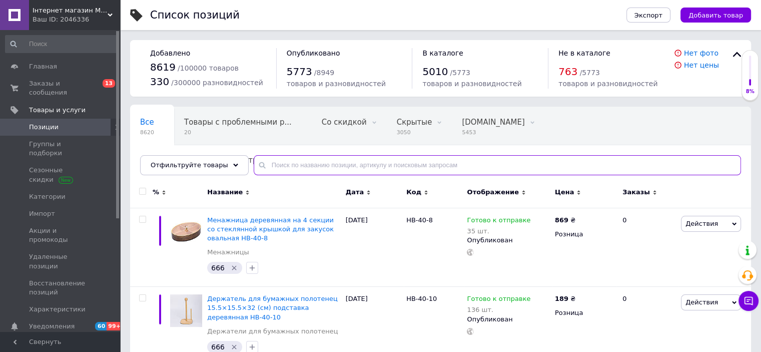
click at [316, 166] on input "text" at bounding box center [497, 165] width 487 height 20
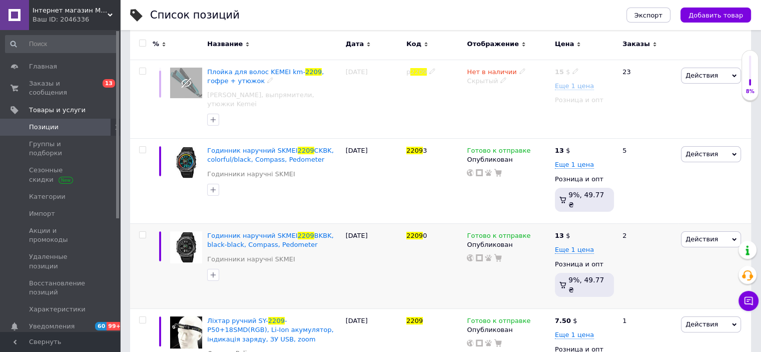
scroll to position [150, 0]
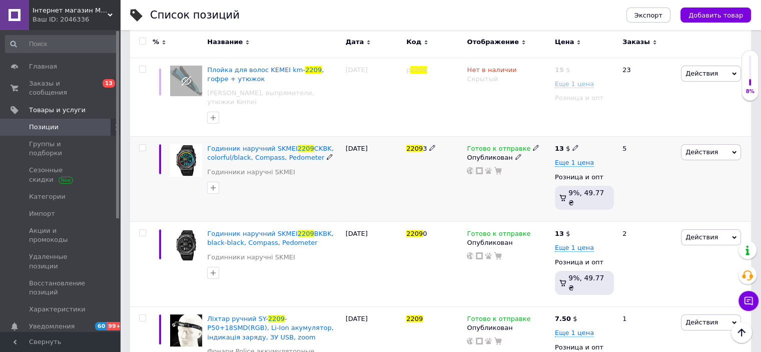
type input "2209"
click at [533, 144] on span at bounding box center [536, 147] width 6 height 7
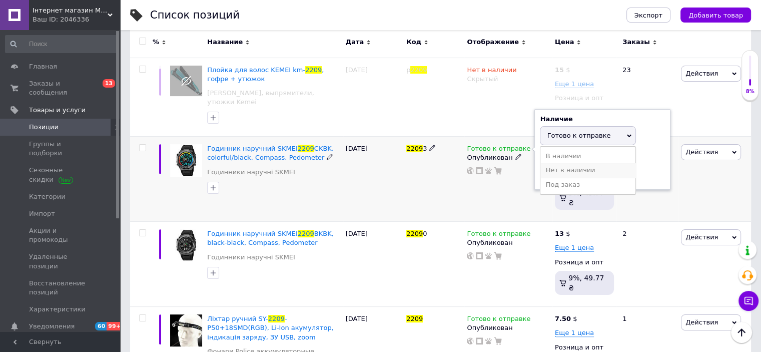
click at [548, 163] on li "Нет в наличии" at bounding box center [587, 170] width 95 height 14
click at [379, 196] on div "[DATE]" at bounding box center [373, 179] width 61 height 85
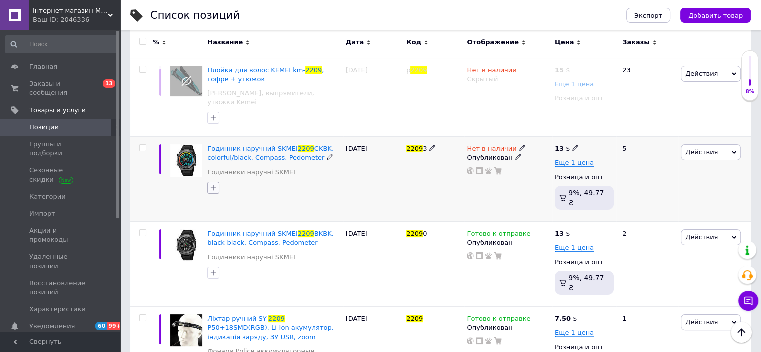
click at [212, 184] on icon "button" at bounding box center [213, 188] width 8 height 8
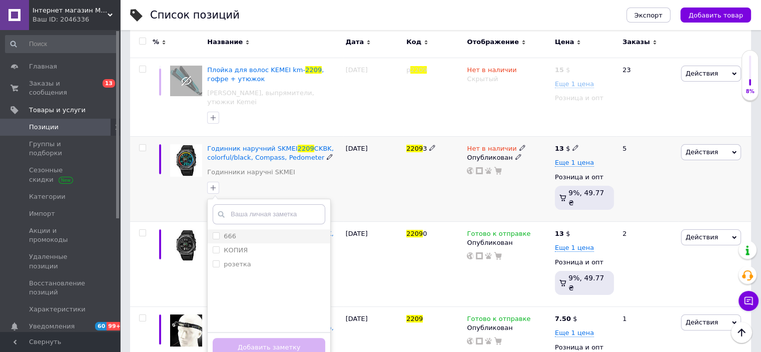
click at [250, 232] on div "666" at bounding box center [269, 236] width 113 height 9
checkbox input "true"
click at [285, 338] on button "Добавить заметку" at bounding box center [269, 348] width 113 height 20
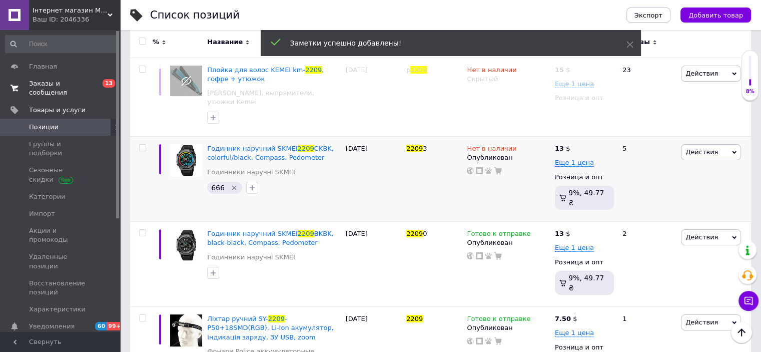
click at [85, 81] on span "Заказы и сообщения" at bounding box center [61, 88] width 64 height 18
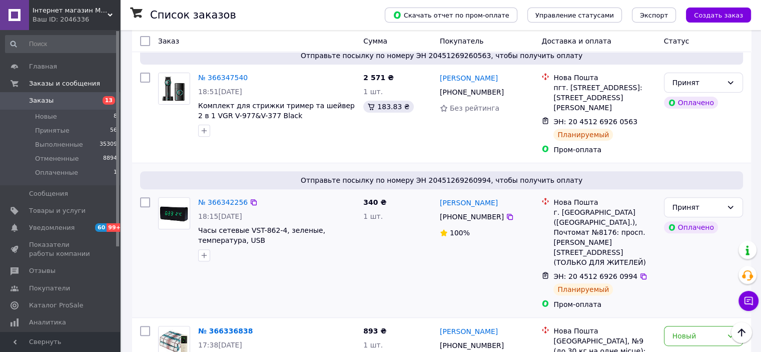
scroll to position [350, 0]
click at [98, 116] on li "Новые 8" at bounding box center [61, 117] width 123 height 14
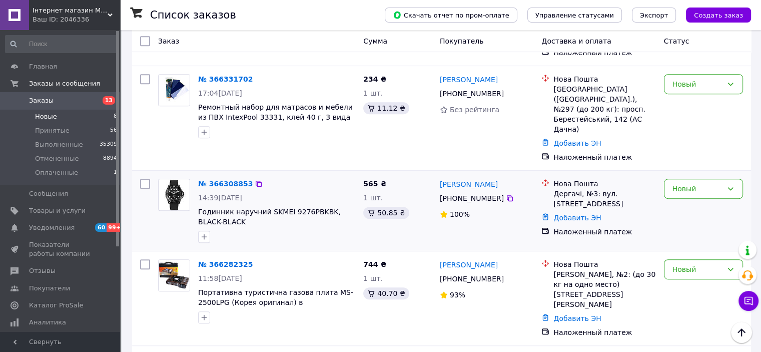
scroll to position [473, 0]
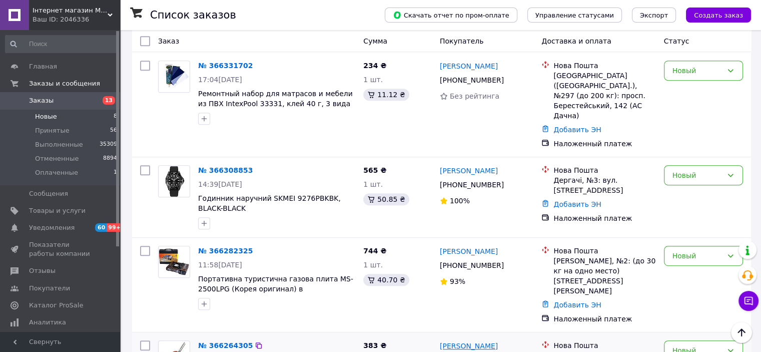
click at [488, 341] on link "[PERSON_NAME]" at bounding box center [469, 346] width 58 height 10
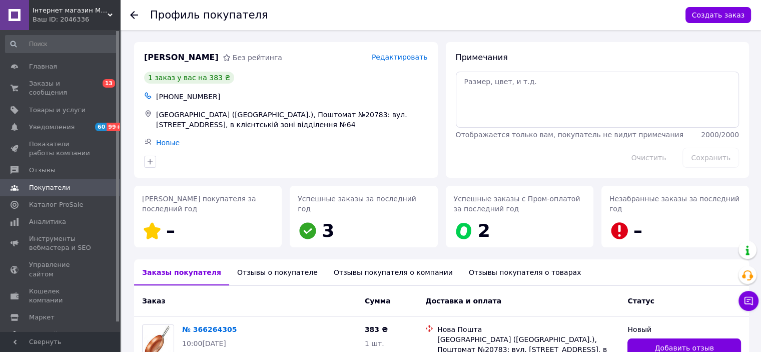
click at [265, 272] on div "Отзывы о покупателе" at bounding box center [277, 272] width 97 height 26
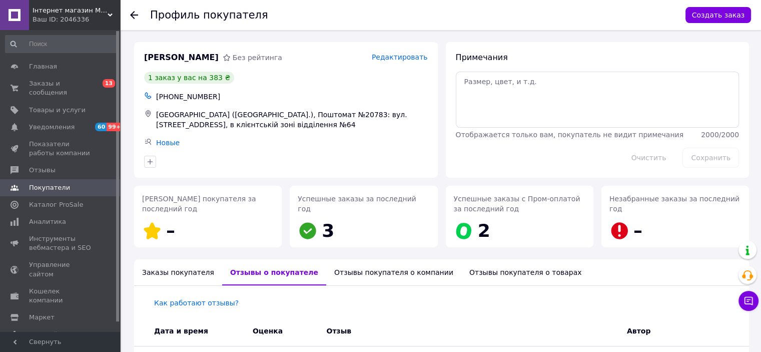
click at [186, 272] on div "Заказы покупателя" at bounding box center [178, 272] width 88 height 26
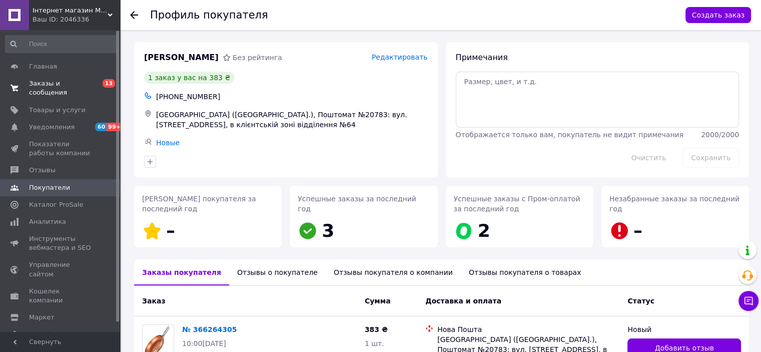
click at [75, 84] on span "Заказы и сообщения" at bounding box center [61, 88] width 64 height 18
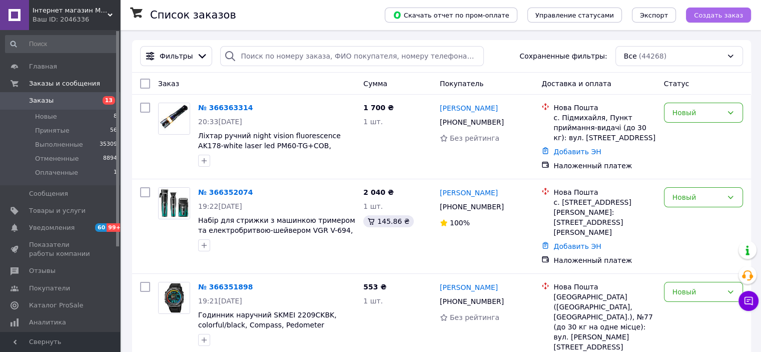
click at [715, 13] on span "Создать заказ" at bounding box center [718, 16] width 49 height 8
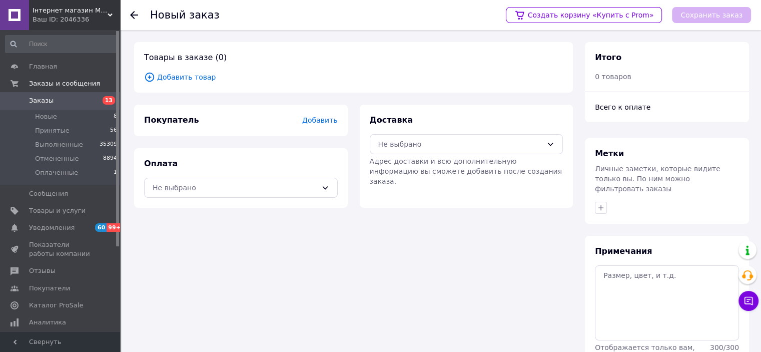
click at [190, 76] on span "Добавить товар" at bounding box center [353, 77] width 419 height 11
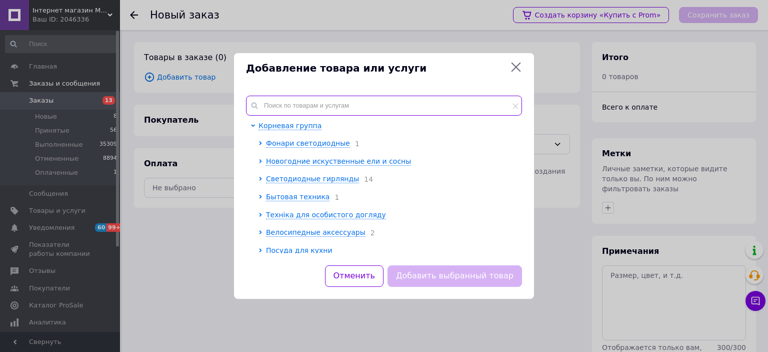
click at [316, 105] on input "text" at bounding box center [384, 106] width 276 height 20
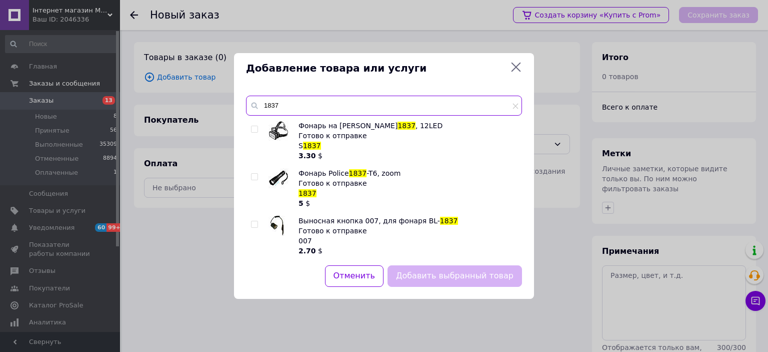
type input "1837"
click at [254, 225] on input "checkbox" at bounding box center [254, 224] width 7 height 7
checkbox input "true"
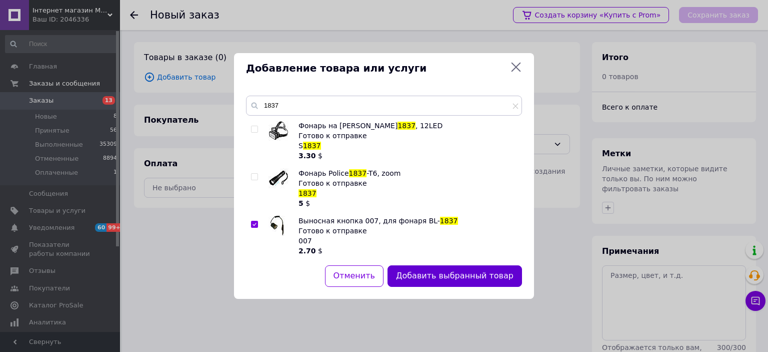
click at [477, 277] on button "Добавить выбранный товар" at bounding box center [455, 276] width 135 height 22
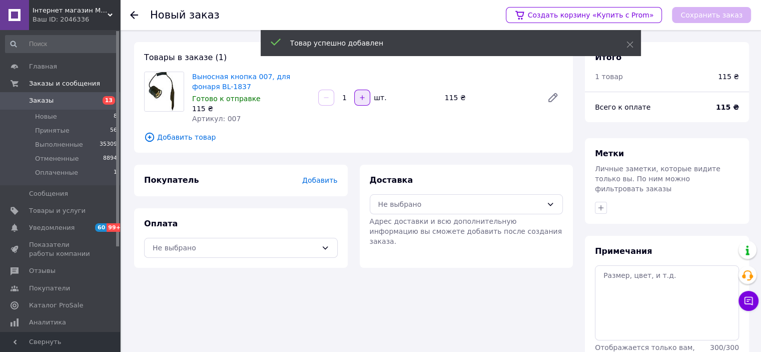
click at [360, 95] on icon "button" at bounding box center [362, 97] width 7 height 7
type input "2"
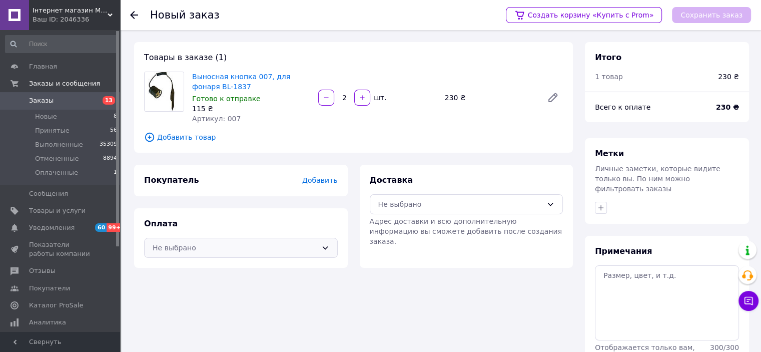
click at [183, 244] on div "Не выбрано" at bounding box center [235, 247] width 165 height 11
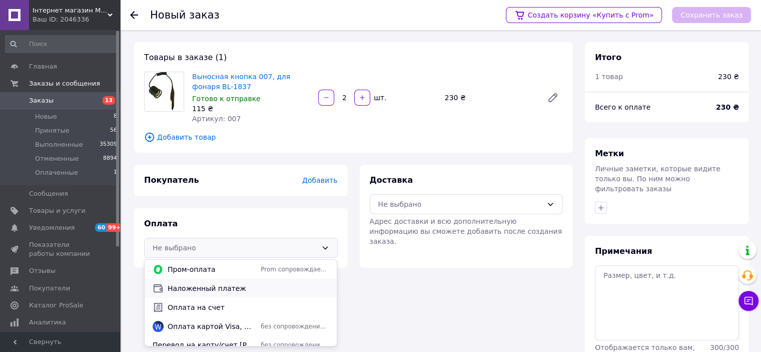
click at [213, 283] on span "Наложенный платеж" at bounding box center [248, 288] width 161 height 10
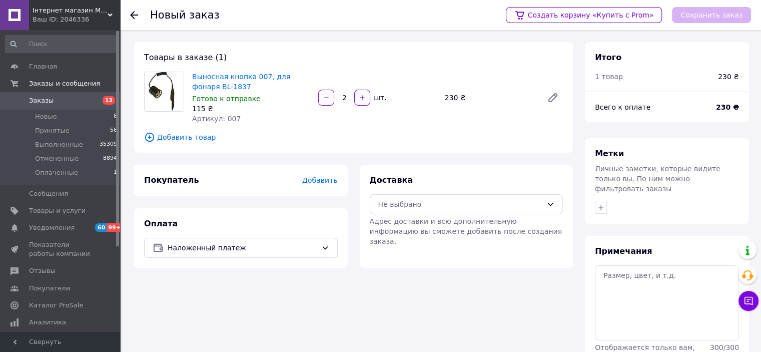
click at [328, 183] on span "Добавить" at bounding box center [319, 180] width 35 height 8
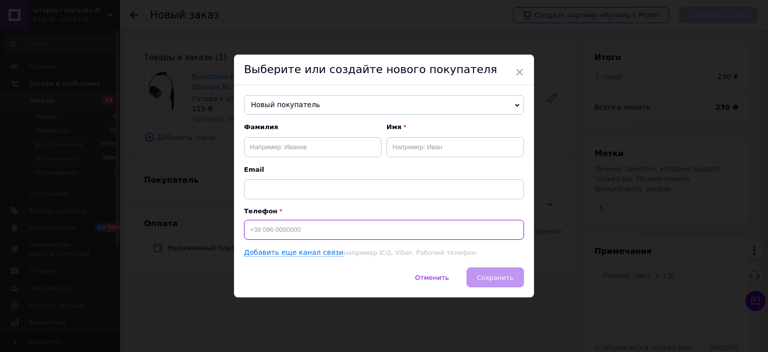
paste input "0974107053"
click at [248, 226] on input "0974107053" at bounding box center [384, 230] width 280 height 20
type input "[PHONE_NUMBER]"
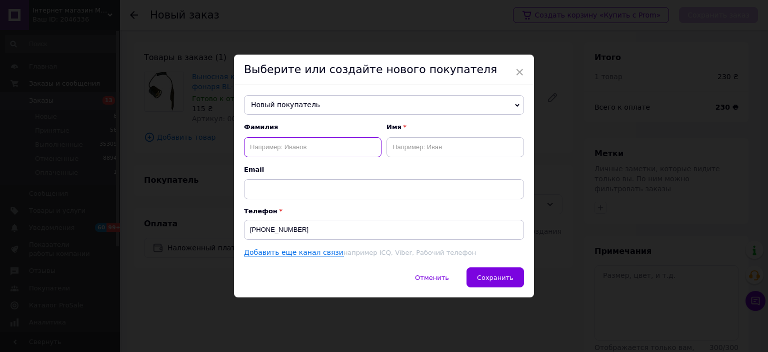
paste input "[PERSON_NAME]"
drag, startPoint x: 332, startPoint y: 148, endPoint x: 346, endPoint y: 149, distance: 14.0
click at [346, 149] on input "[PERSON_NAME]" at bounding box center [313, 147] width 138 height 20
type input "[PERSON_NAME]"
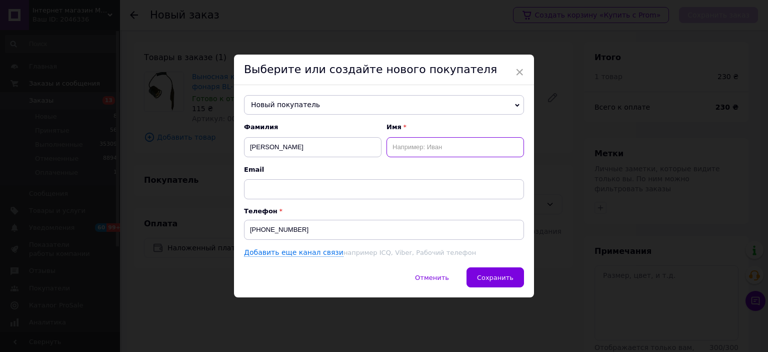
paste input "[PERSON_NAME]"
drag, startPoint x: 419, startPoint y: 143, endPoint x: 350, endPoint y: 143, distance: 68.5
click at [350, 143] on div "[PERSON_NAME] Имя [PERSON_NAME]" at bounding box center [384, 140] width 280 height 34
type input "[PERSON_NAME]"
click at [494, 274] on span "Сохранить" at bounding box center [495, 278] width 37 height 8
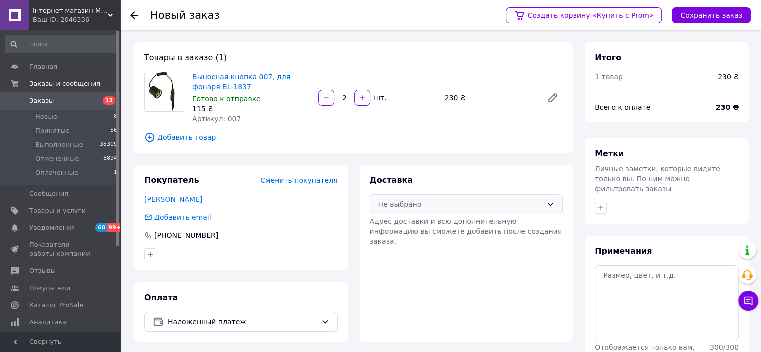
click at [462, 206] on div "Не выбрано" at bounding box center [460, 204] width 165 height 11
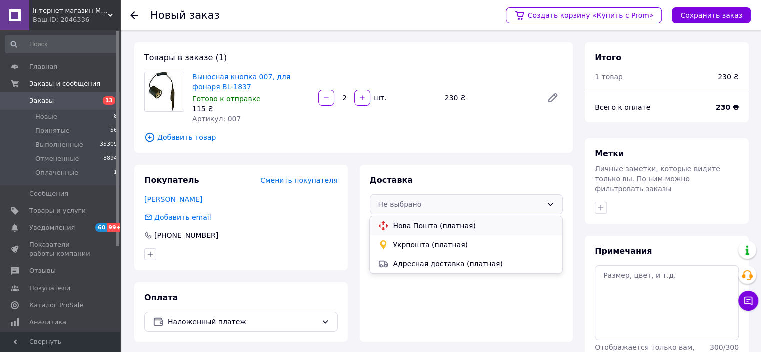
click at [455, 223] on span "Нова Пошта (платная)" at bounding box center [473, 226] width 161 height 10
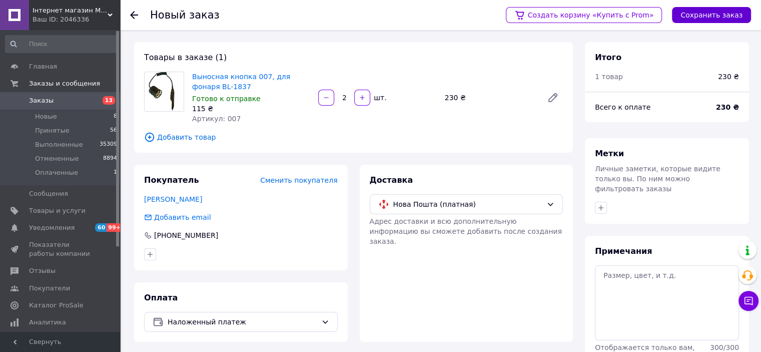
click at [719, 14] on button "Сохранить заказ" at bounding box center [711, 15] width 79 height 16
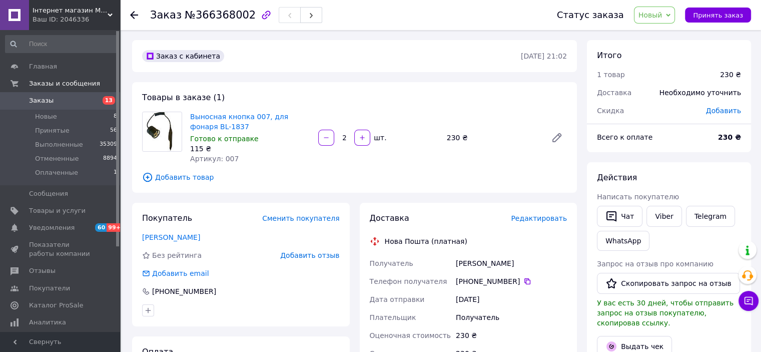
click at [534, 219] on span "Редактировать" at bounding box center [539, 218] width 56 height 8
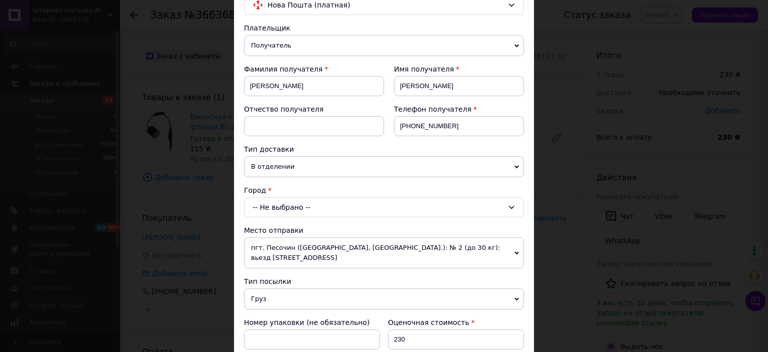
scroll to position [200, 0]
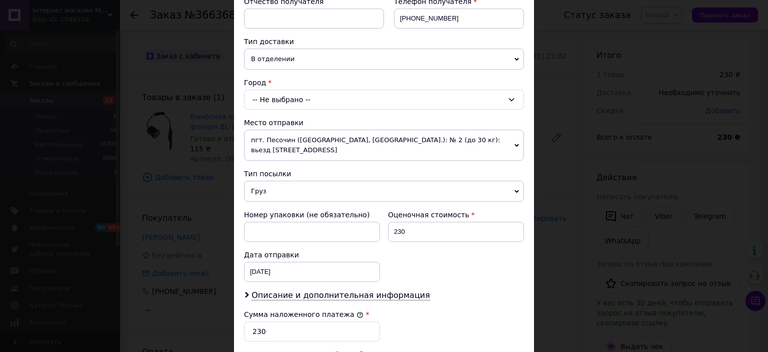
drag, startPoint x: 296, startPoint y: 102, endPoint x: 295, endPoint y: 108, distance: 5.6
click at [296, 102] on div "-- Не выбрано --" at bounding box center [384, 100] width 280 height 20
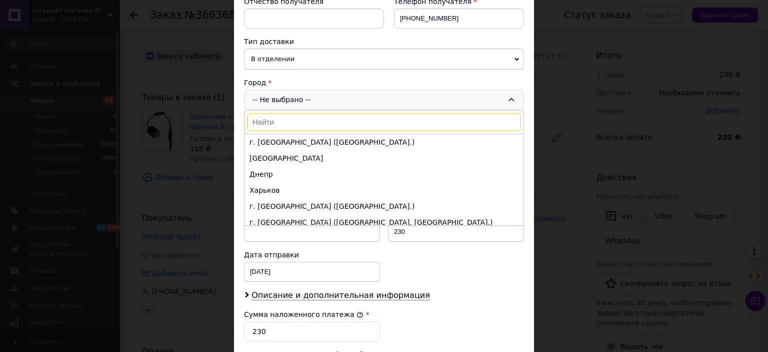
click at [290, 120] on input at bounding box center [384, 122] width 274 height 18
type input "[b"
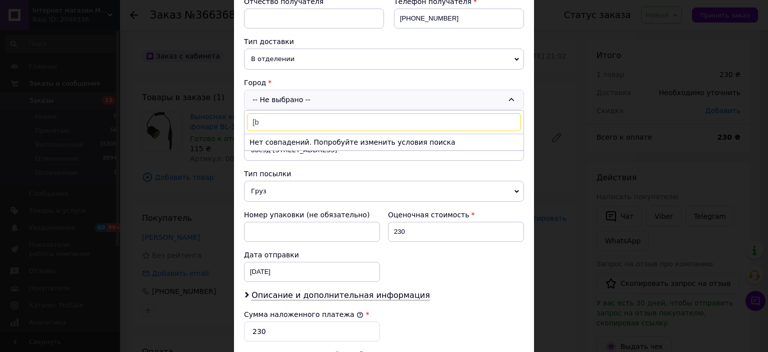
drag, startPoint x: 277, startPoint y: 121, endPoint x: 249, endPoint y: 118, distance: 27.7
click at [249, 118] on input "[b" at bounding box center [384, 122] width 274 height 18
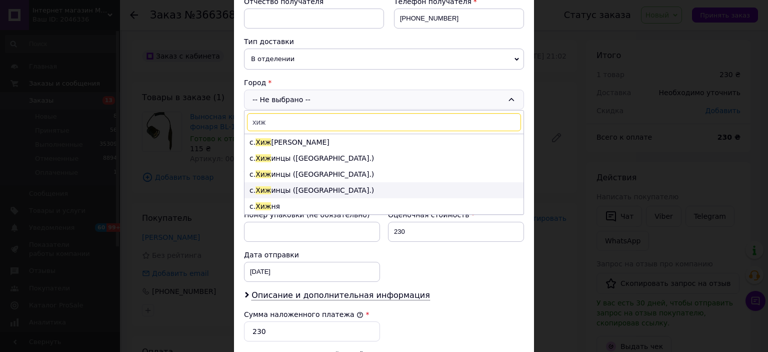
type input "хиж"
click at [323, 188] on li "с. Хиж инцы ([GEOGRAPHIC_DATA].)" at bounding box center [384, 190] width 279 height 16
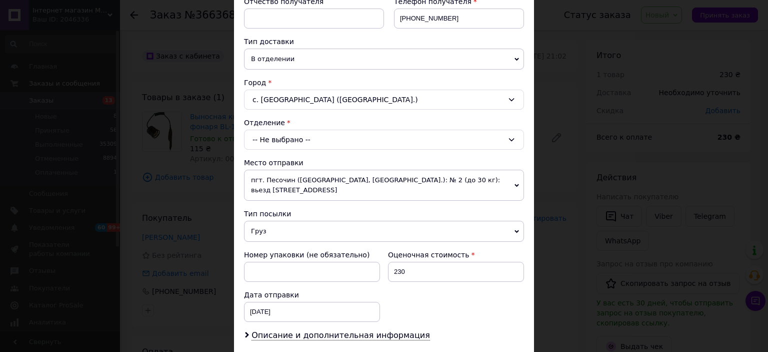
click at [321, 141] on div "-- Не выбрано --" at bounding box center [384, 140] width 280 height 20
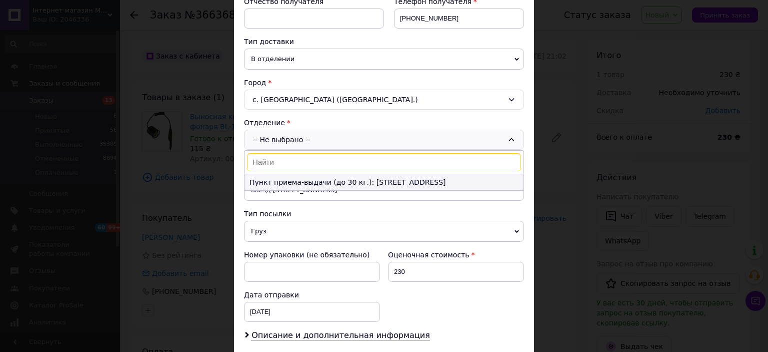
click at [358, 184] on li "Пункт приема-выдачи (до 30 кг.): [STREET_ADDRESS]" at bounding box center [384, 182] width 279 height 16
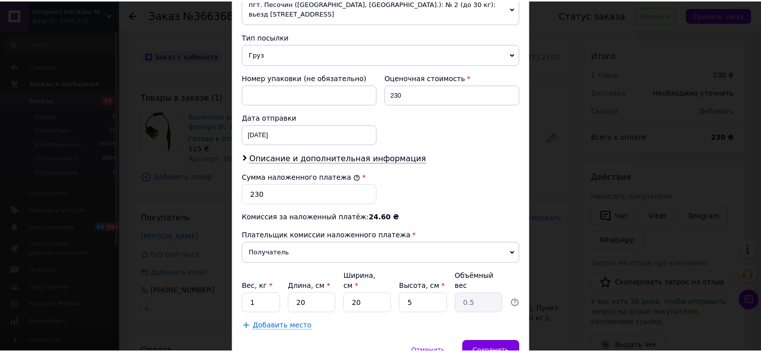
scroll to position [418, 0]
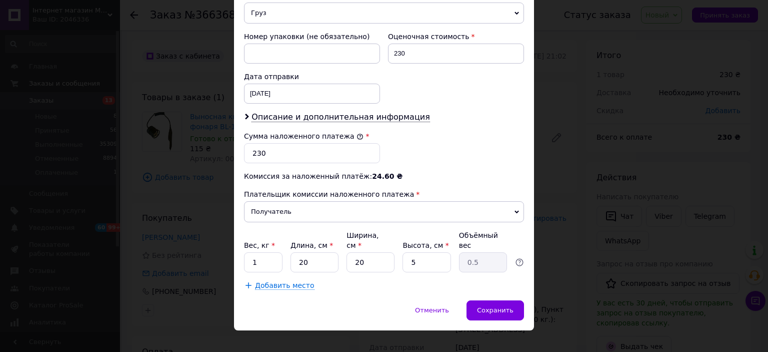
click at [445, 141] on div "Сумма наложенного платежа * 230" at bounding box center [384, 147] width 288 height 40
drag, startPoint x: 271, startPoint y: 154, endPoint x: 254, endPoint y: 152, distance: 16.6
click at [254, 152] on input "230" at bounding box center [312, 153] width 136 height 20
type input "255"
click at [251, 252] on input "1" at bounding box center [263, 262] width 39 height 20
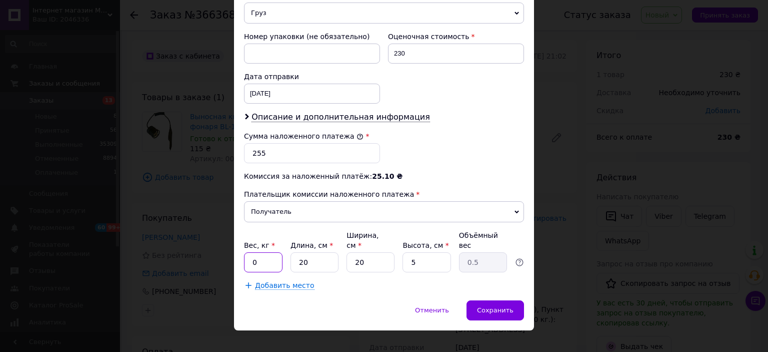
type input "0"
click at [250, 252] on input ".5" at bounding box center [263, 262] width 39 height 20
type input "0.5"
click at [495, 306] on span "Сохранить" at bounding box center [495, 310] width 37 height 8
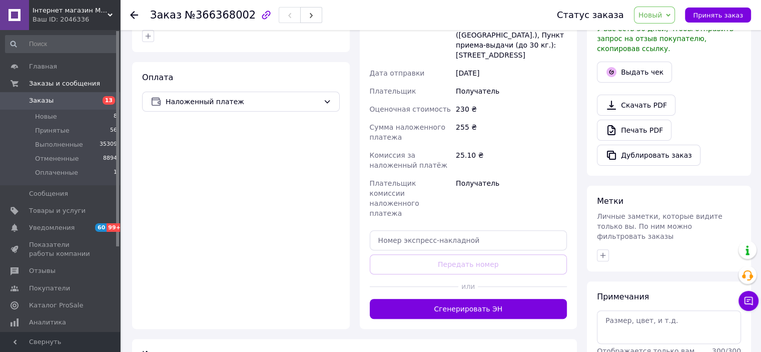
scroll to position [350, 0]
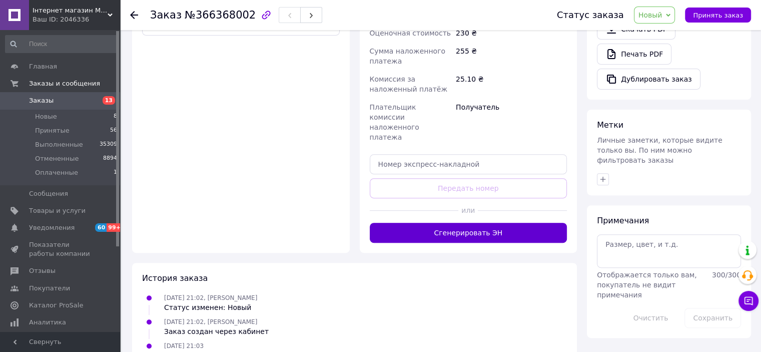
click at [491, 223] on button "Сгенерировать ЭН" at bounding box center [469, 233] width 198 height 20
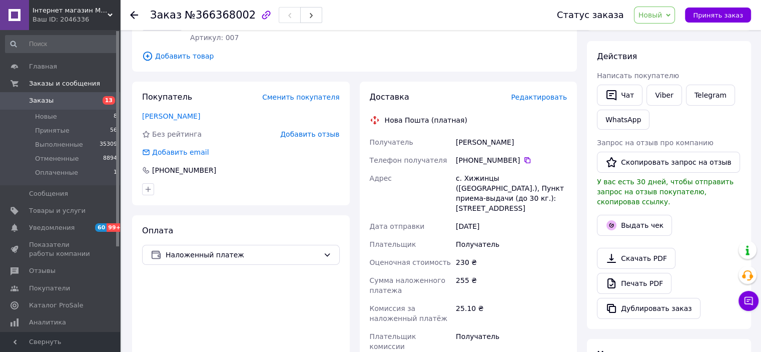
scroll to position [50, 0]
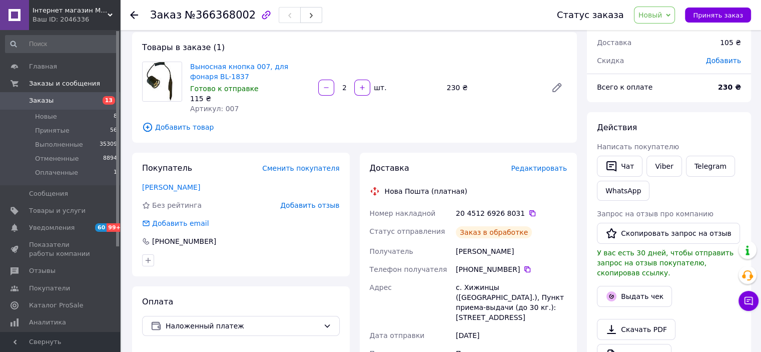
click at [528, 212] on icon at bounding box center [532, 213] width 8 height 8
click at [710, 15] on span "Принять заказ" at bounding box center [718, 16] width 50 height 8
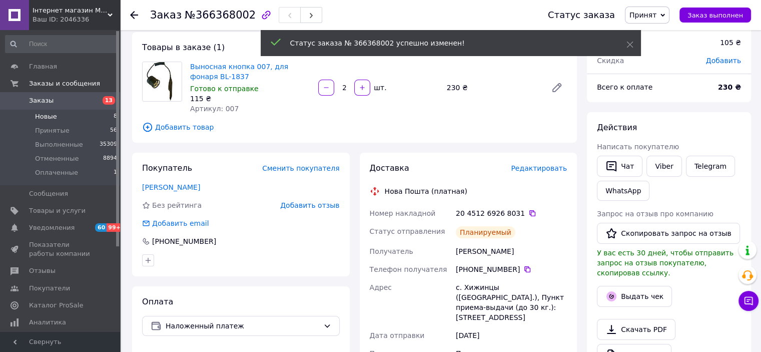
click at [101, 118] on li "Новые 8" at bounding box center [61, 117] width 123 height 14
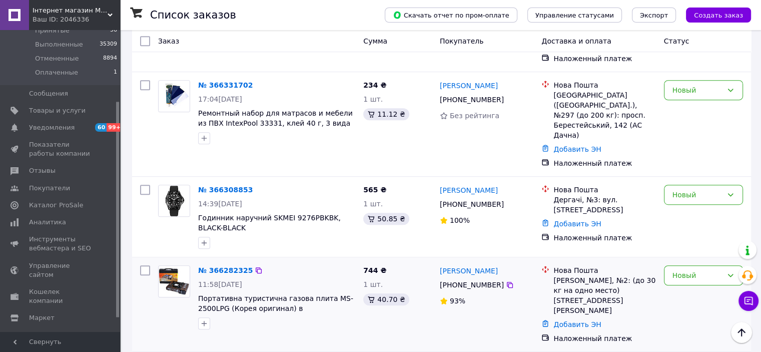
scroll to position [572, 0]
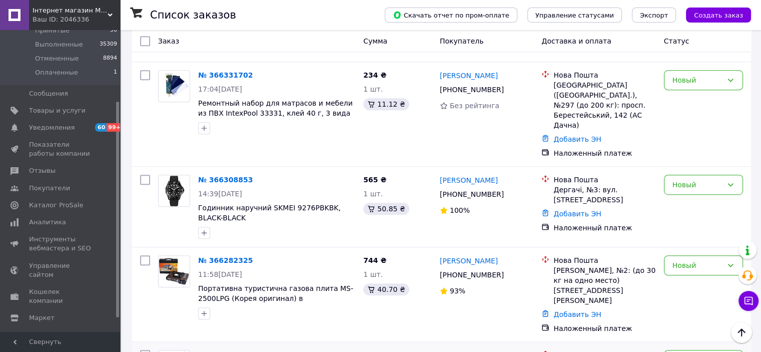
drag, startPoint x: 768, startPoint y: 85, endPoint x: 411, endPoint y: 288, distance: 410.6
